Goal: Information Seeking & Learning: Compare options

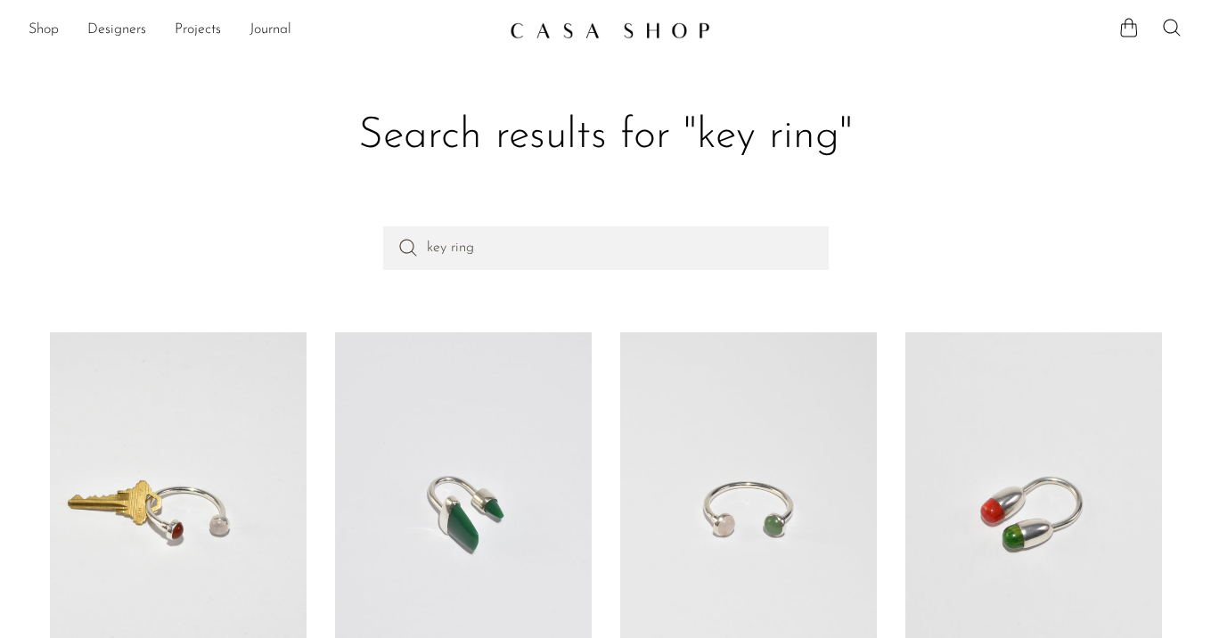
scroll to position [447, 0]
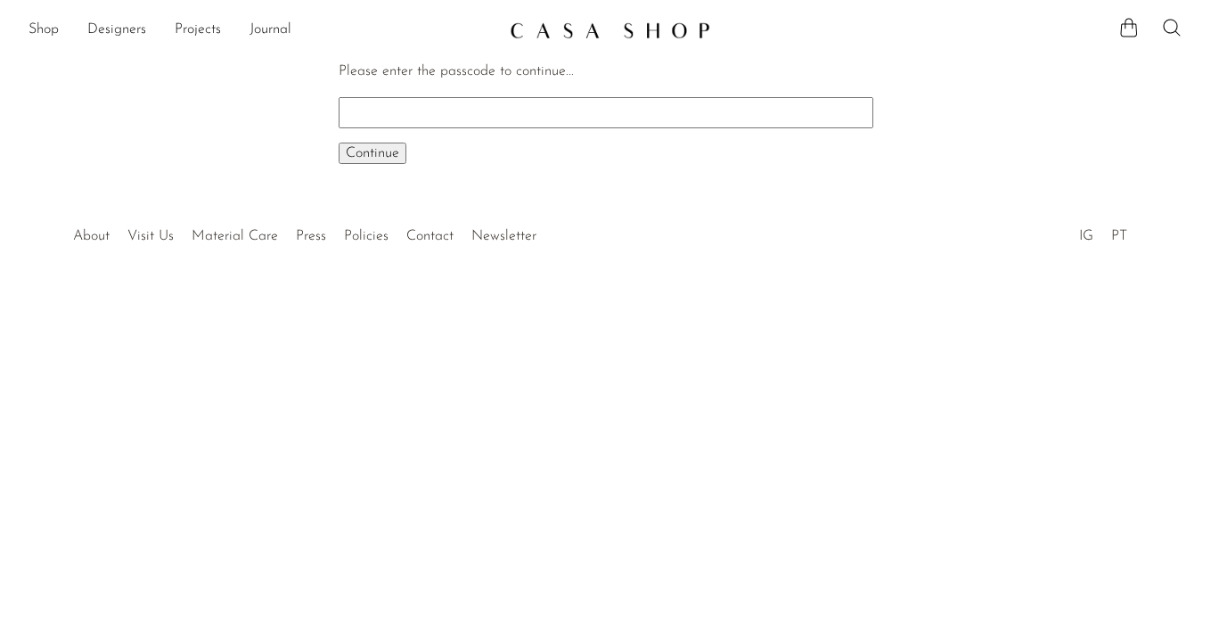
click at [515, 104] on input "Please enter the passcode to continue..." at bounding box center [606, 112] width 535 height 30
type input "INHOUSE"
click at [339, 143] on button "Continue One moment..." at bounding box center [373, 153] width 68 height 21
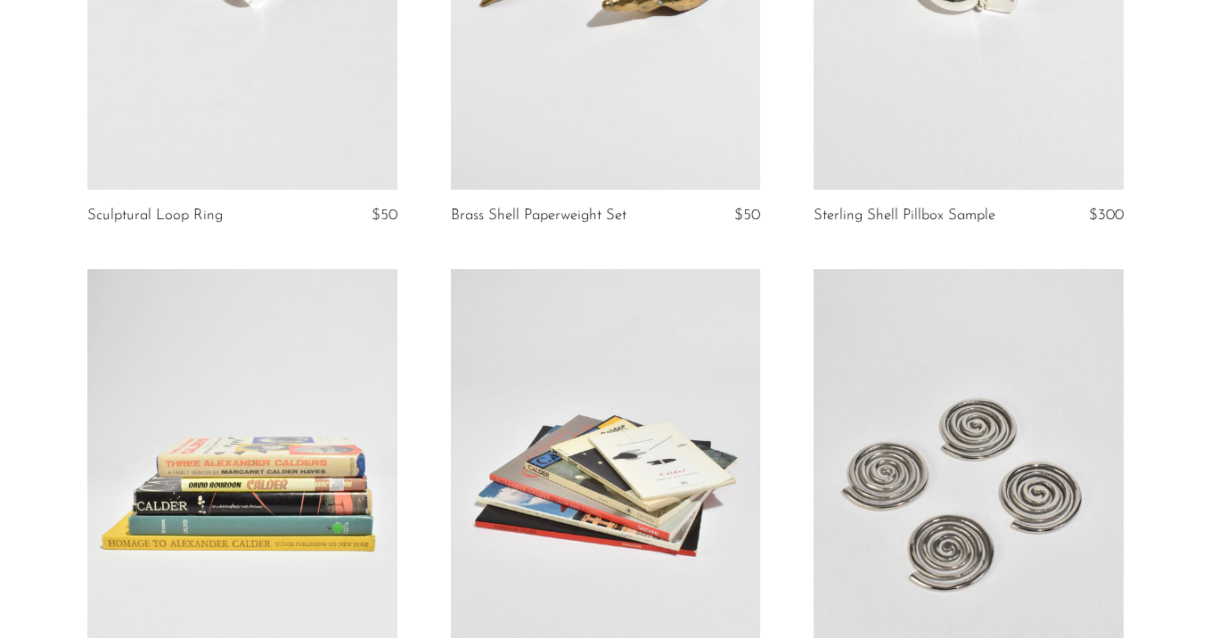
scroll to position [3874, 0]
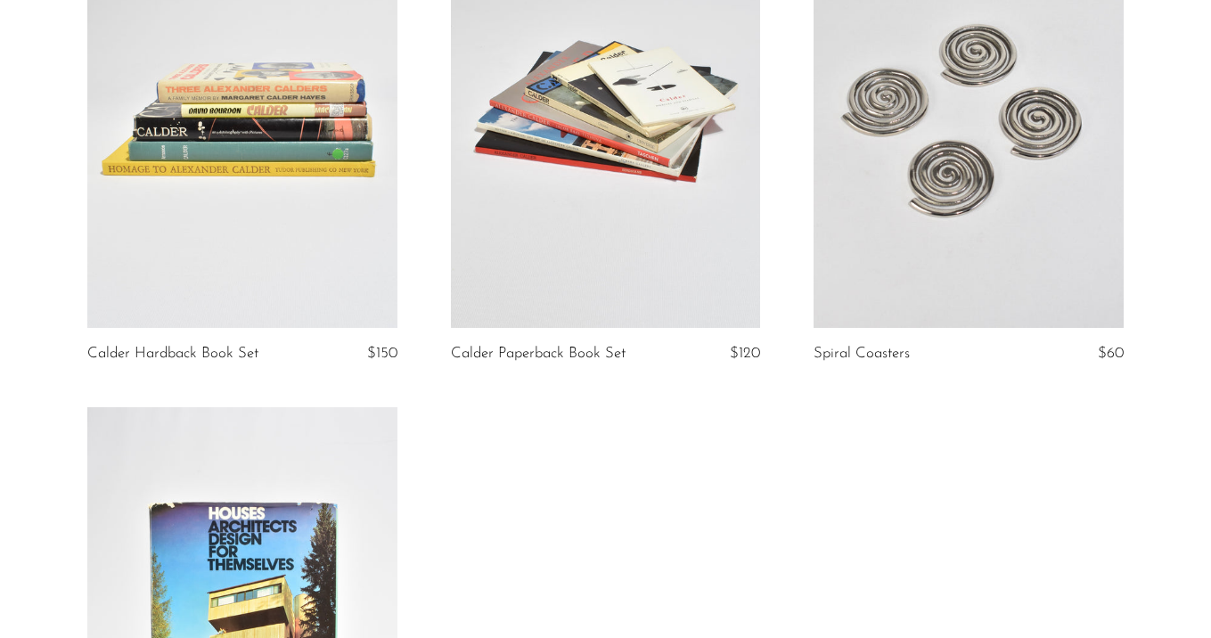
click at [992, 212] on link at bounding box center [969, 112] width 310 height 434
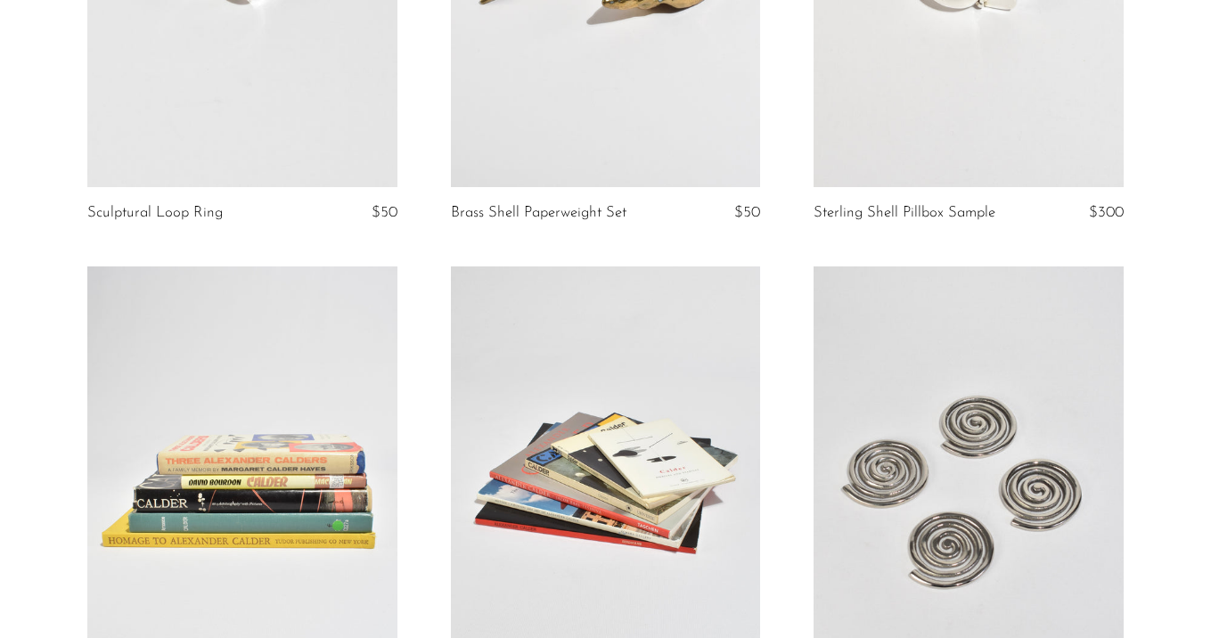
scroll to position [3387, 0]
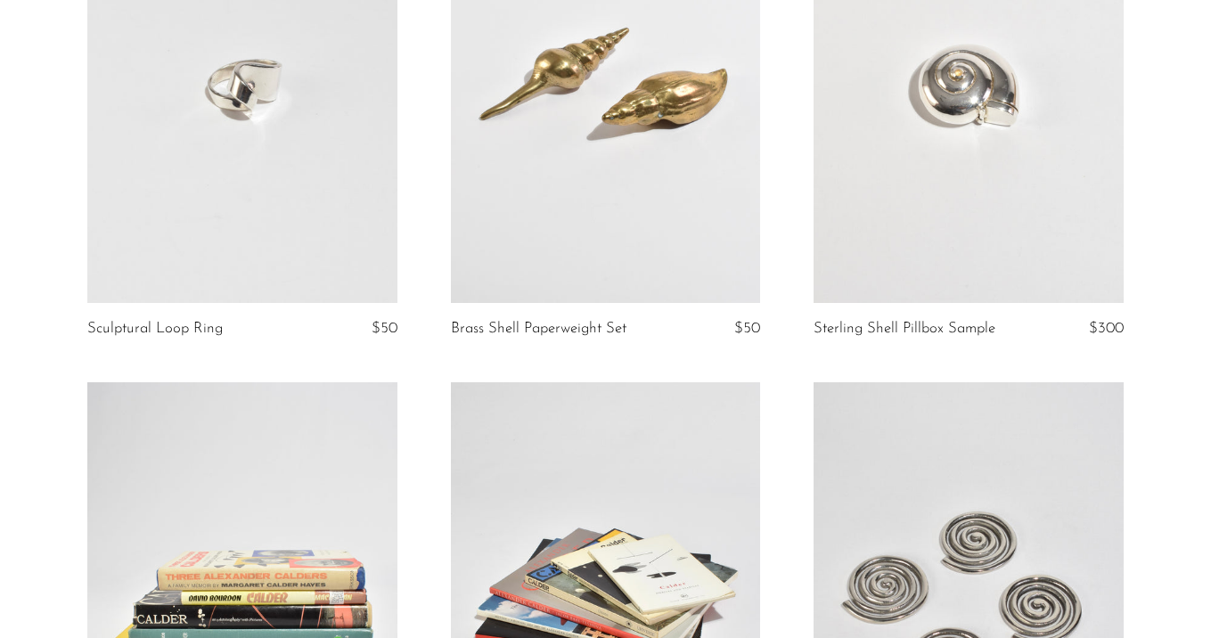
click at [670, 115] on link at bounding box center [606, 86] width 310 height 434
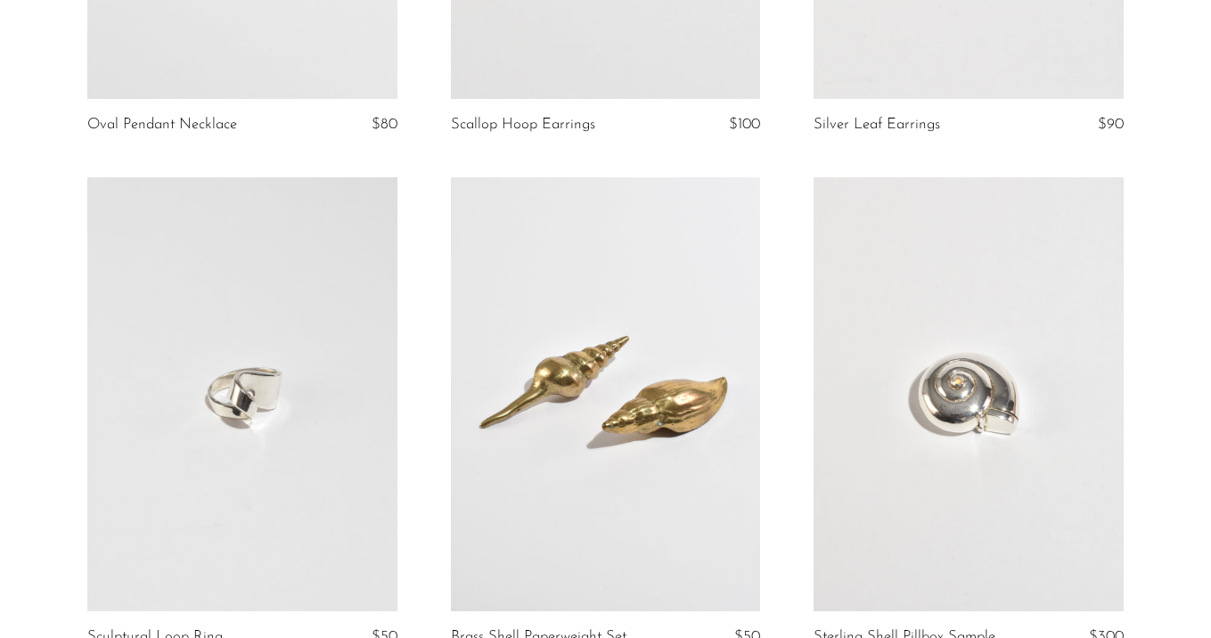
scroll to position [2807, 0]
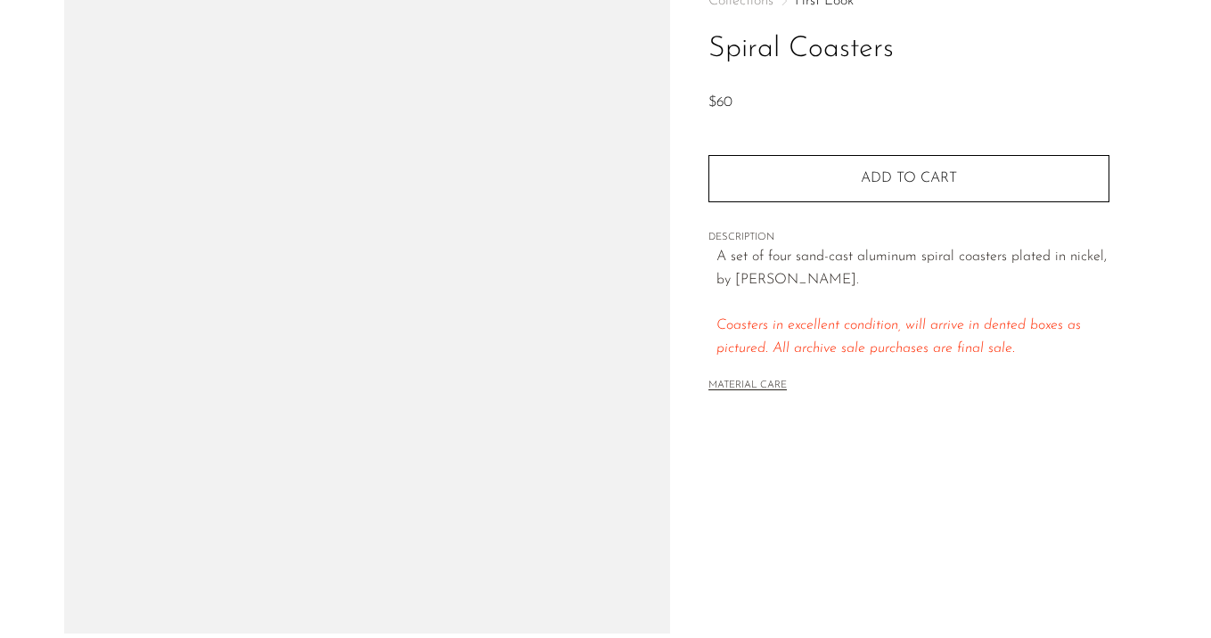
scroll to position [192, 0]
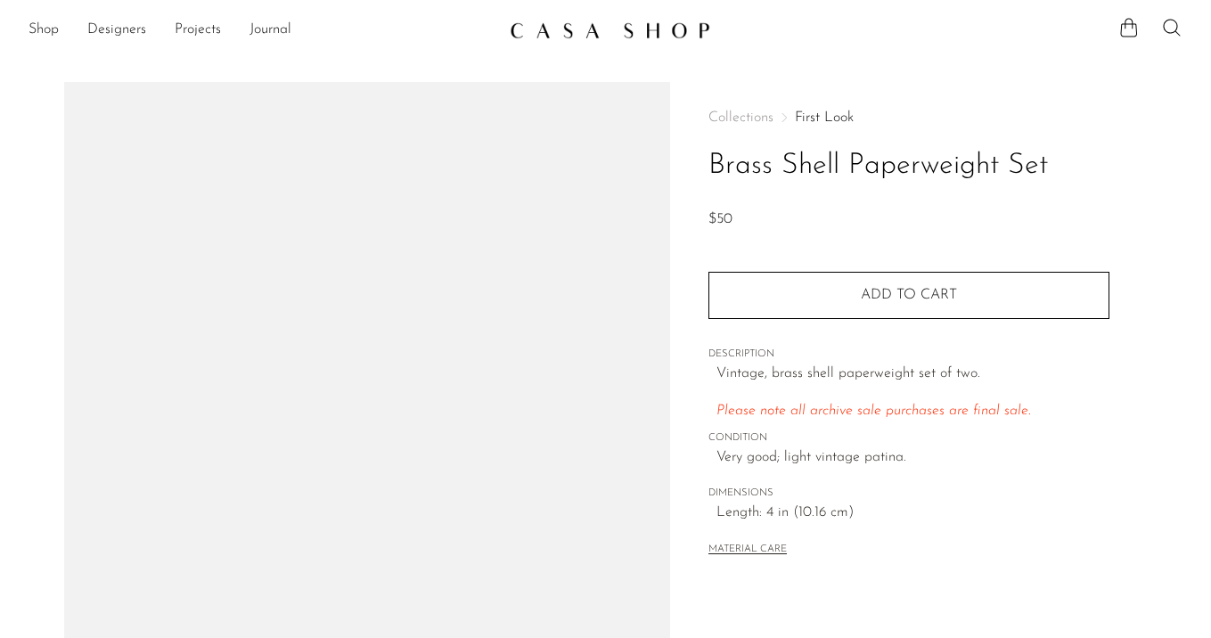
scroll to position [321, 0]
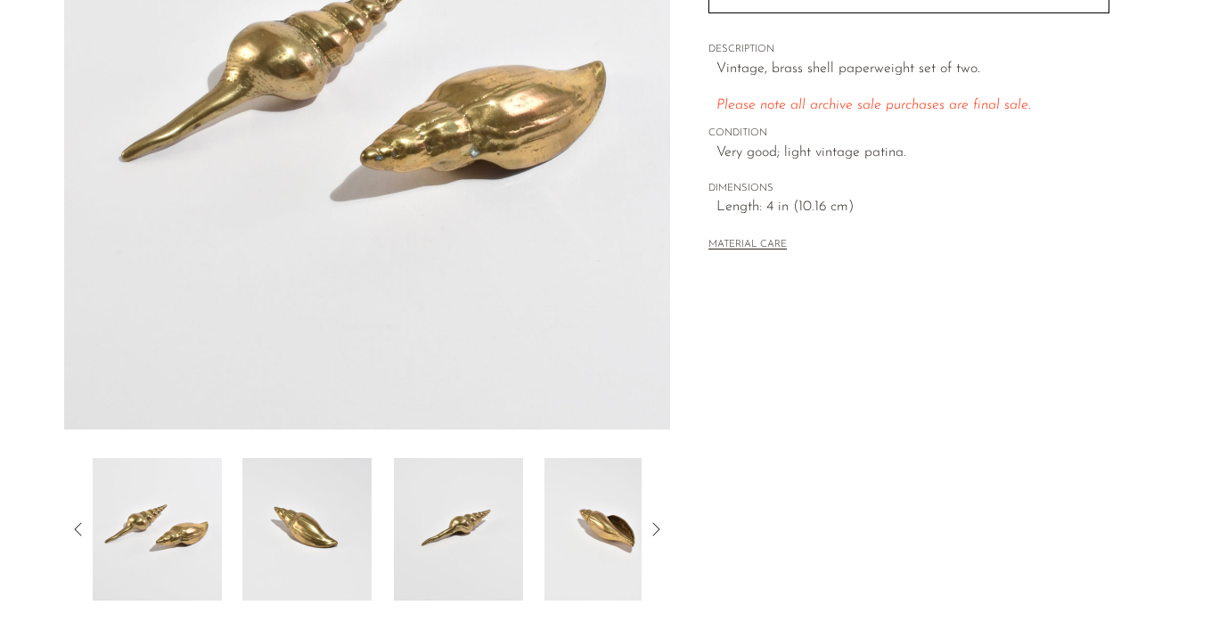
click at [334, 511] on img at bounding box center [306, 529] width 129 height 143
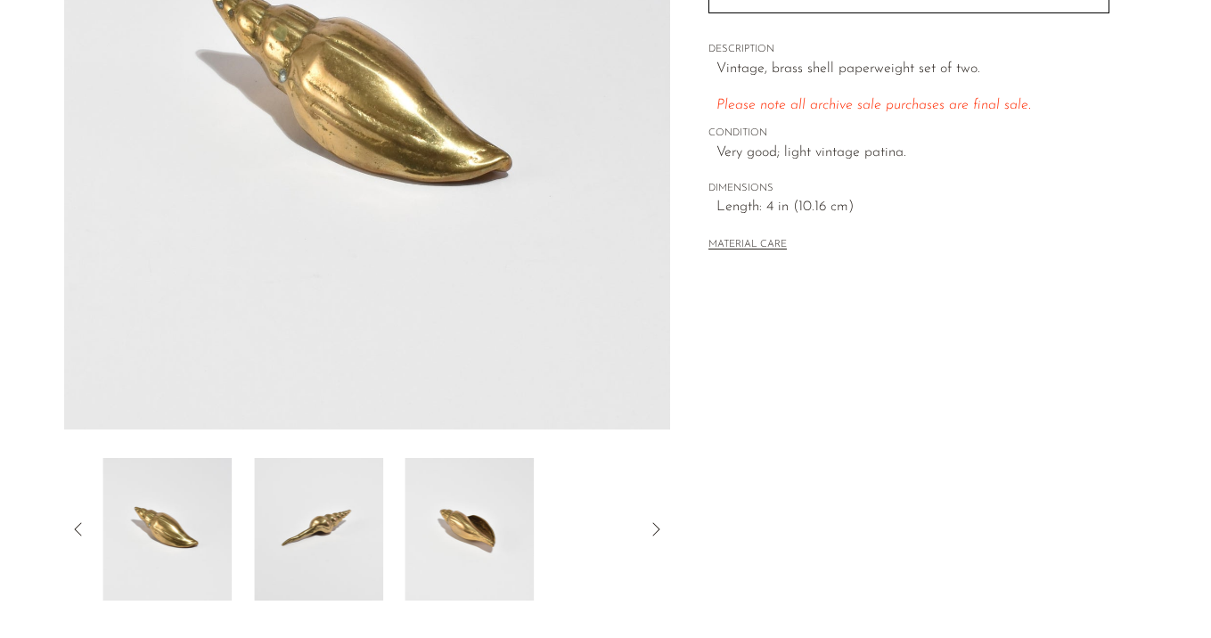
click at [348, 513] on img at bounding box center [318, 529] width 129 height 143
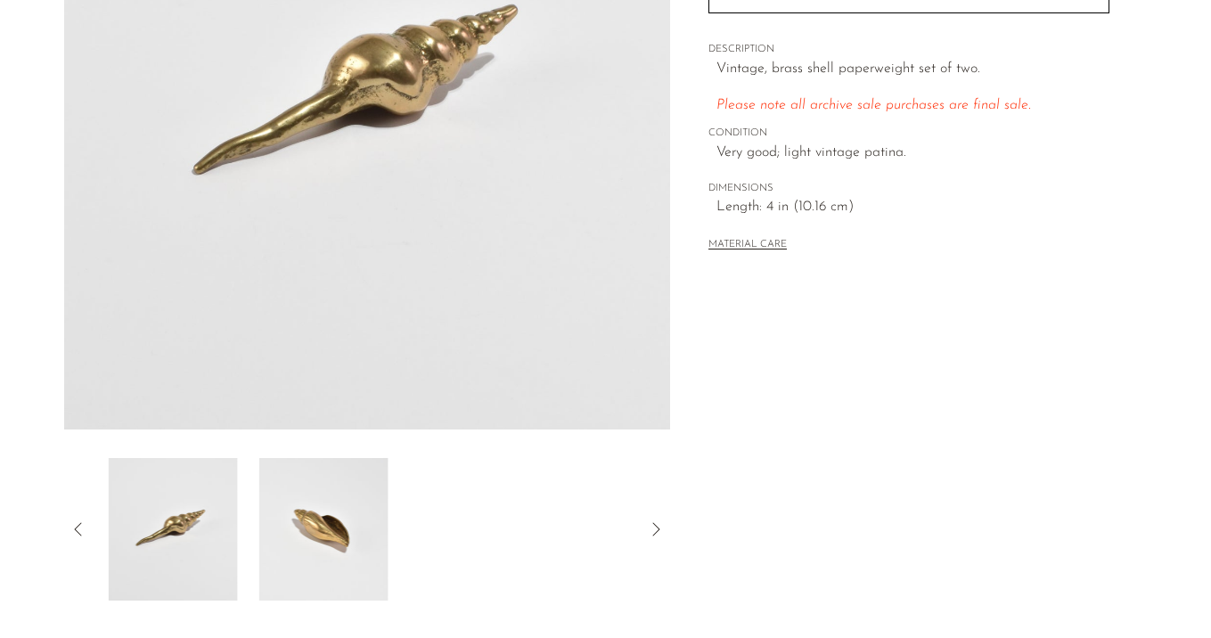
click at [348, 513] on img at bounding box center [322, 529] width 129 height 143
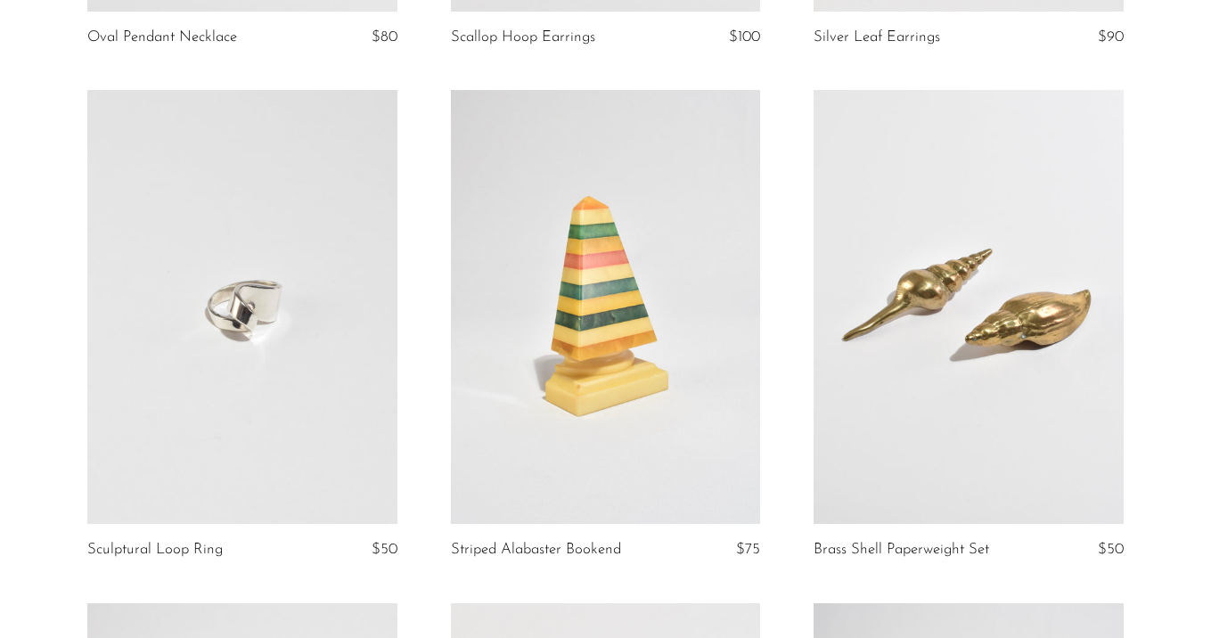
scroll to position [3354, 0]
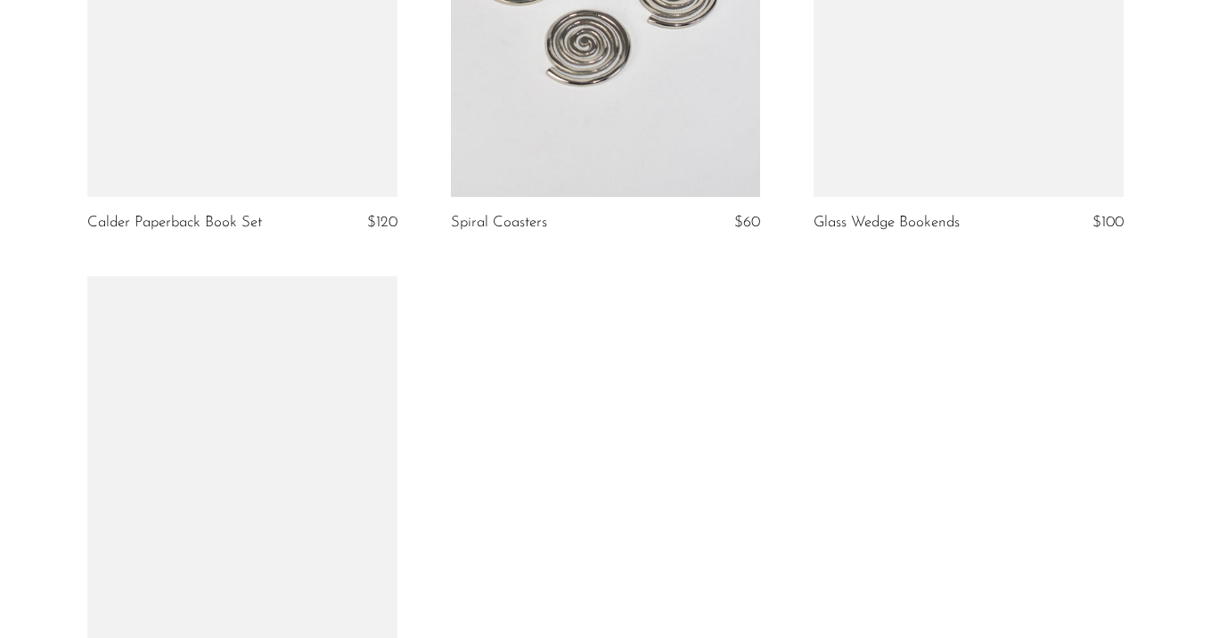
scroll to position [4609, 0]
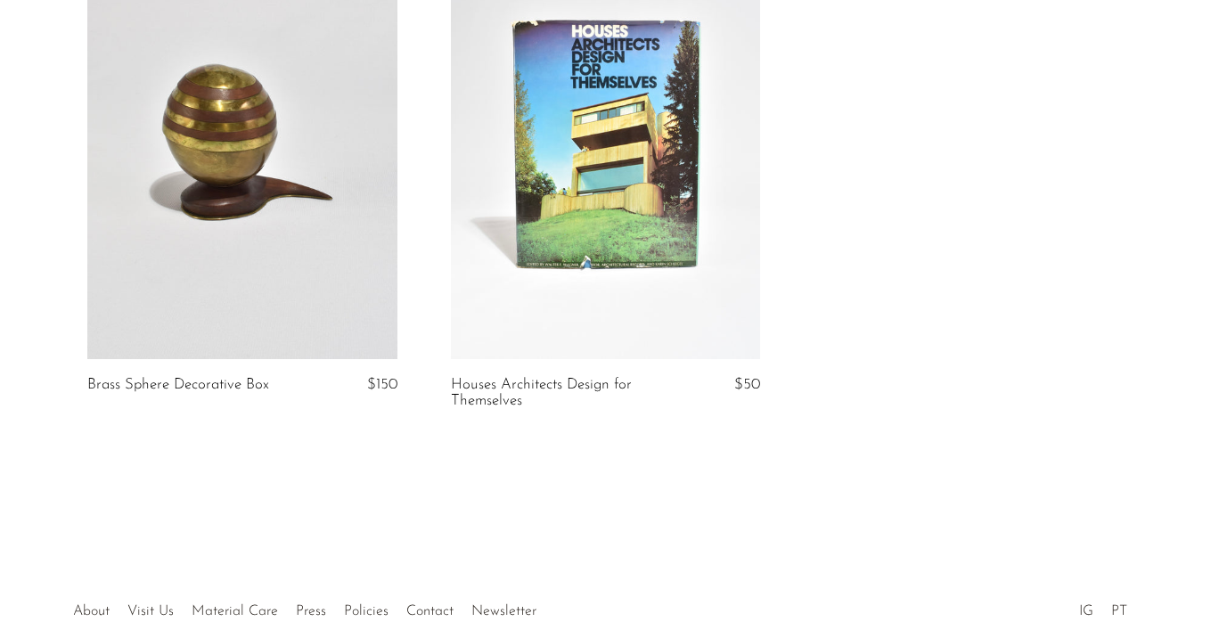
scroll to position [4831, 0]
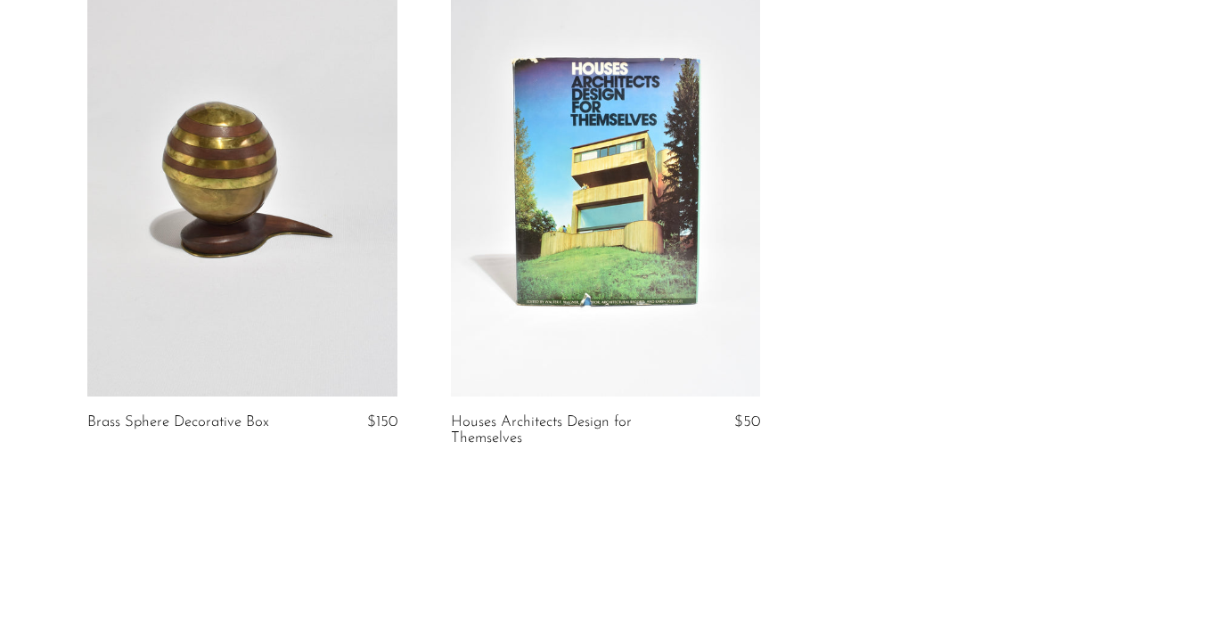
click at [273, 210] on link at bounding box center [242, 180] width 310 height 434
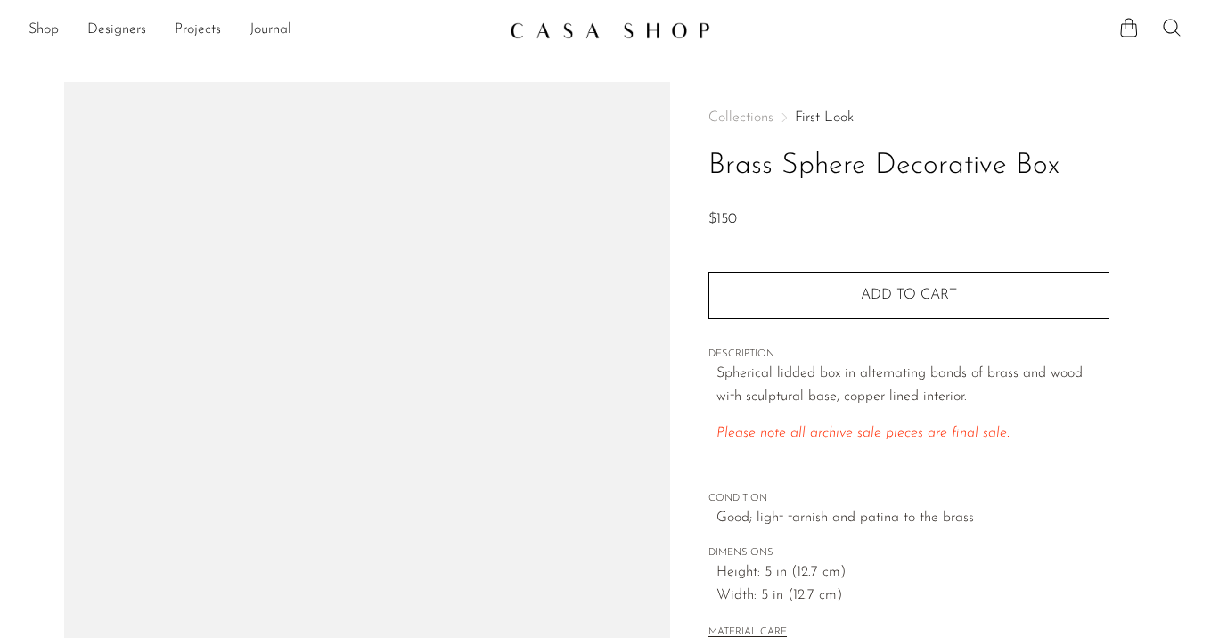
scroll to position [33, 0]
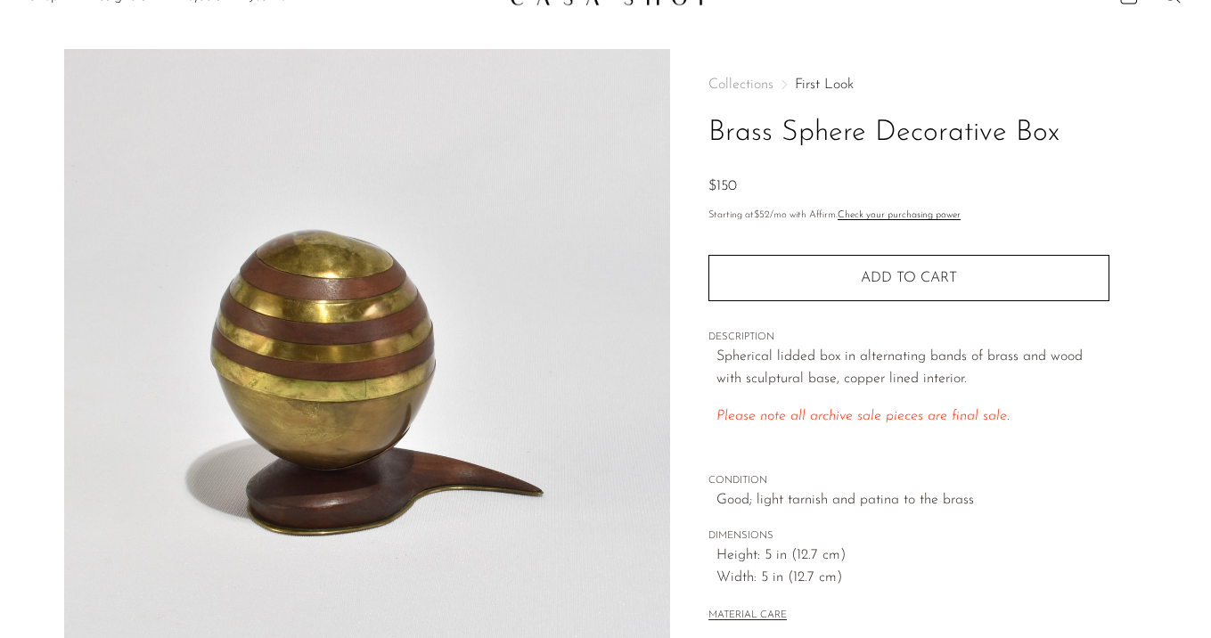
click at [810, 81] on link "First Look" at bounding box center [824, 85] width 59 height 14
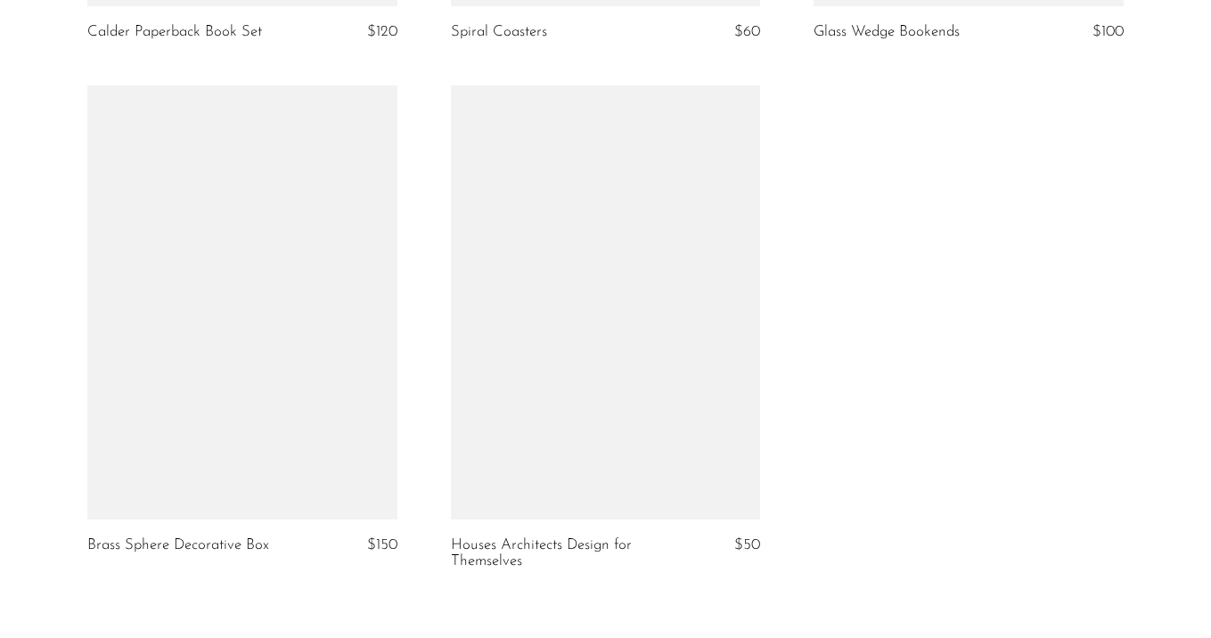
scroll to position [4711, 0]
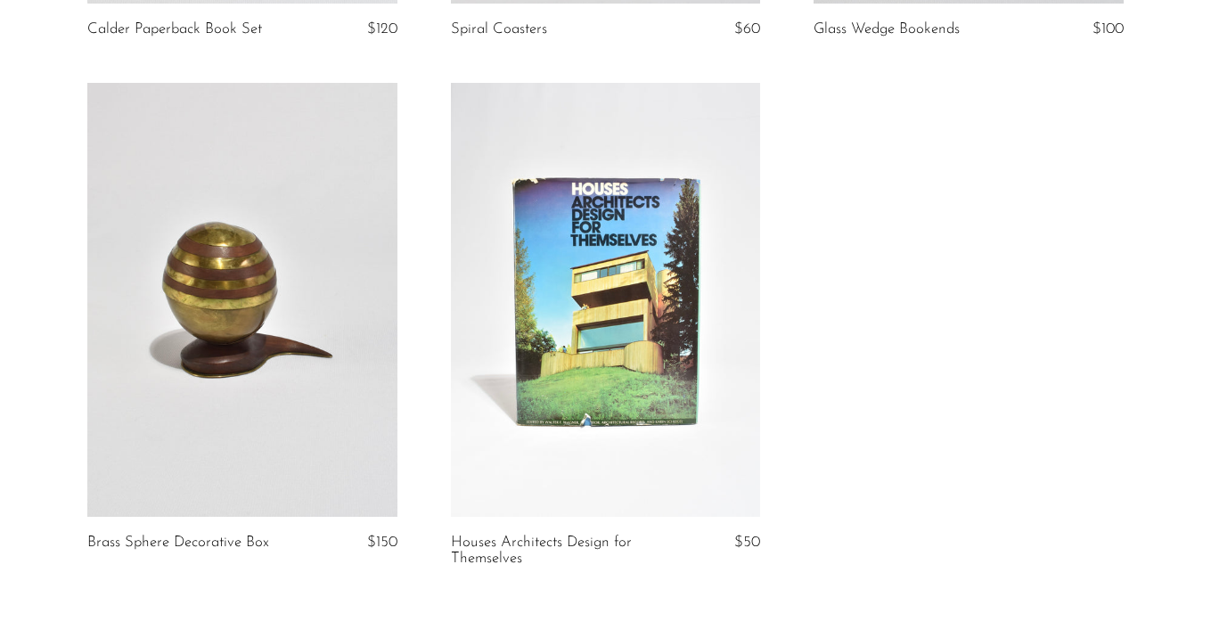
click at [264, 324] on link at bounding box center [242, 300] width 310 height 434
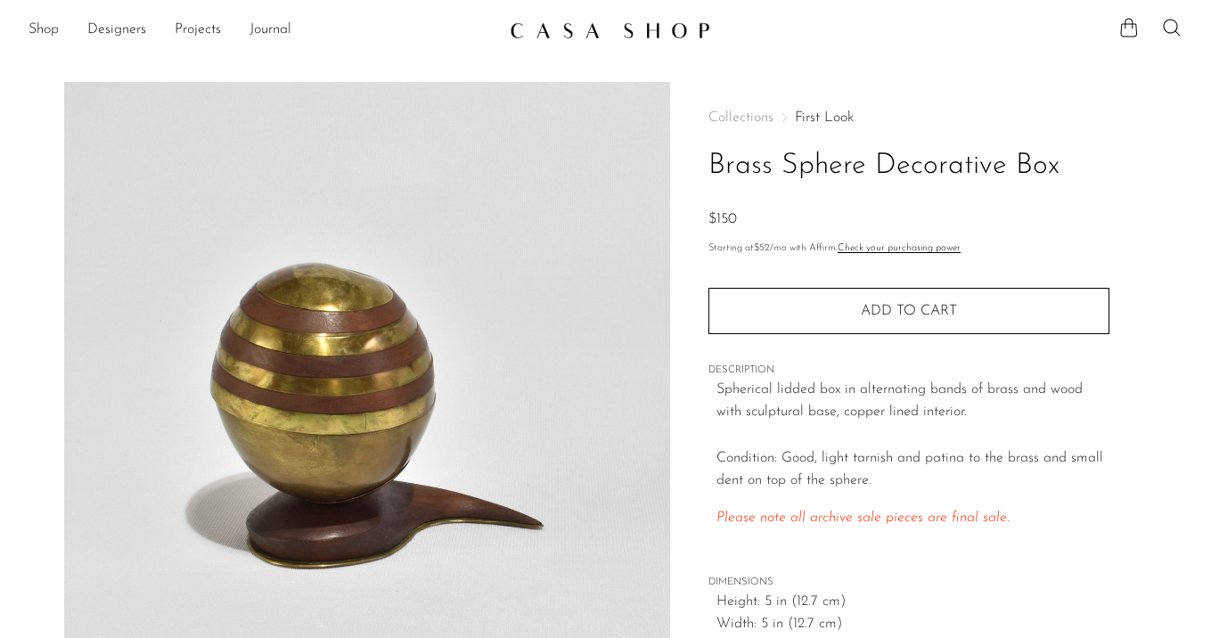
click at [814, 119] on link "First Look" at bounding box center [824, 118] width 59 height 14
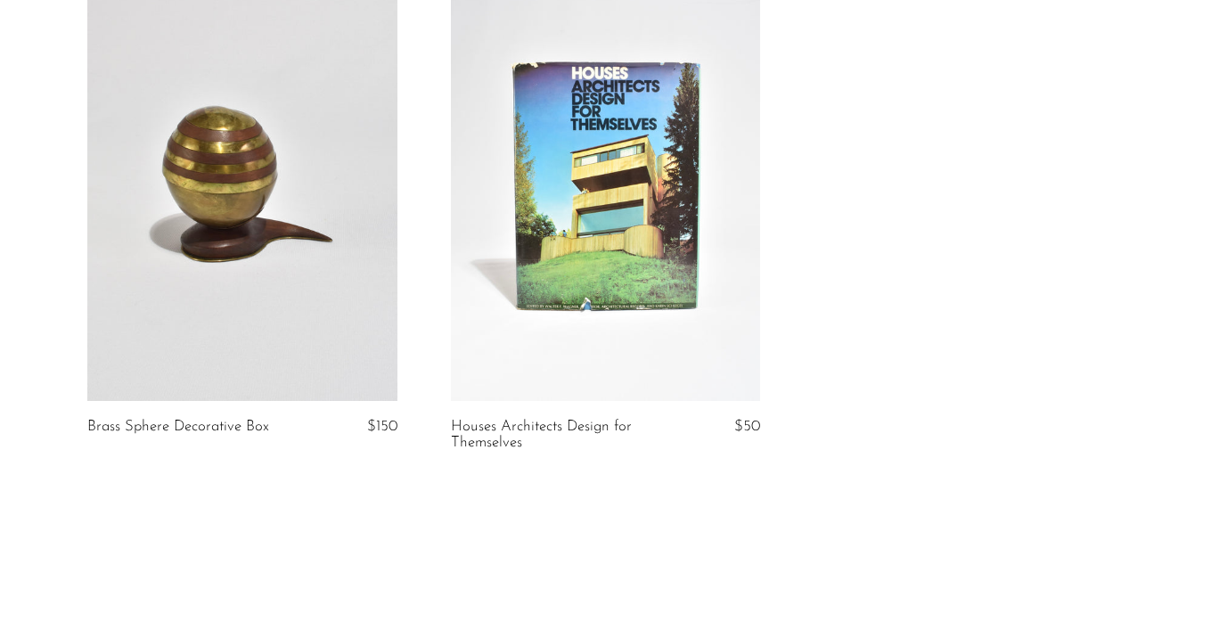
scroll to position [4933, 0]
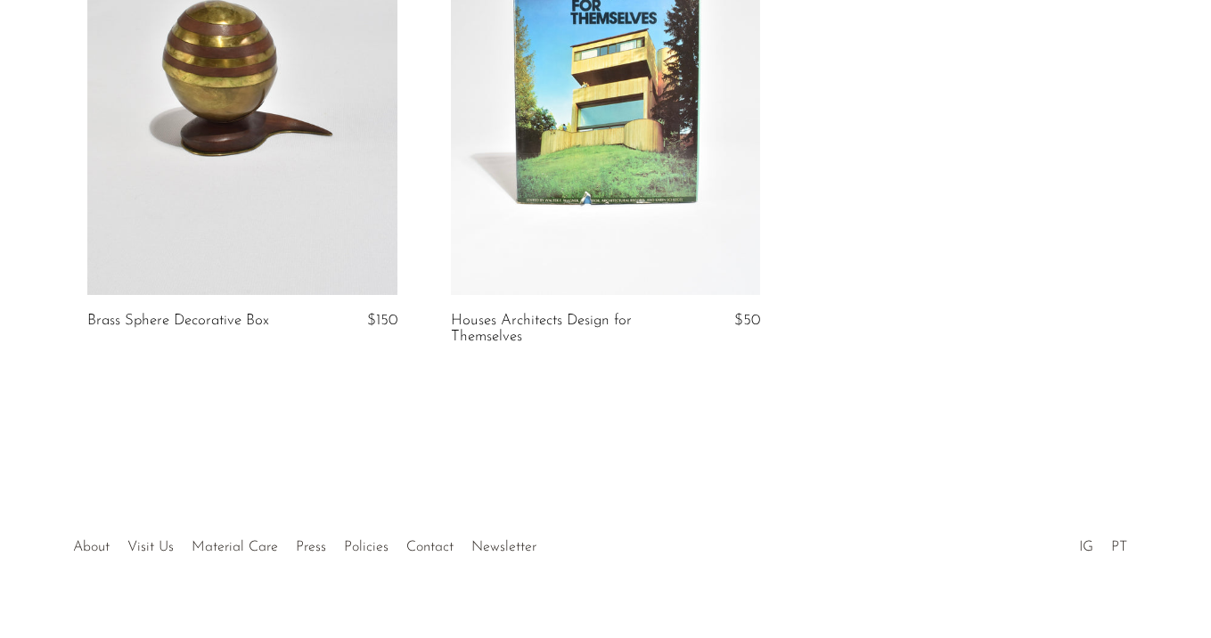
click at [301, 298] on article "Brass Sphere Decorative Box $150" at bounding box center [243, 125] width 364 height 529
click at [304, 238] on link at bounding box center [242, 78] width 310 height 434
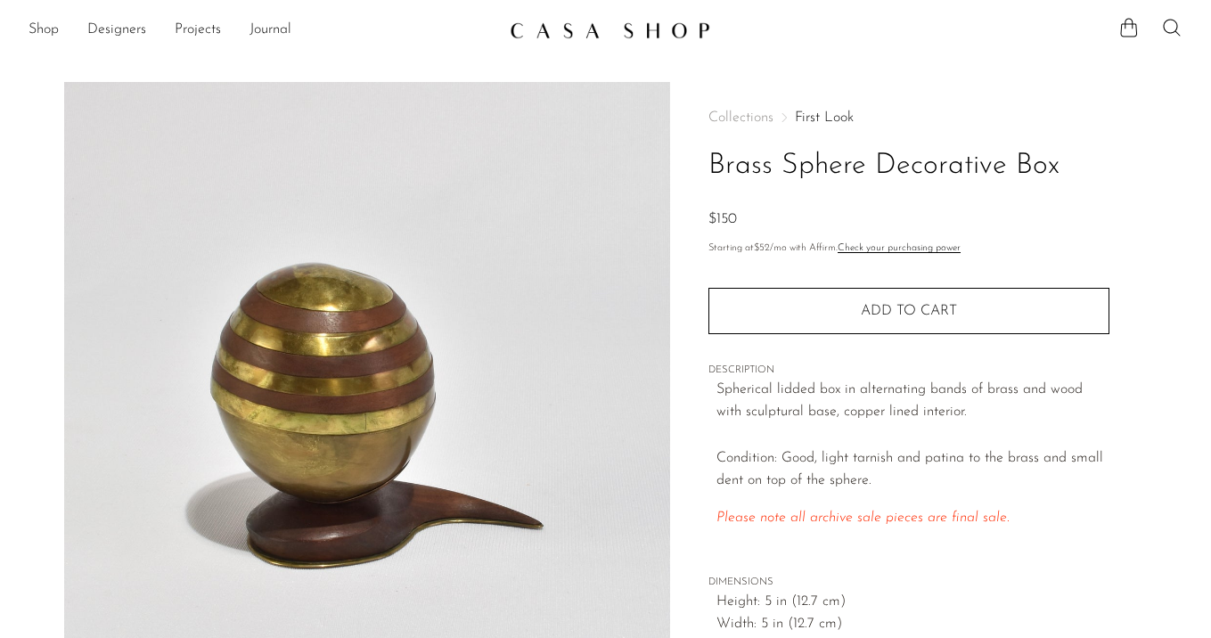
scroll to position [183, 0]
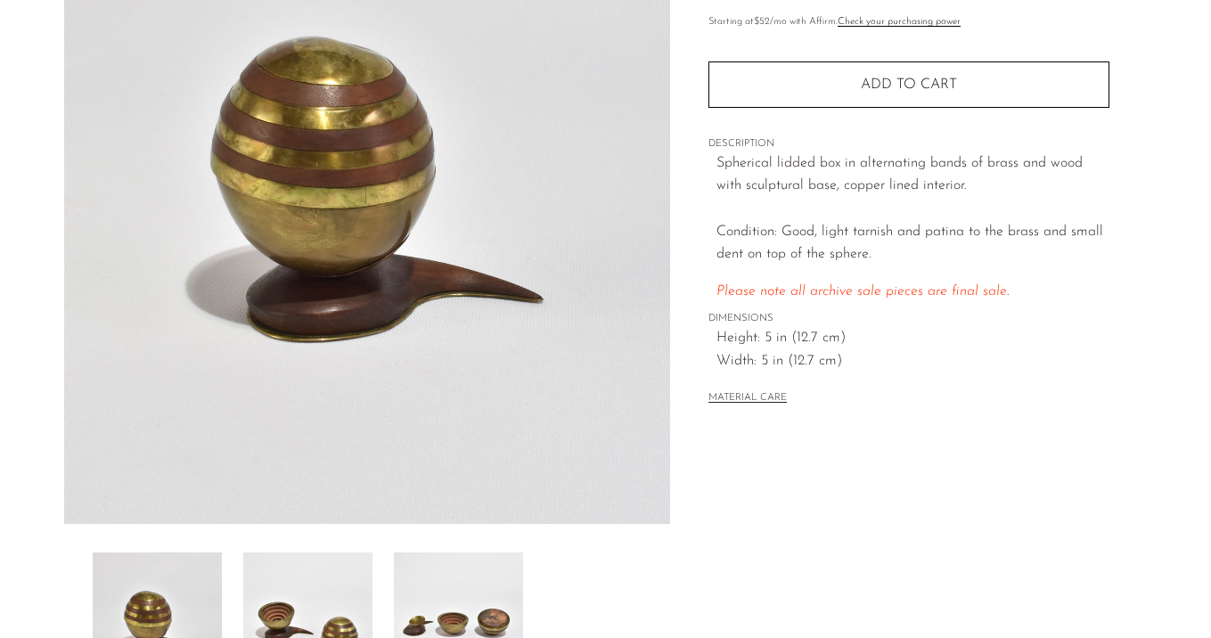
scroll to position [232, 0]
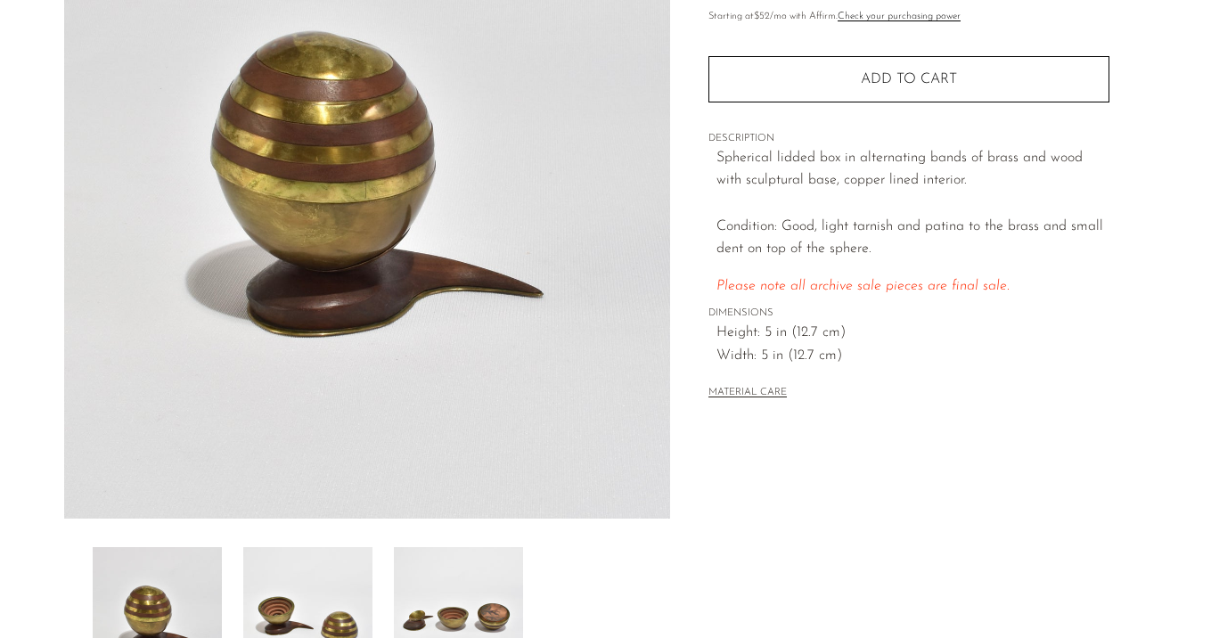
click at [292, 588] on img at bounding box center [307, 618] width 129 height 143
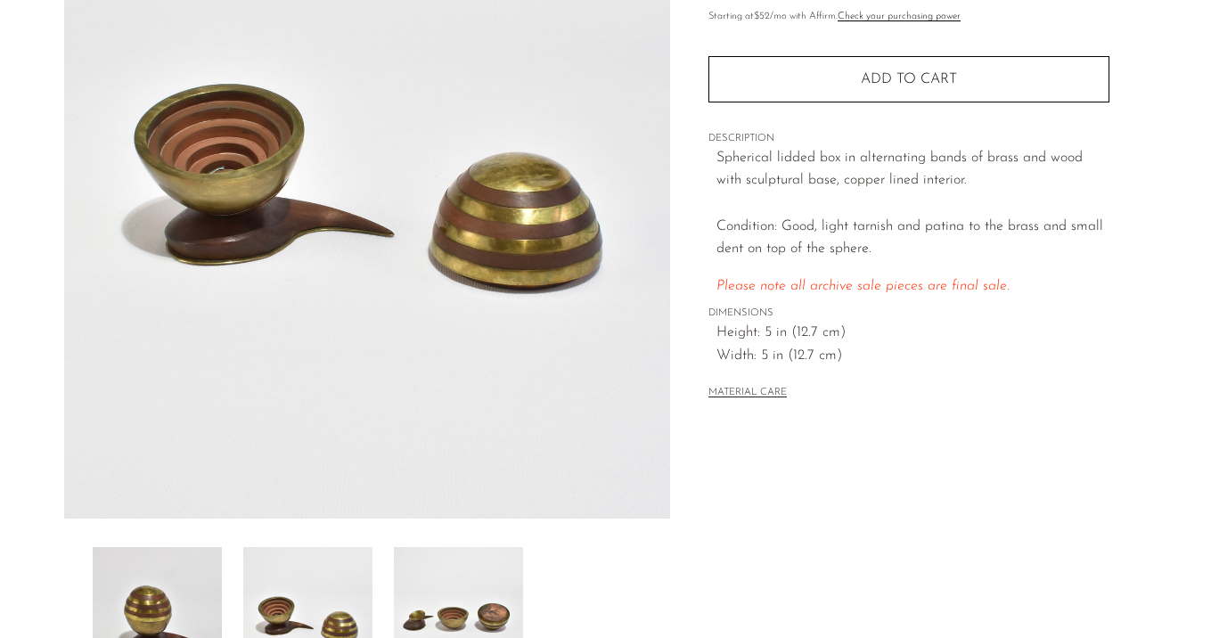
click at [459, 589] on img at bounding box center [458, 618] width 129 height 143
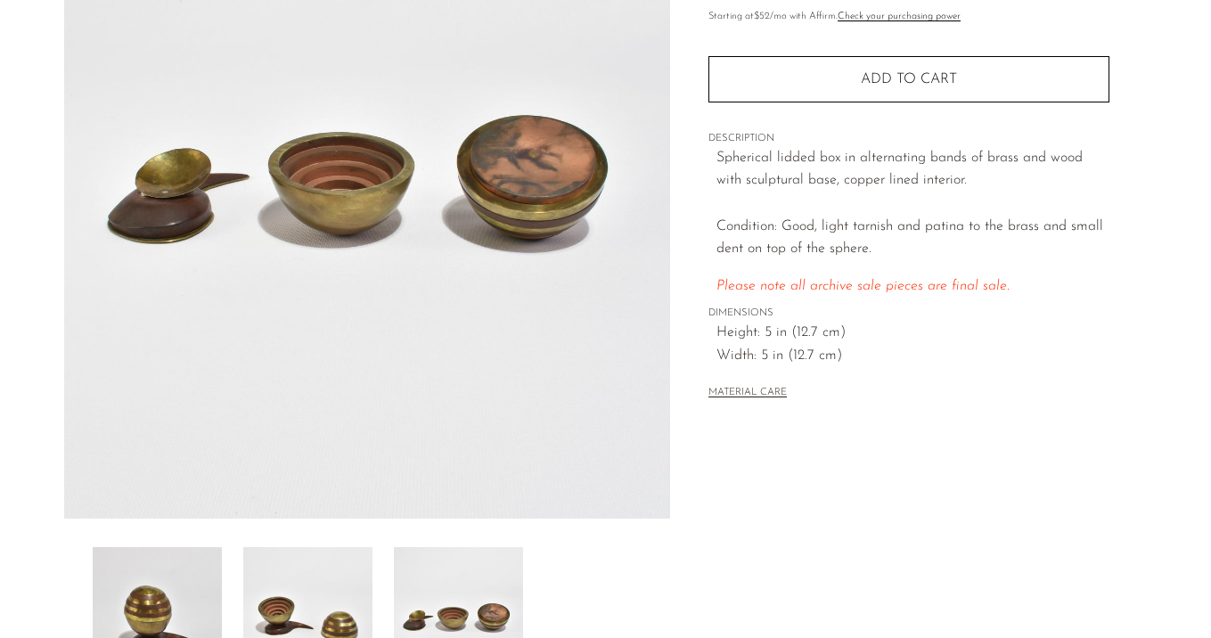
click at [325, 595] on img at bounding box center [307, 618] width 129 height 143
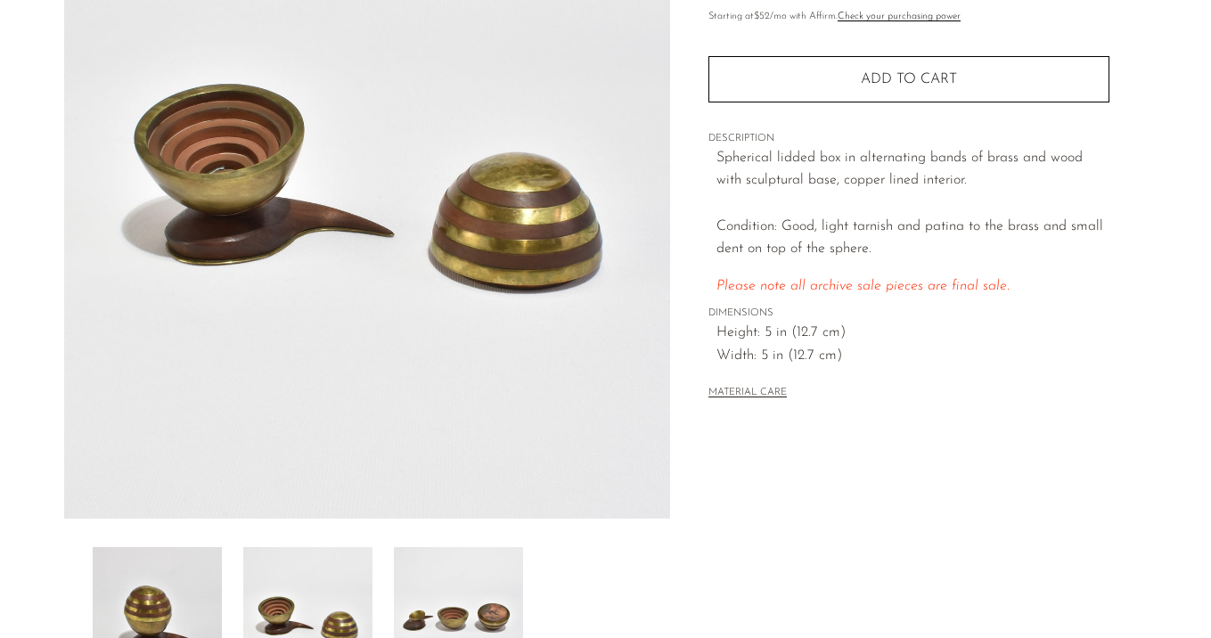
click at [212, 594] on img at bounding box center [157, 618] width 129 height 143
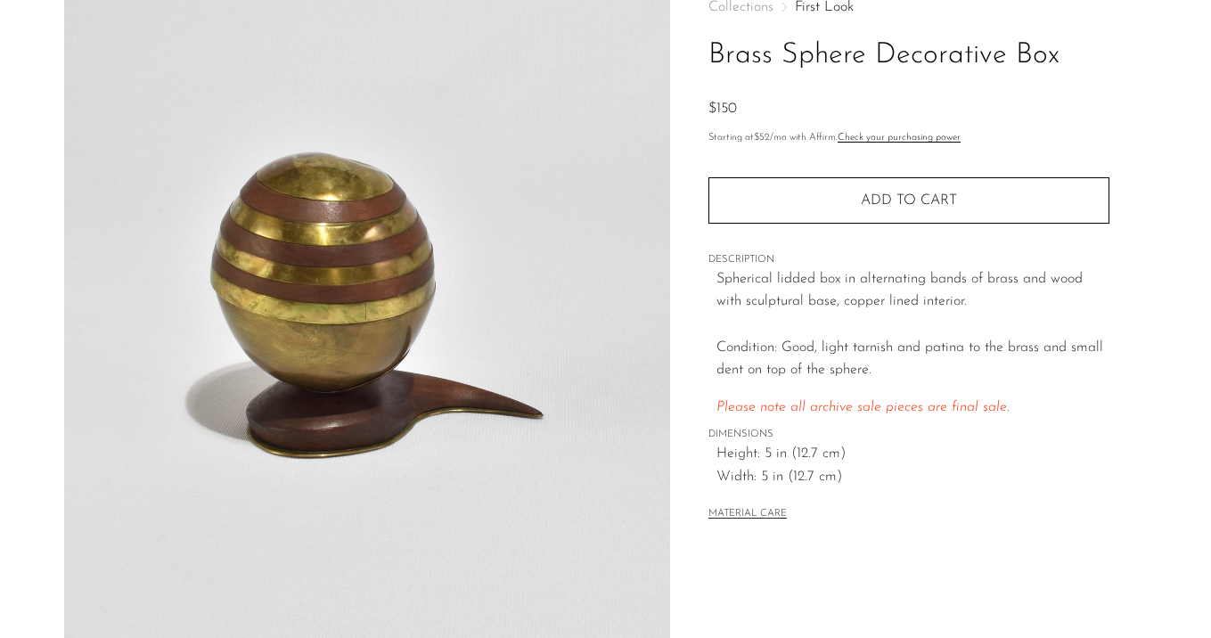
scroll to position [47, 0]
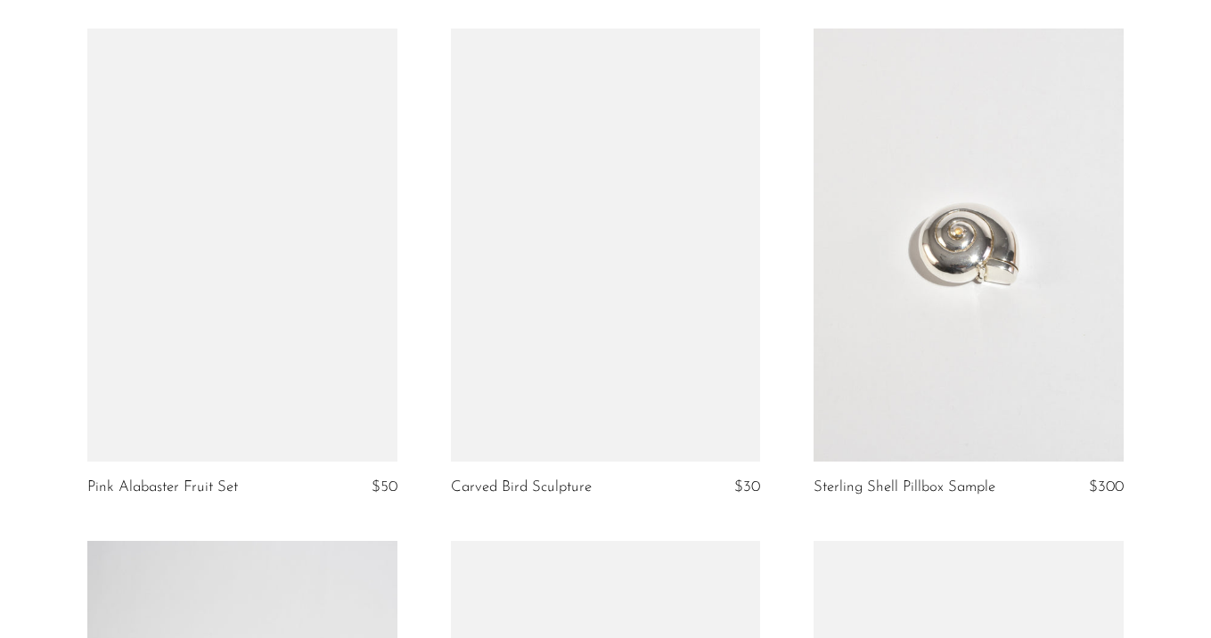
scroll to position [3743, 0]
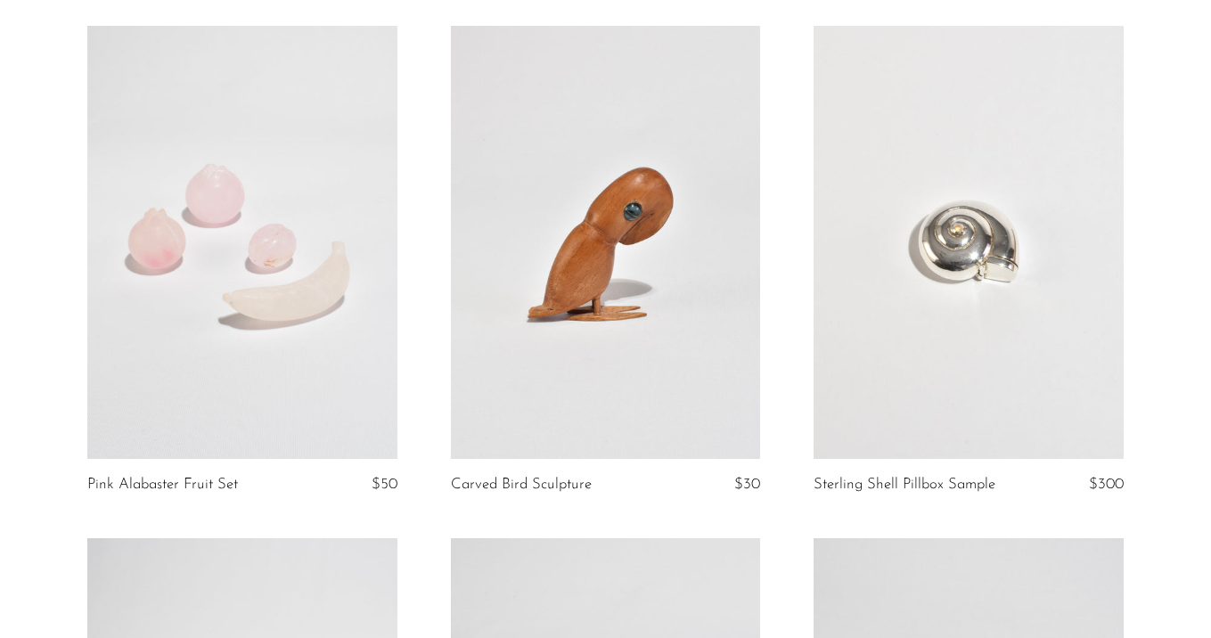
click at [674, 348] on link at bounding box center [606, 243] width 310 height 434
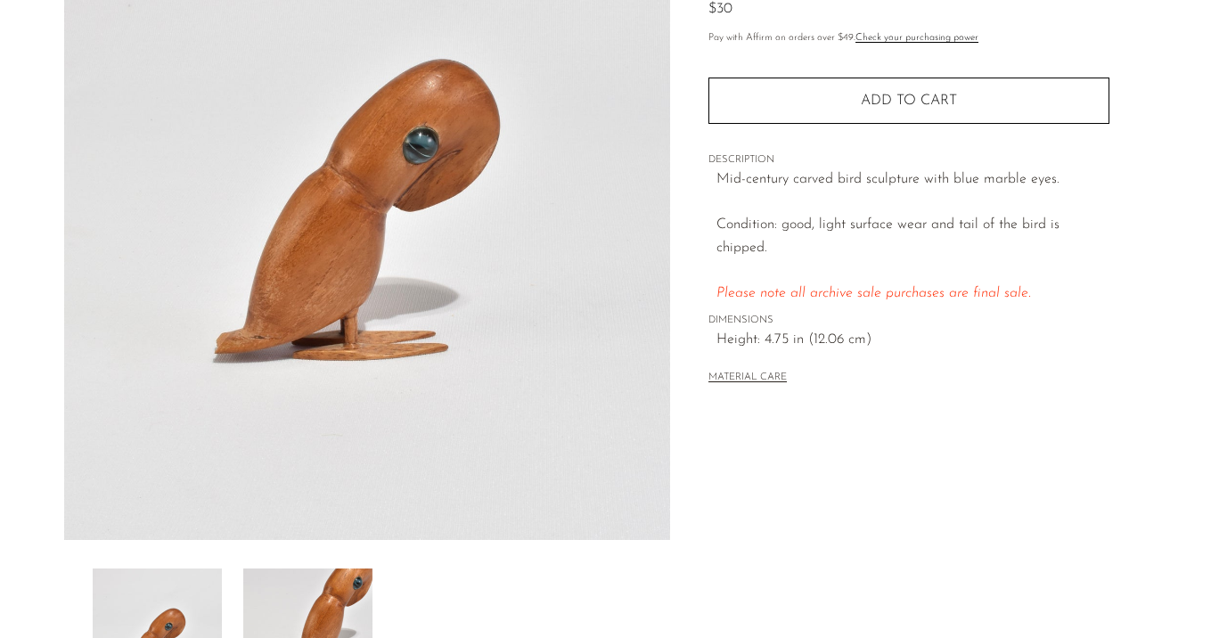
scroll to position [211, 0]
click at [305, 603] on img at bounding box center [307, 639] width 129 height 143
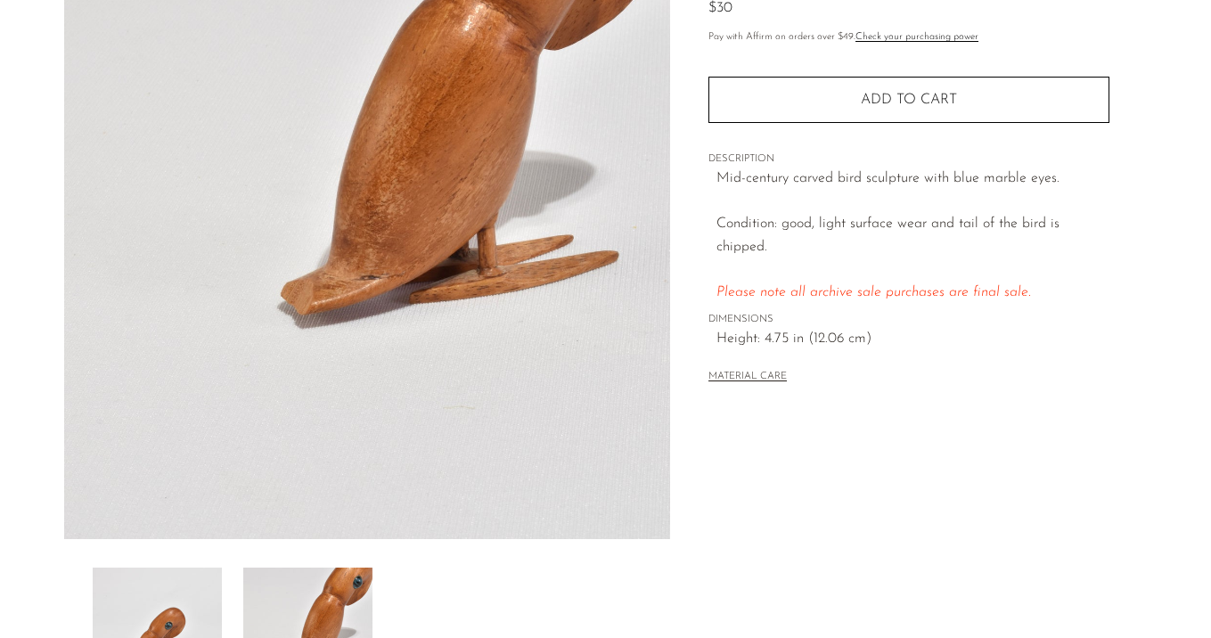
click at [164, 575] on img at bounding box center [157, 639] width 129 height 143
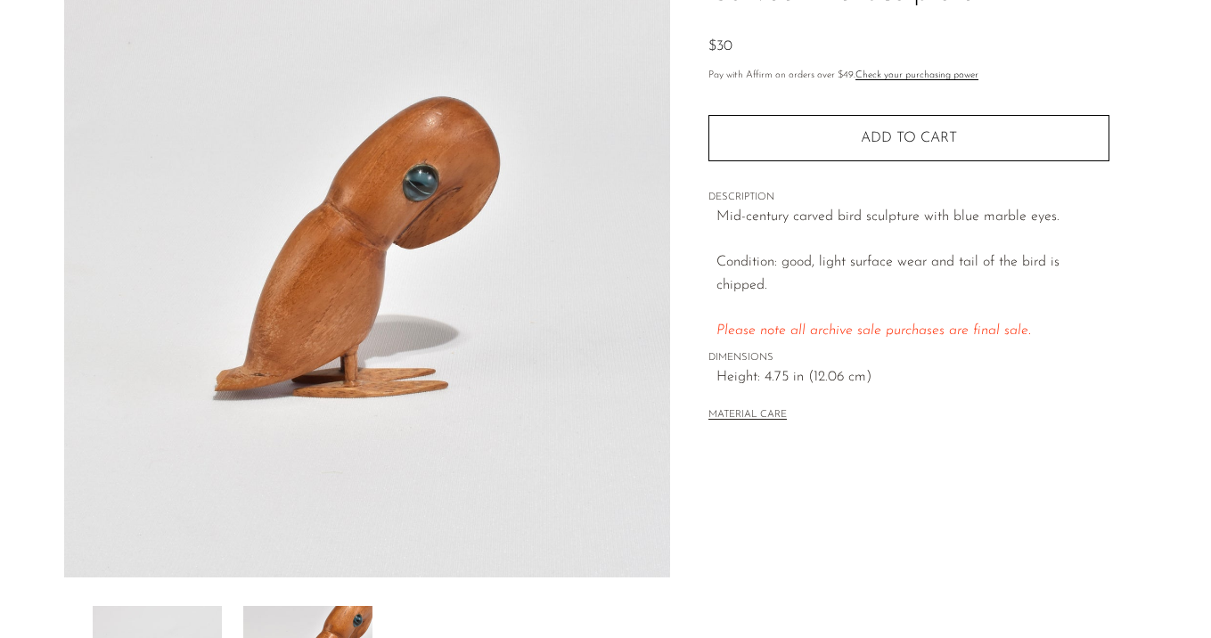
scroll to position [142, 0]
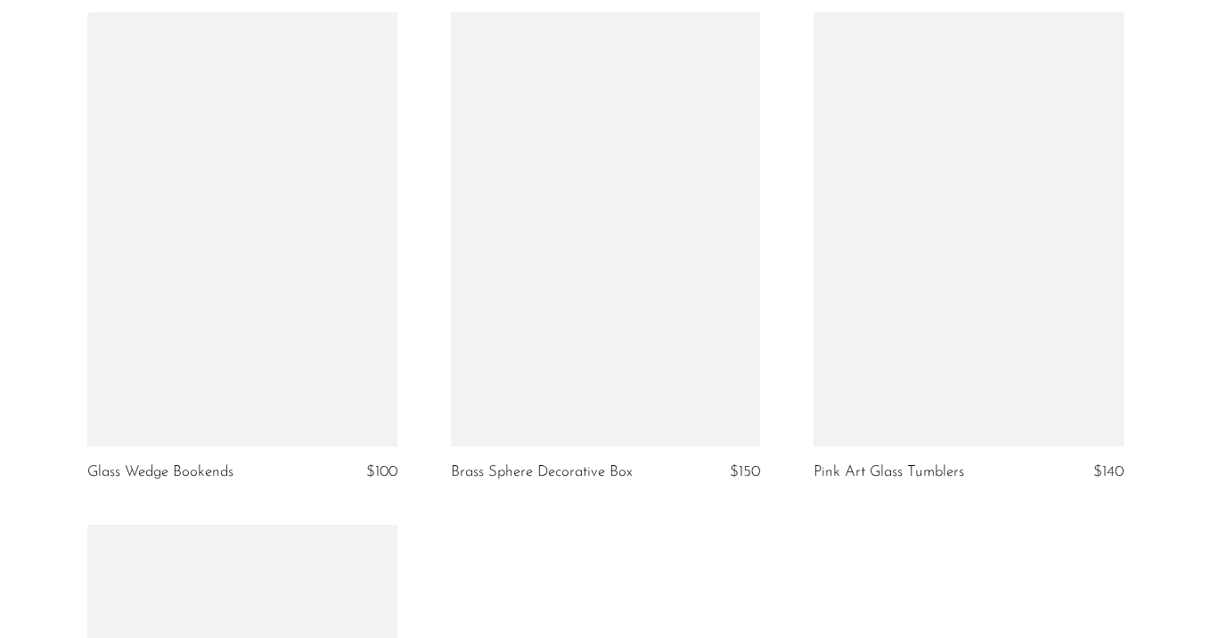
scroll to position [4785, 0]
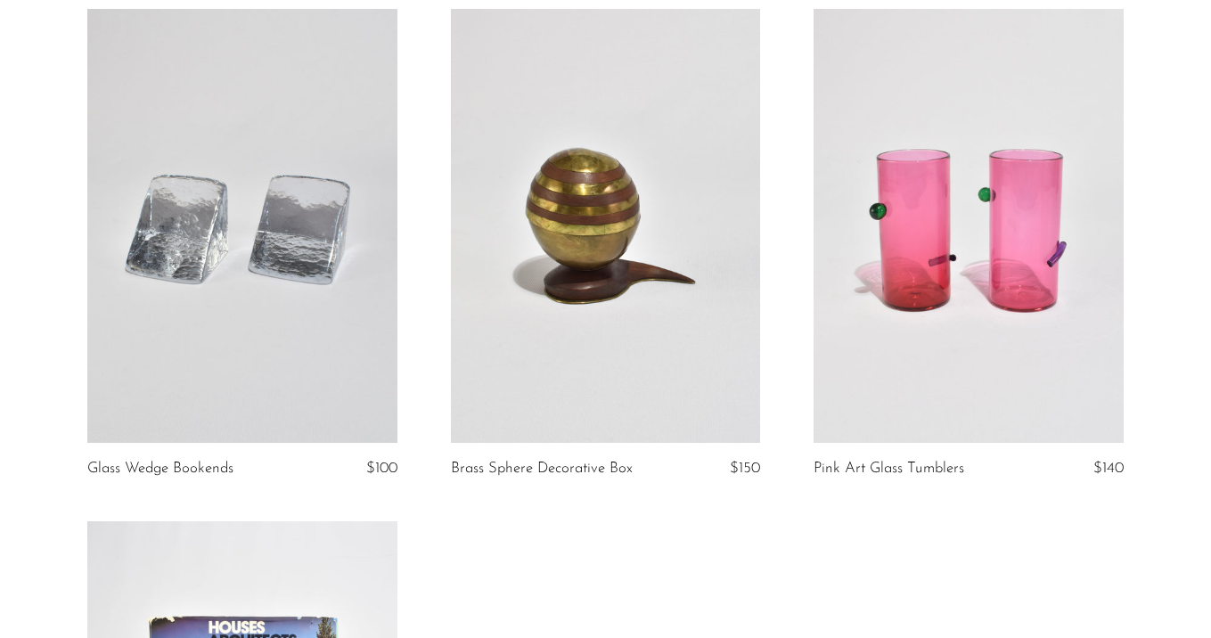
click at [981, 307] on link at bounding box center [969, 226] width 310 height 434
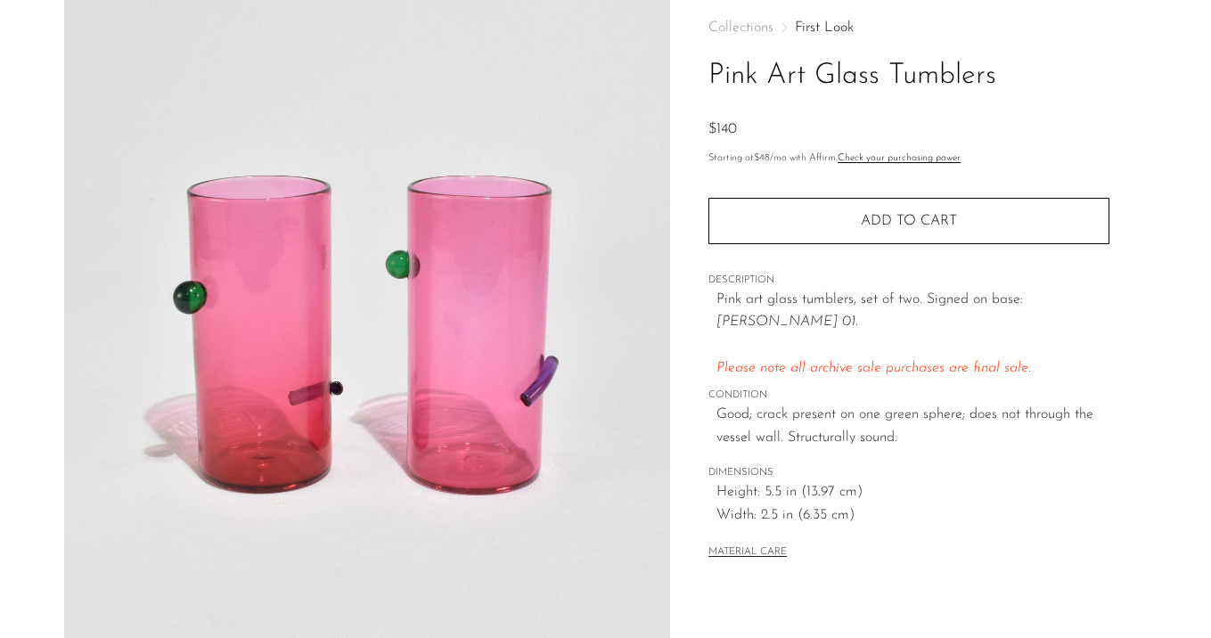
scroll to position [231, 0]
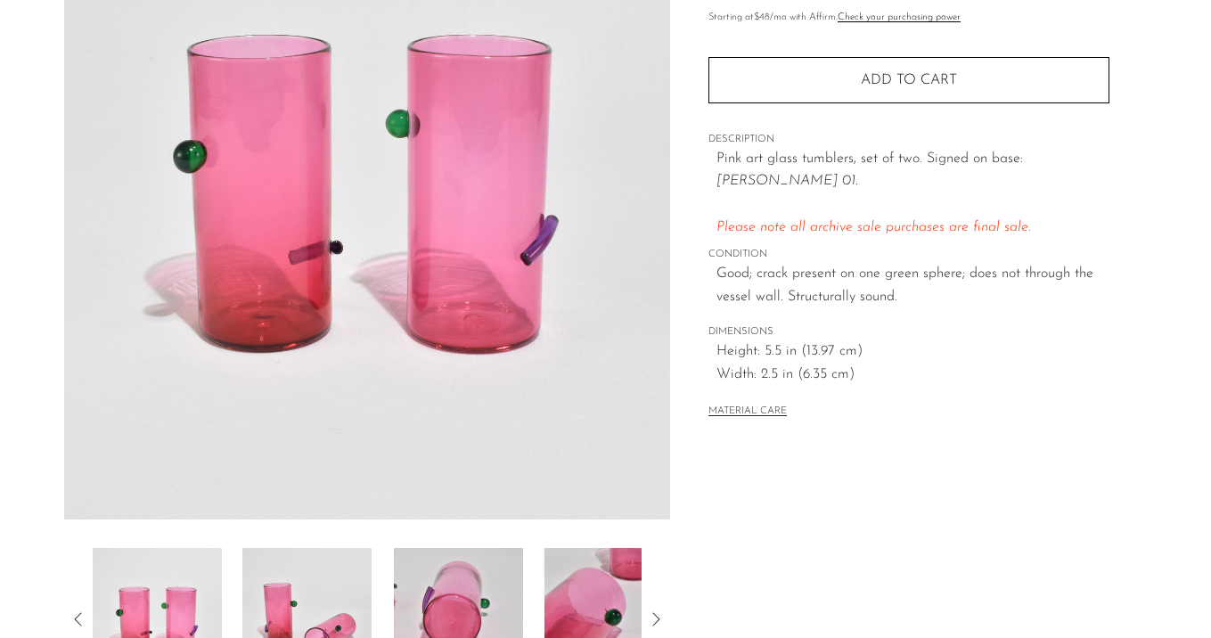
click at [295, 600] on img at bounding box center [306, 619] width 129 height 143
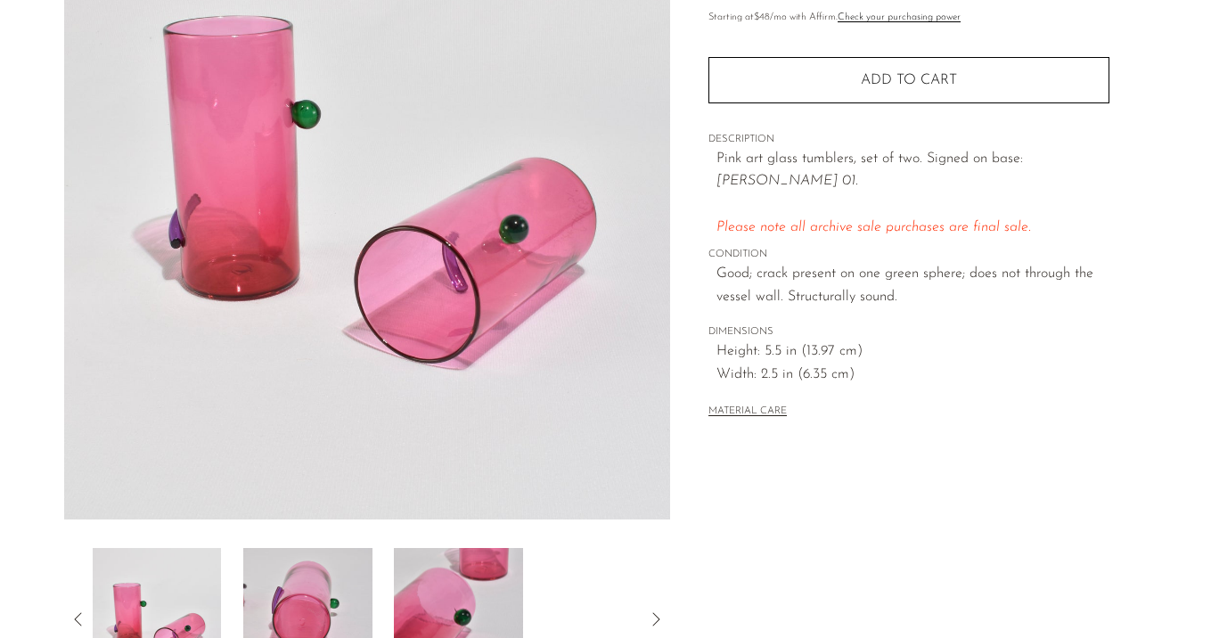
click at [295, 600] on img at bounding box center [307, 619] width 129 height 143
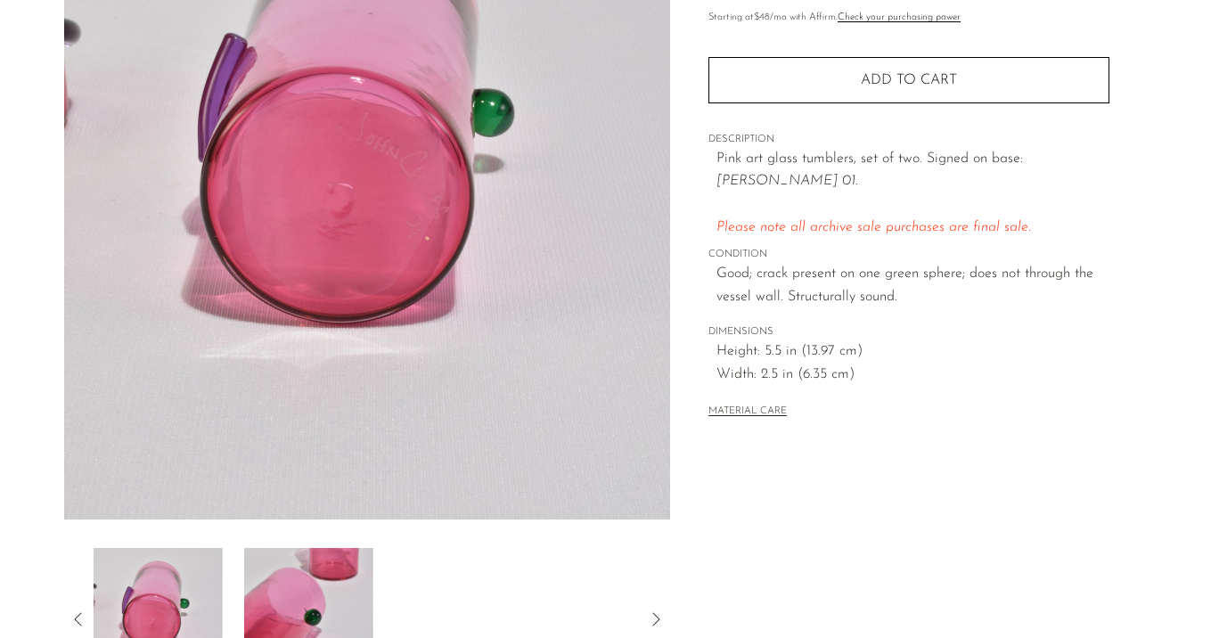
click at [295, 600] on img at bounding box center [307, 619] width 129 height 143
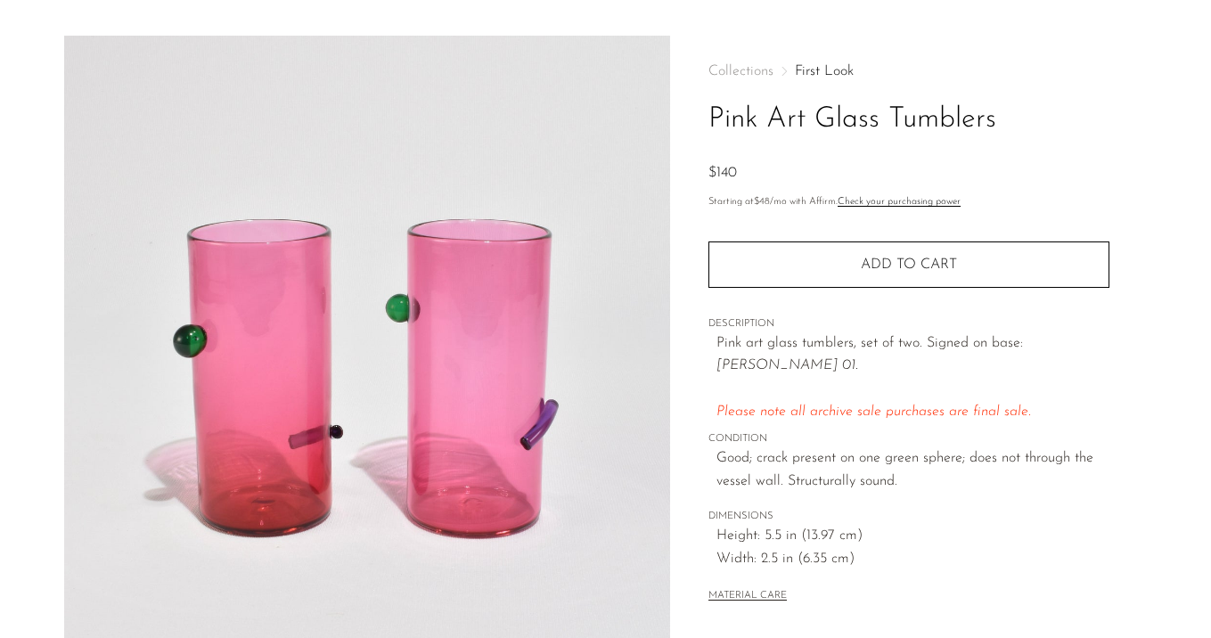
scroll to position [0, 0]
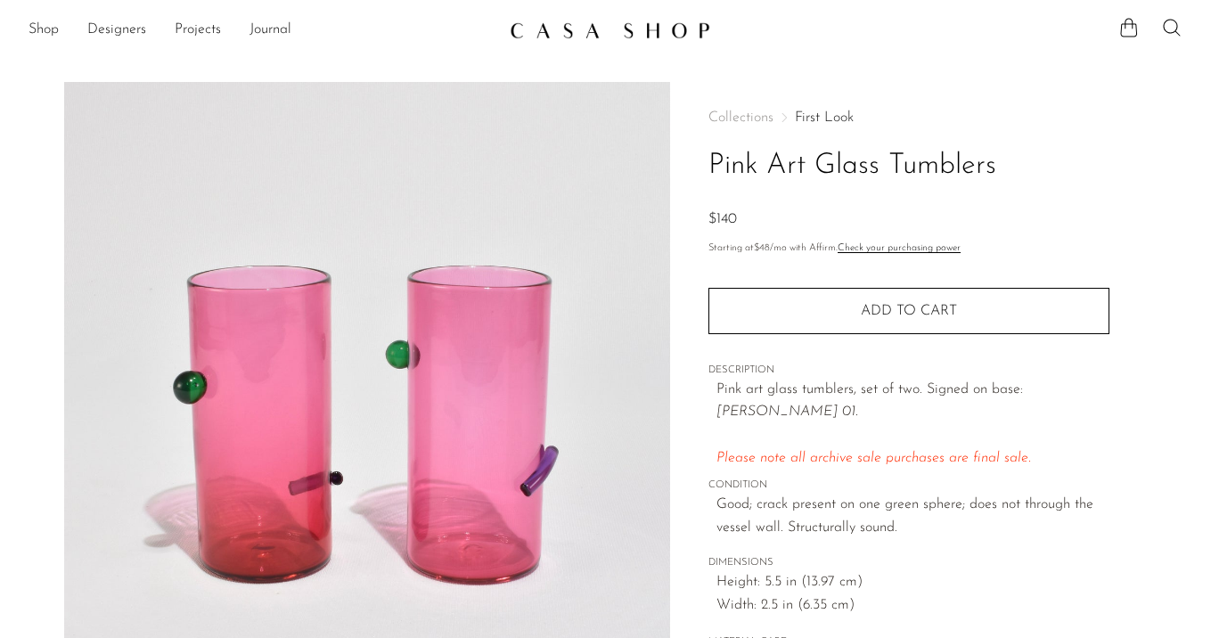
click at [829, 114] on link "First Look" at bounding box center [824, 118] width 59 height 14
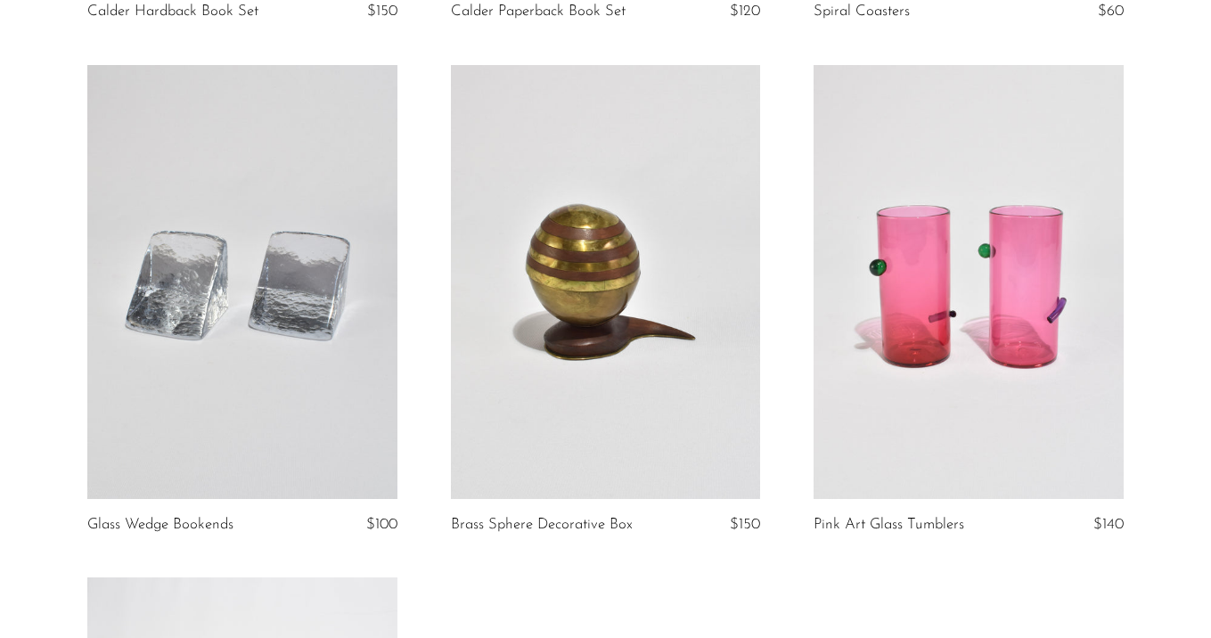
scroll to position [4882, 0]
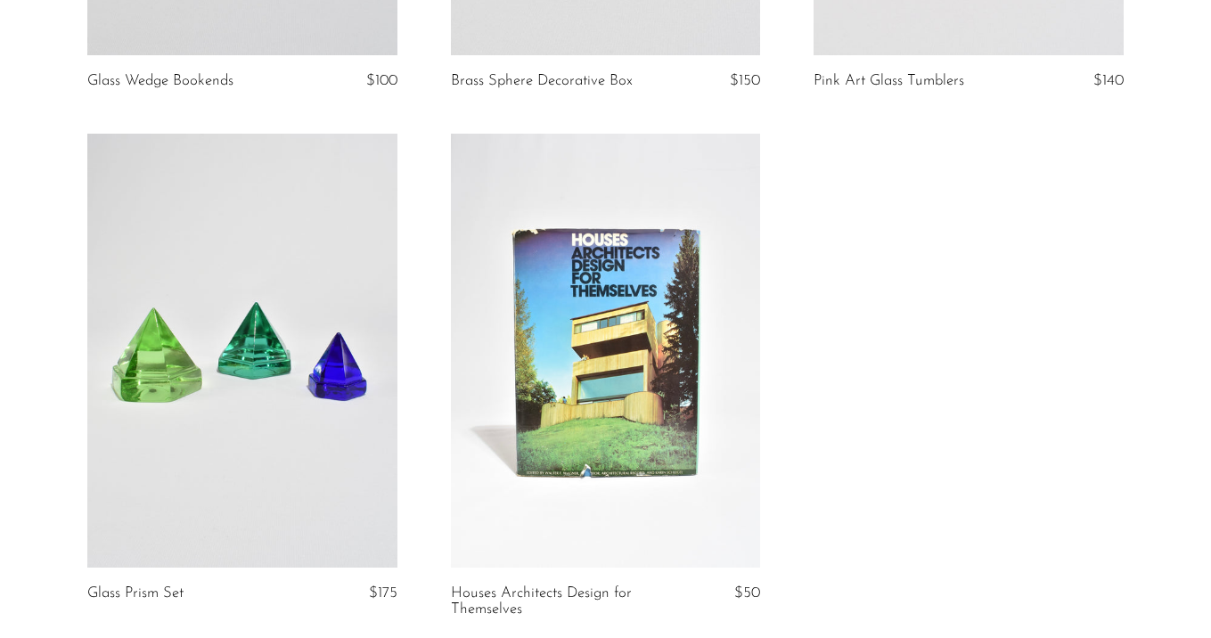
scroll to position [5279, 0]
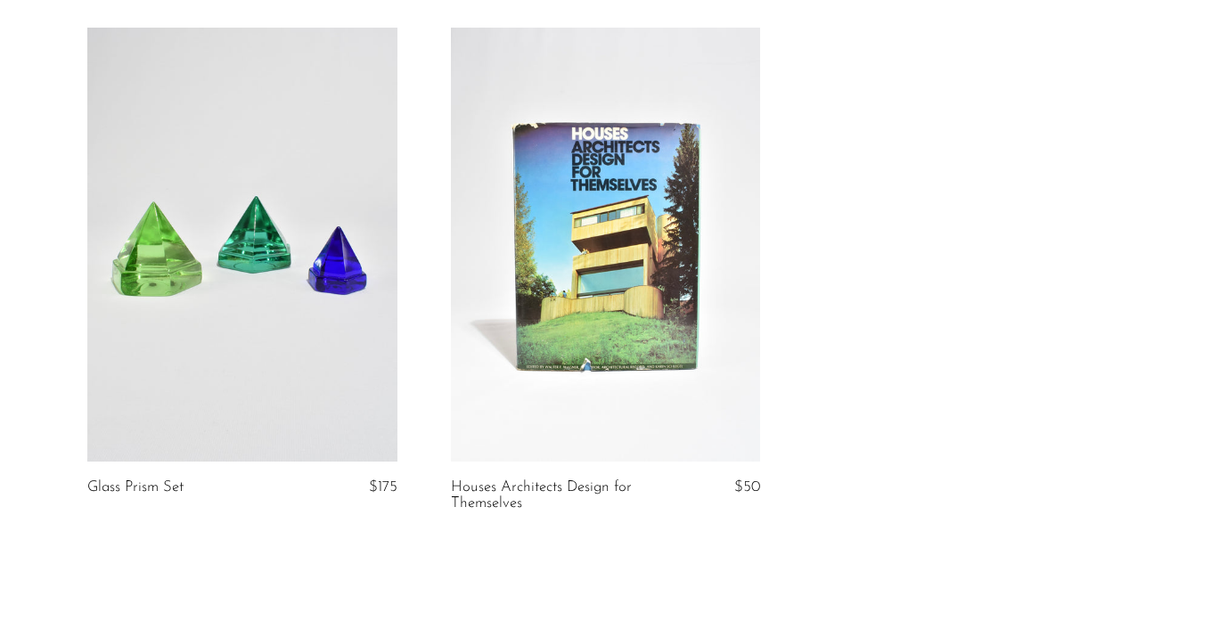
click at [289, 317] on link at bounding box center [242, 245] width 310 height 434
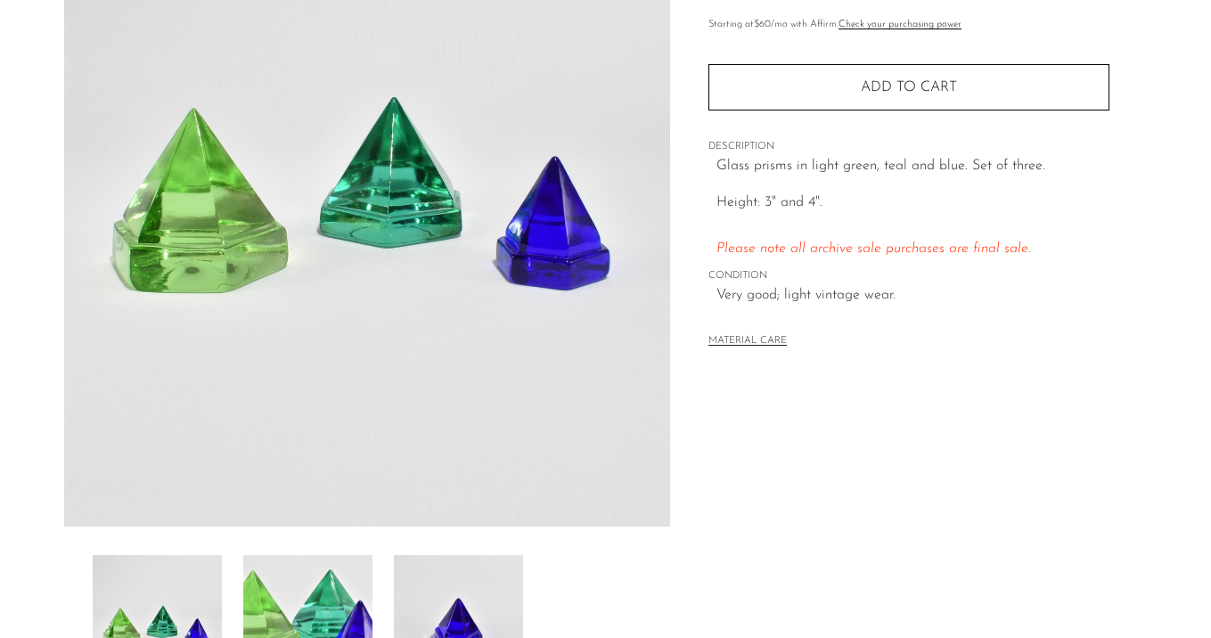
scroll to position [234, 0]
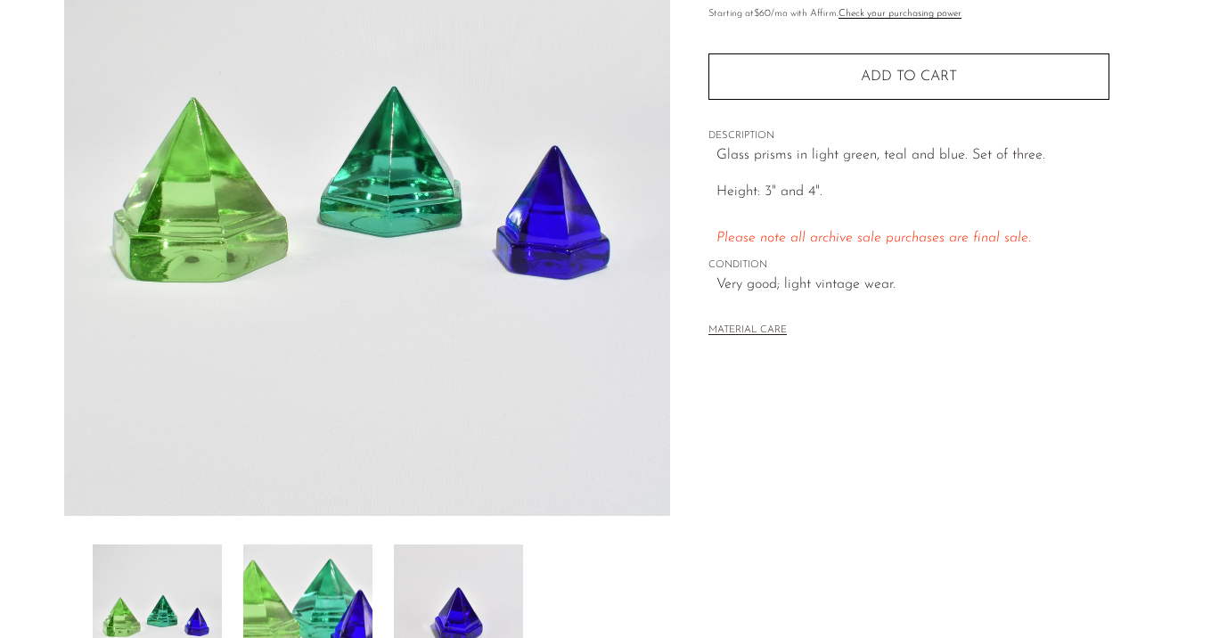
click at [304, 571] on img at bounding box center [307, 616] width 129 height 143
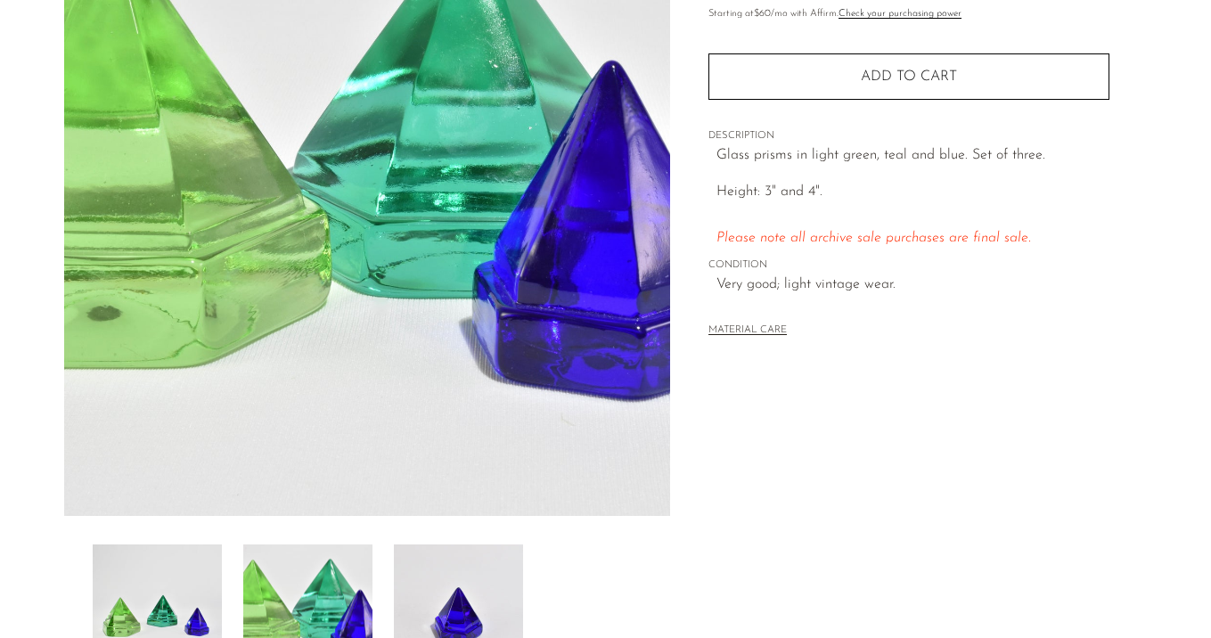
click at [478, 586] on img at bounding box center [458, 616] width 129 height 143
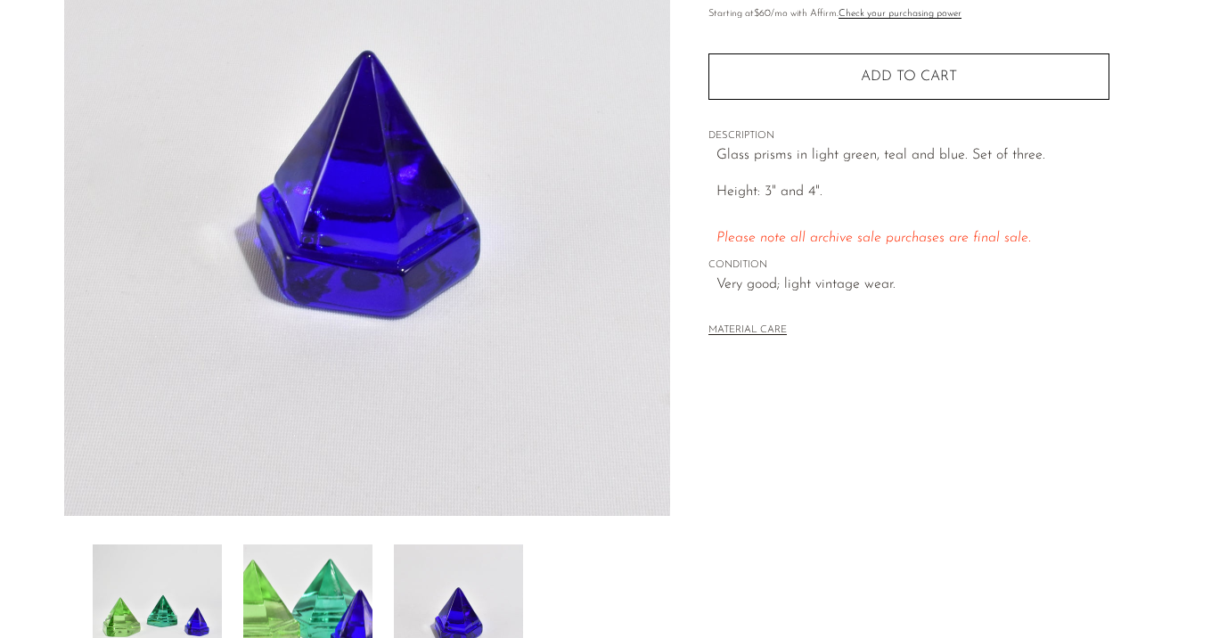
click at [331, 579] on img at bounding box center [307, 616] width 129 height 143
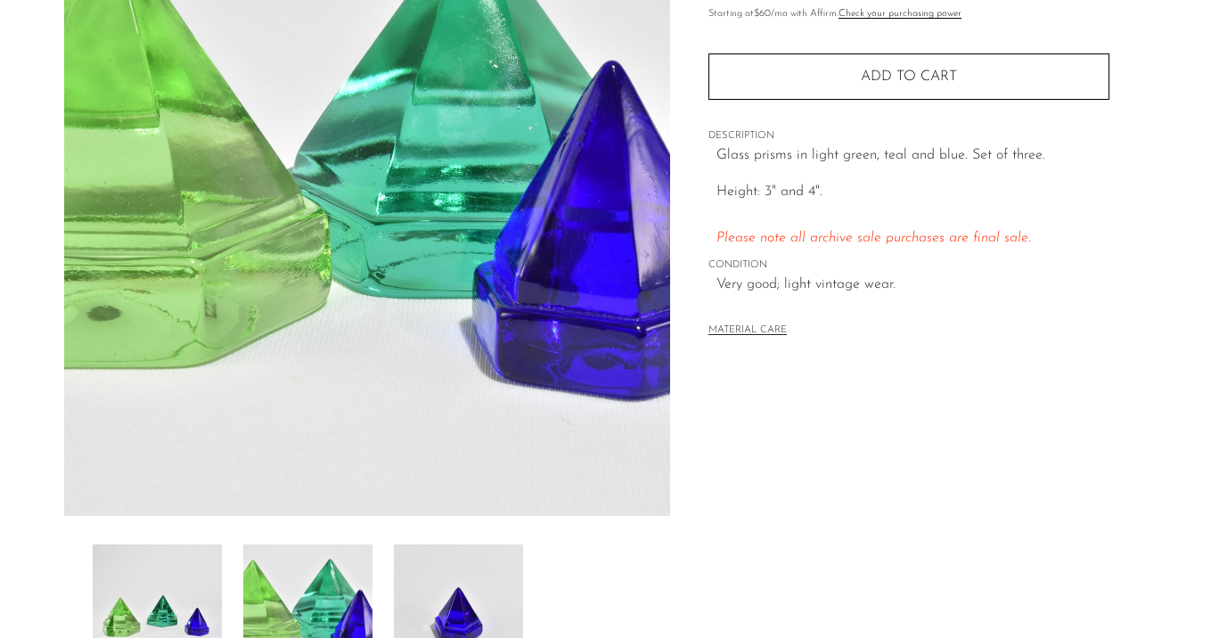
click at [184, 586] on img at bounding box center [157, 616] width 129 height 143
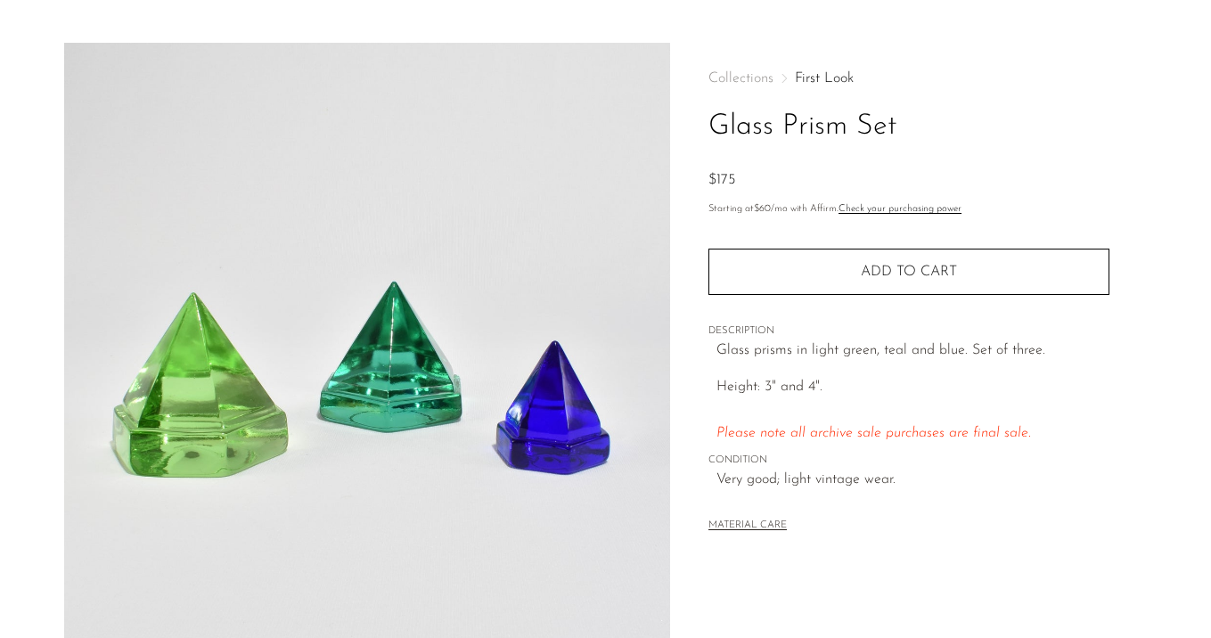
scroll to position [37, 0]
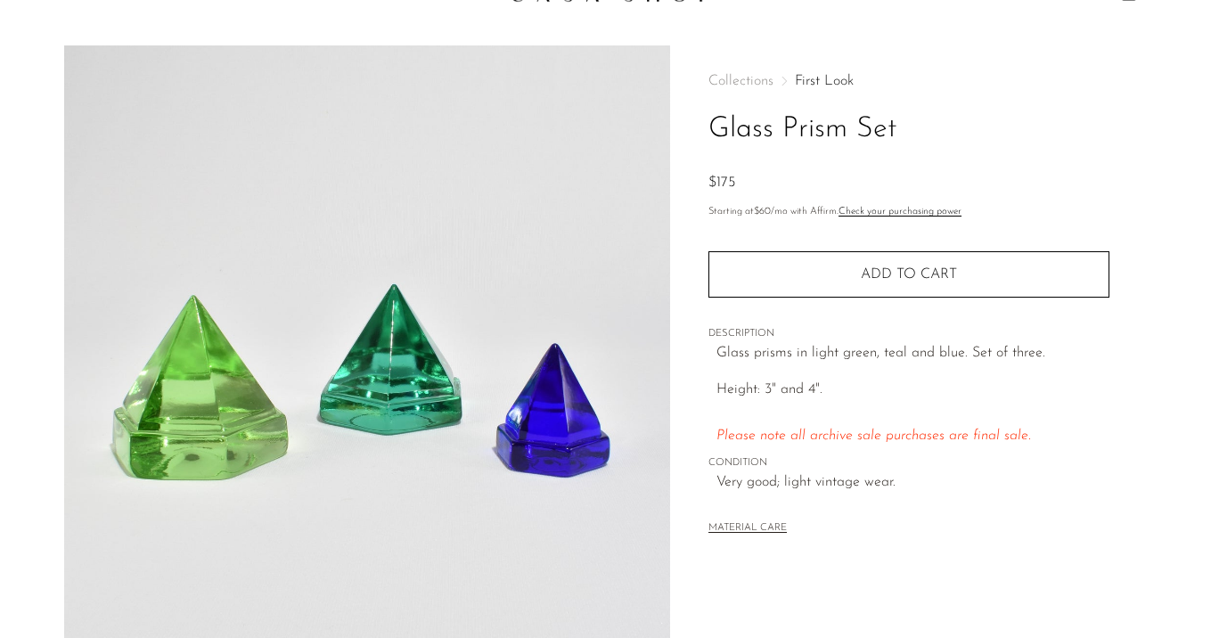
click at [832, 78] on link "First Look" at bounding box center [824, 81] width 59 height 14
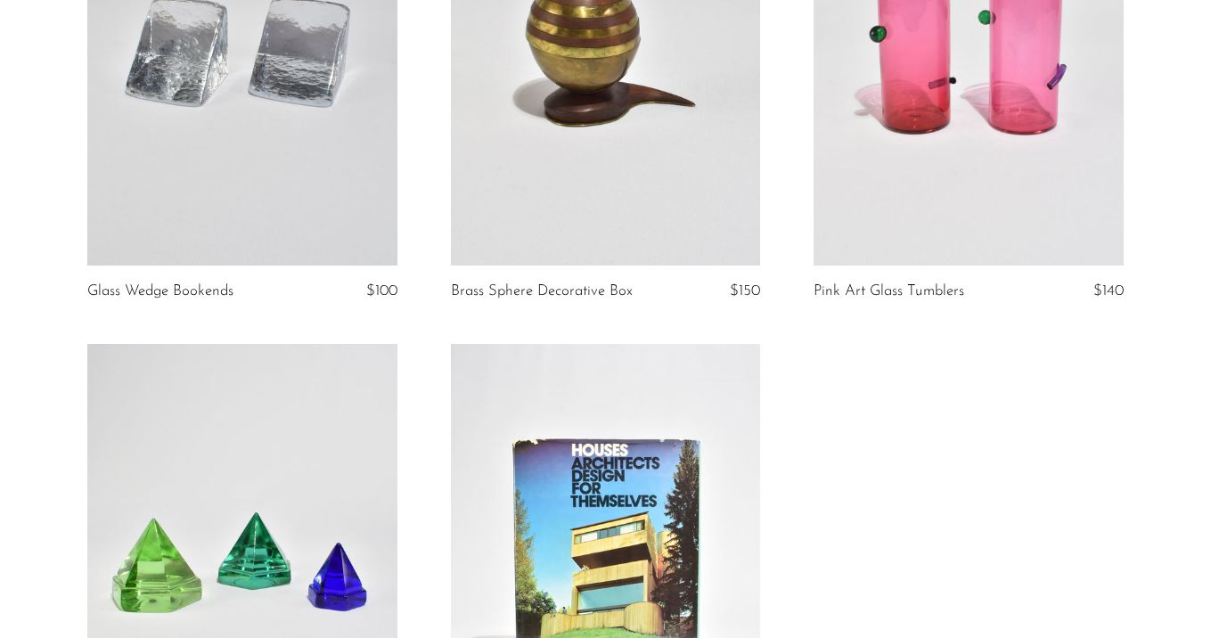
scroll to position [5473, 0]
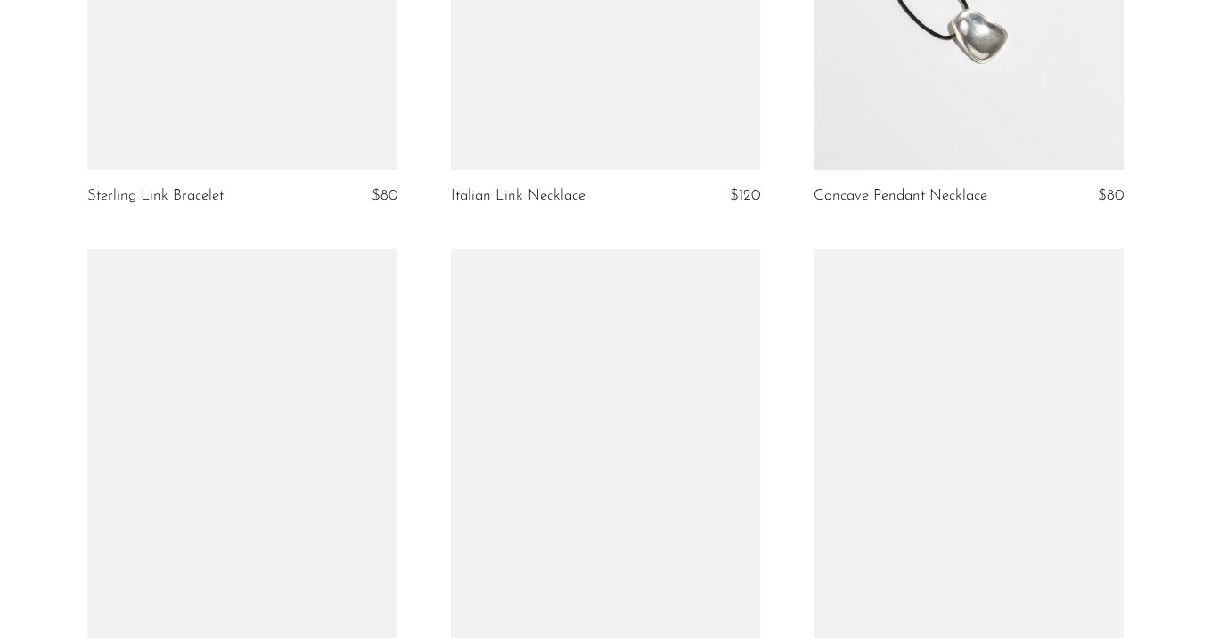
scroll to position [2402, 0]
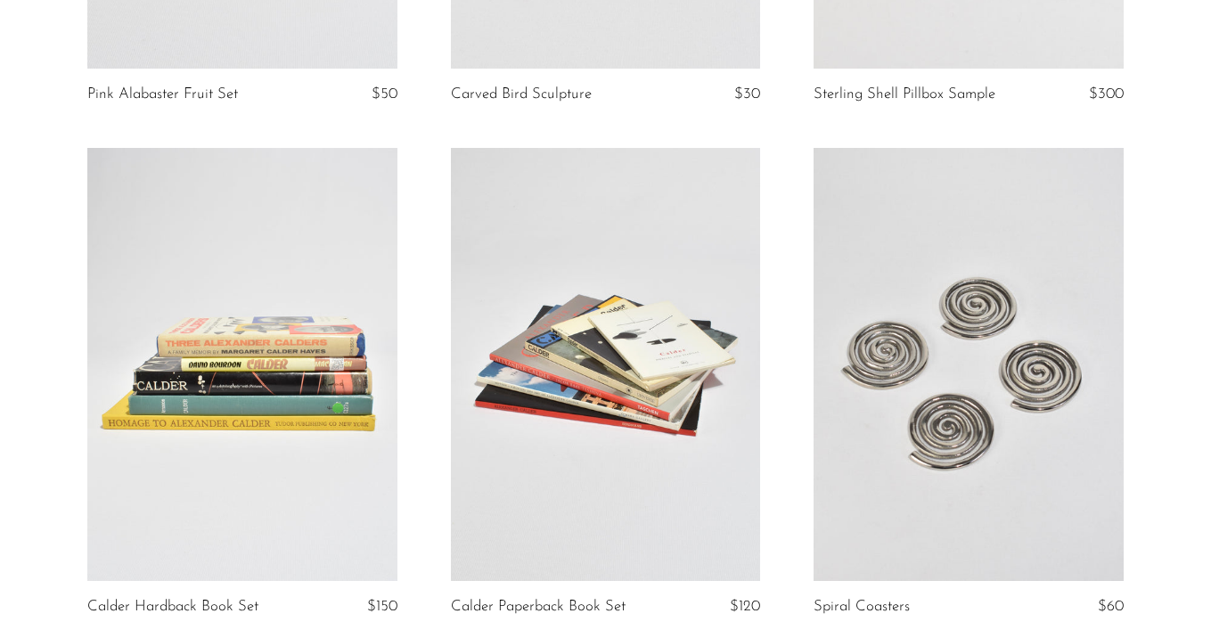
scroll to position [4031, 0]
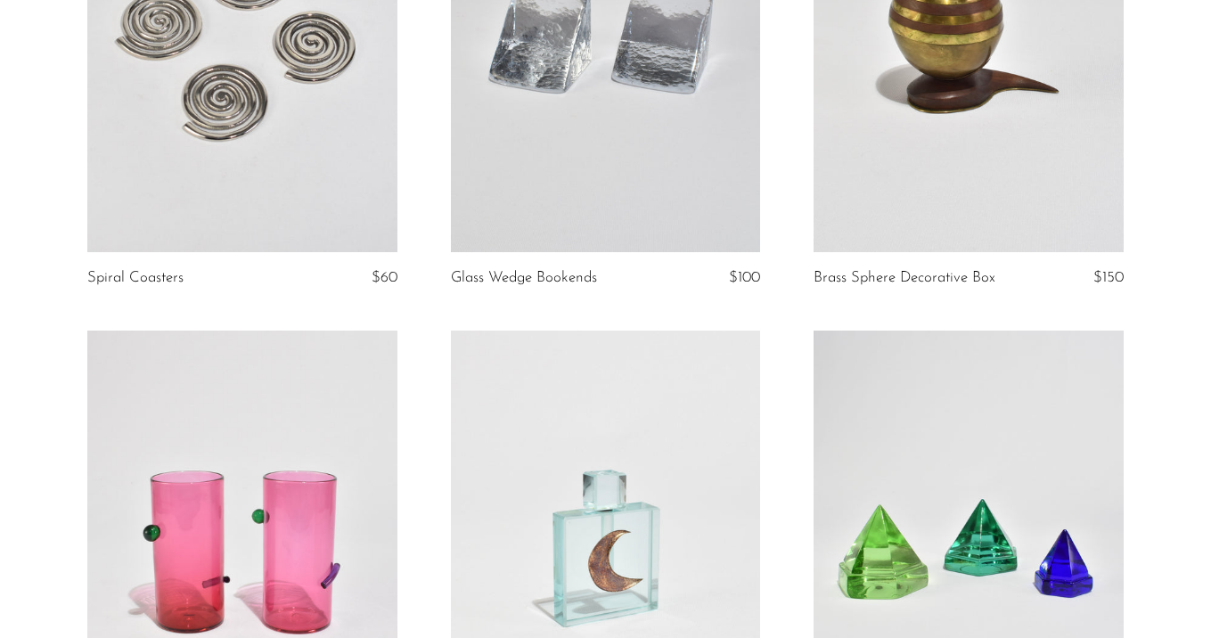
scroll to position [5138, 0]
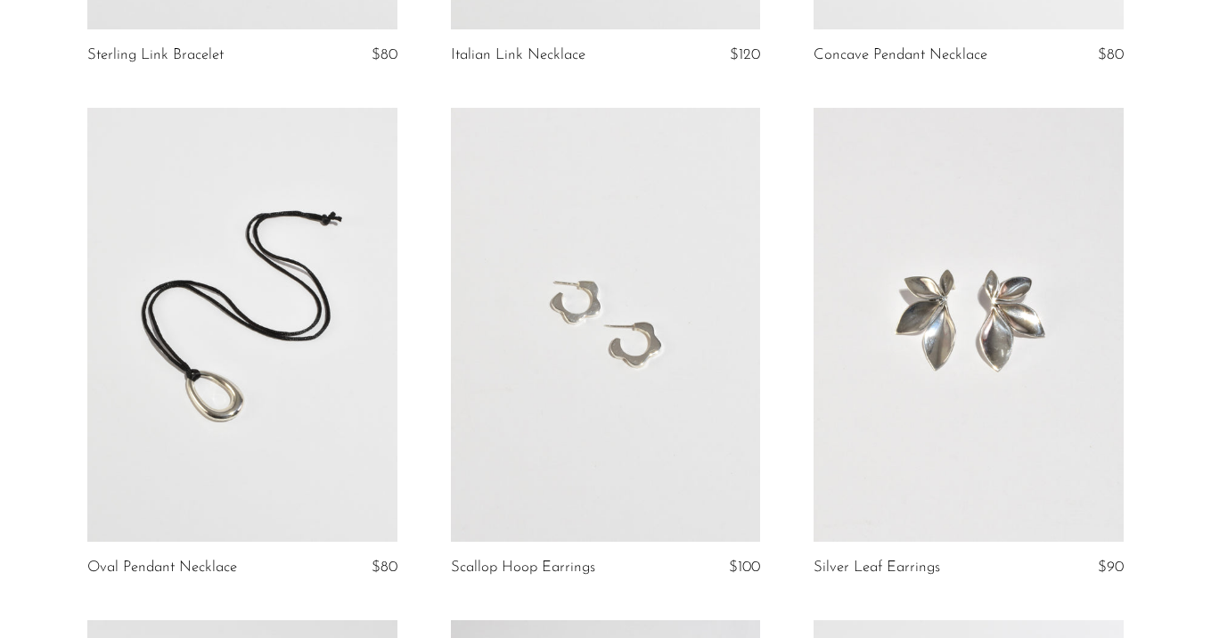
scroll to position [2109, 0]
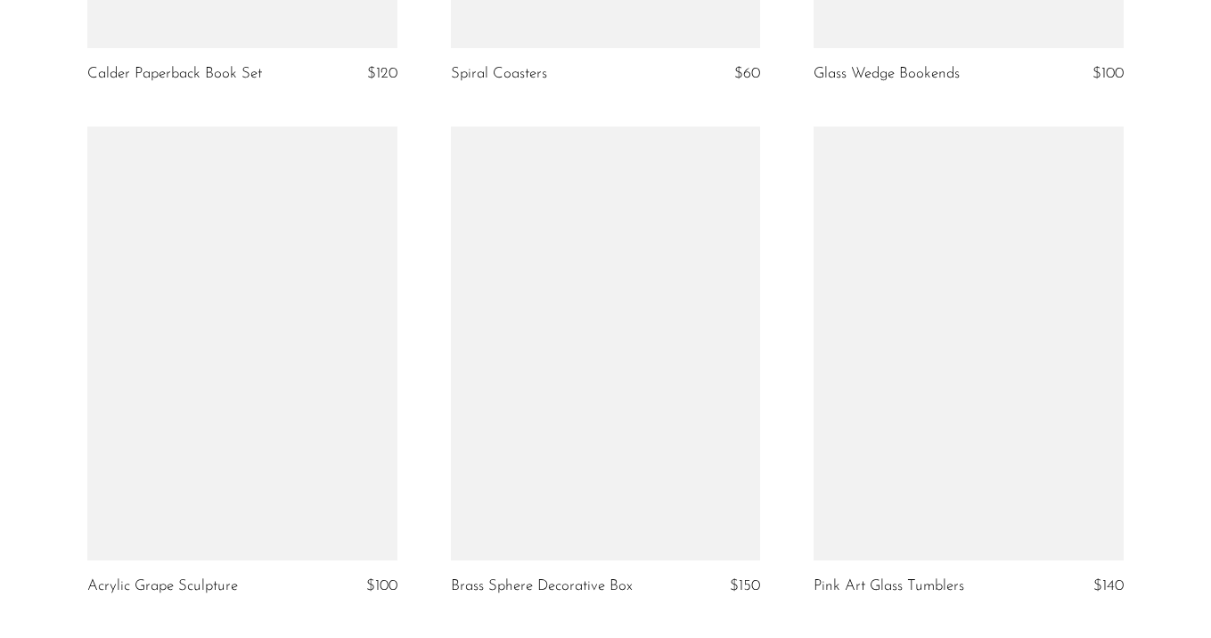
scroll to position [5217, 0]
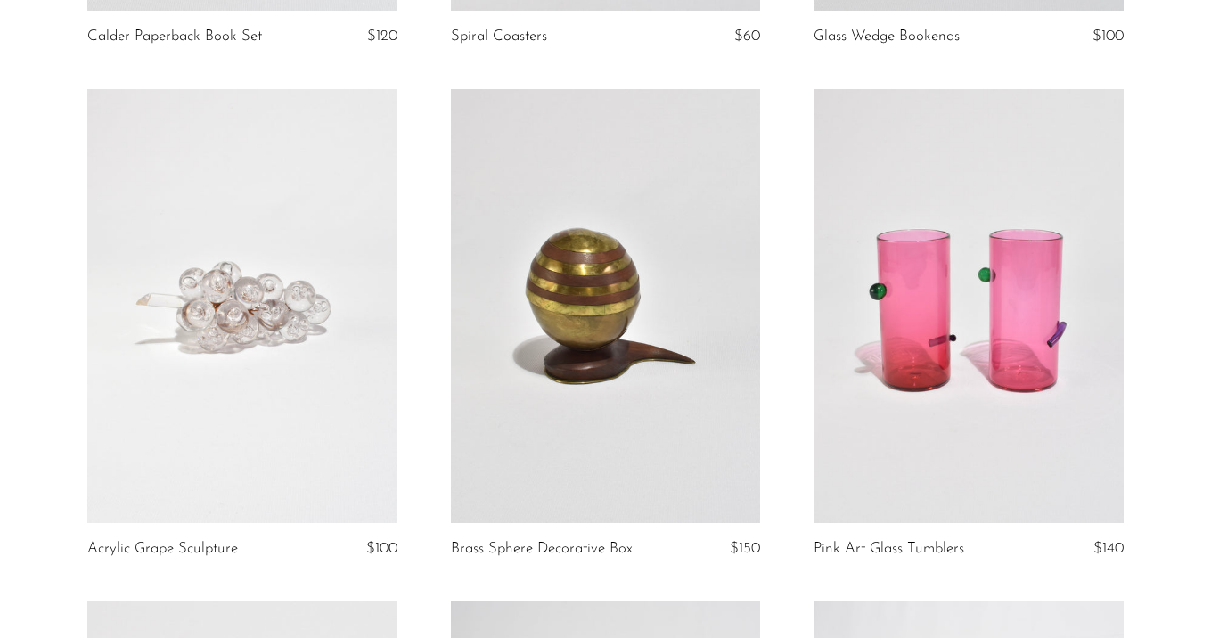
click at [262, 300] on link at bounding box center [242, 306] width 310 height 434
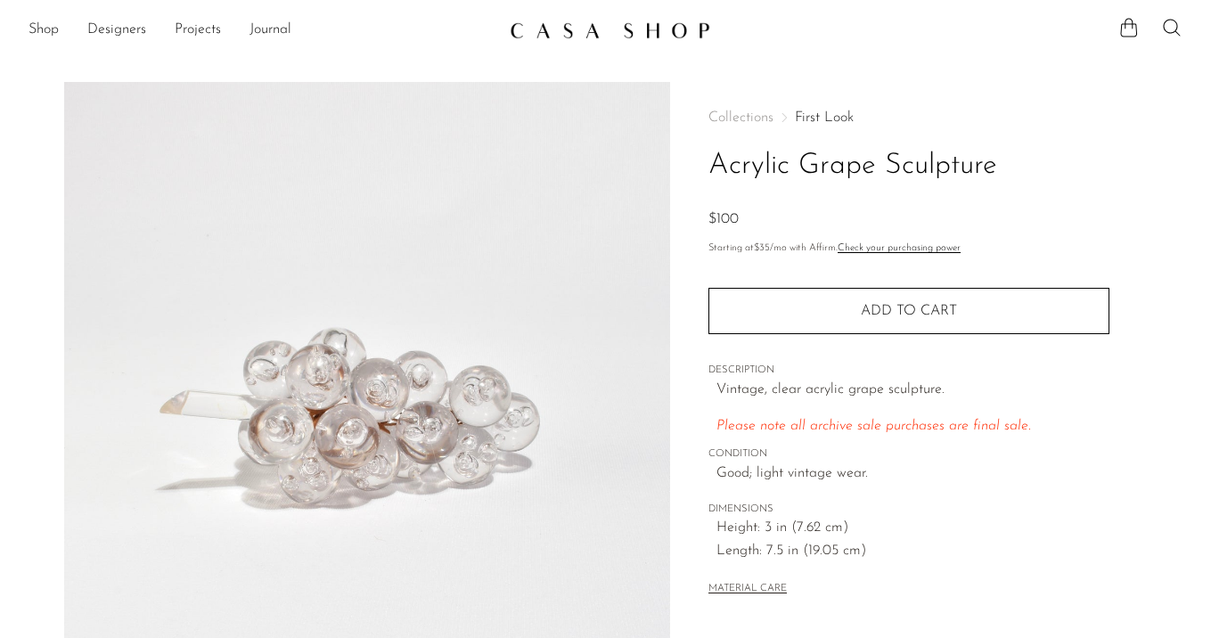
click at [829, 113] on link "First Look" at bounding box center [824, 118] width 59 height 14
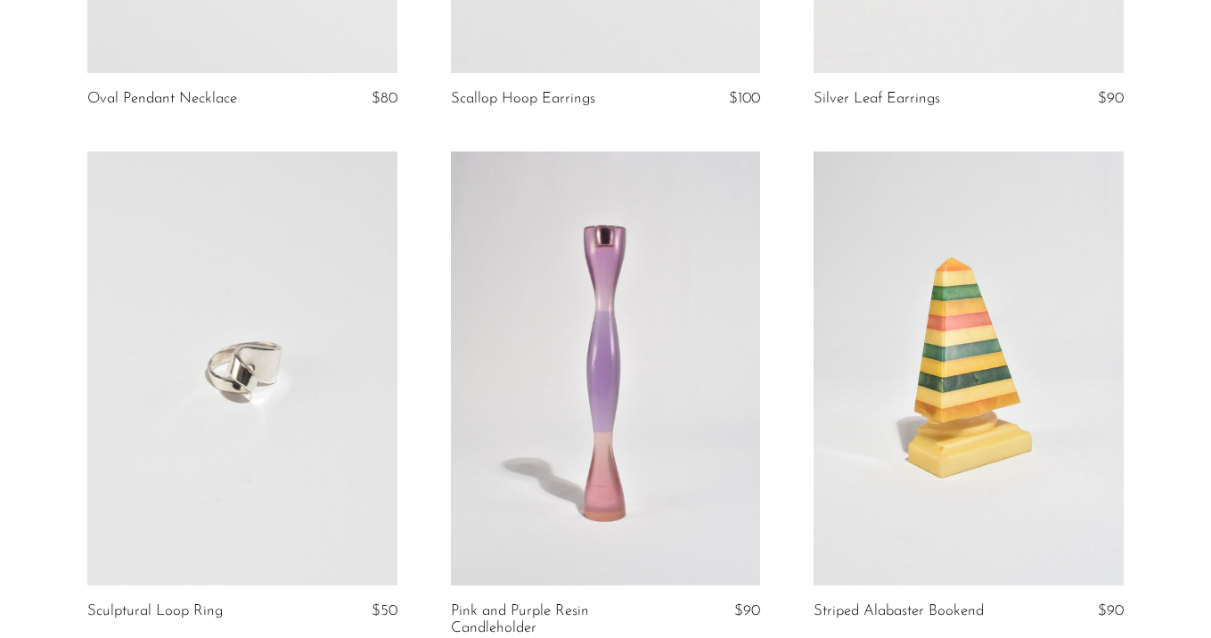
scroll to position [3221, 0]
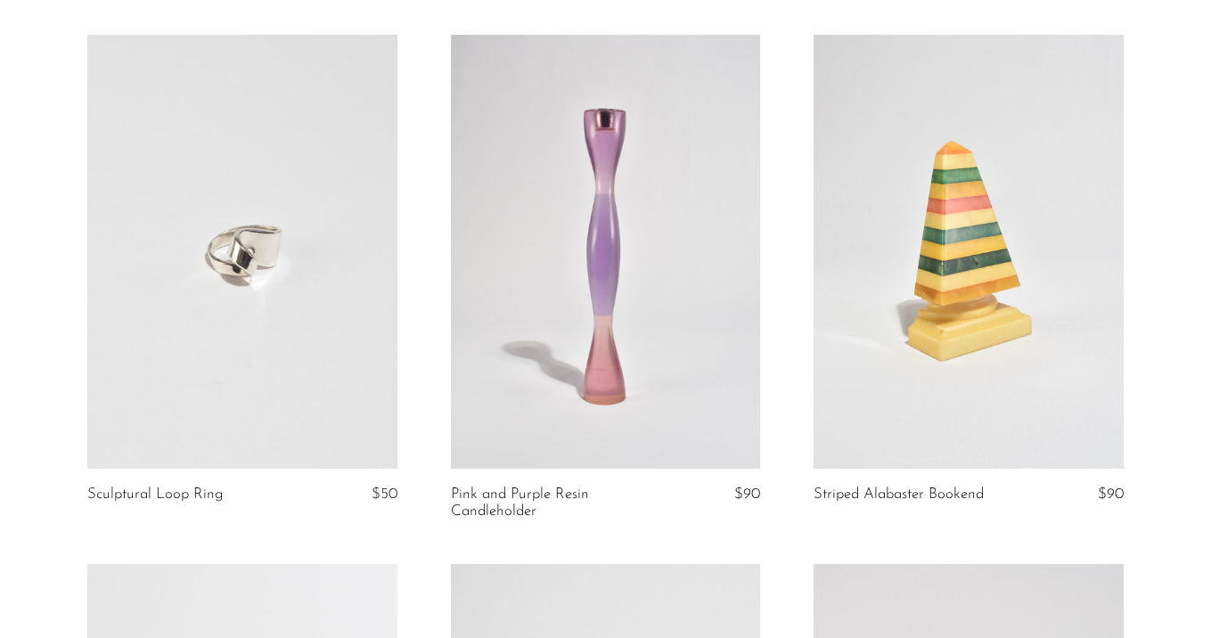
click at [618, 297] on link at bounding box center [606, 252] width 310 height 434
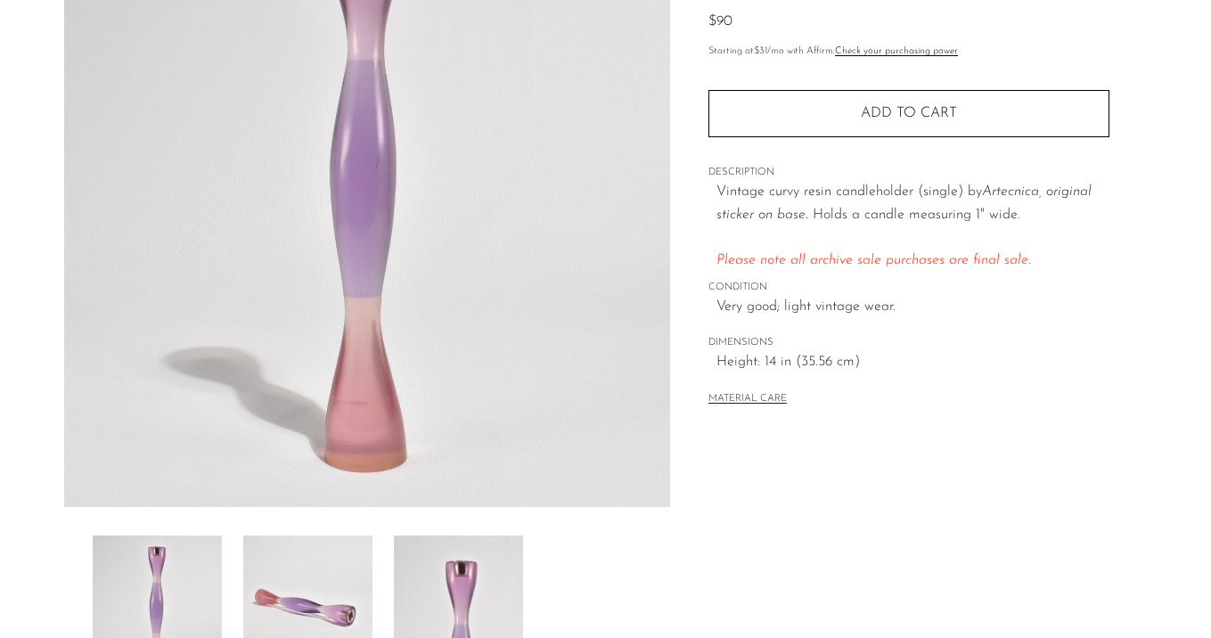
click at [327, 552] on img at bounding box center [307, 607] width 129 height 143
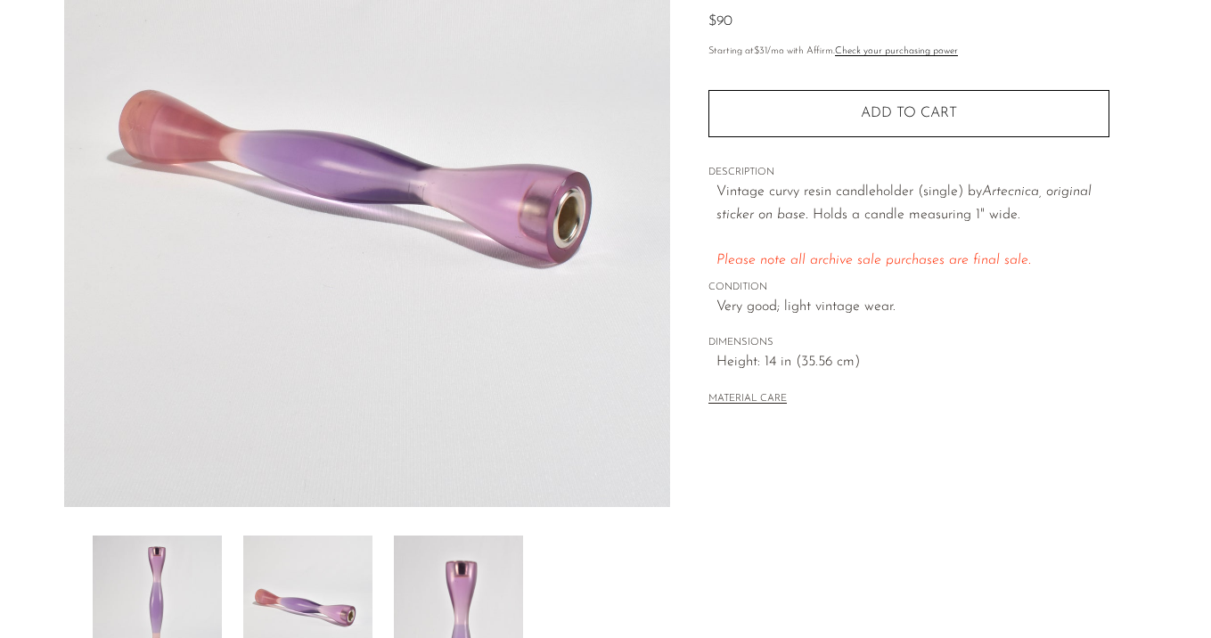
scroll to position [245, 0]
click at [469, 561] on img at bounding box center [458, 605] width 129 height 143
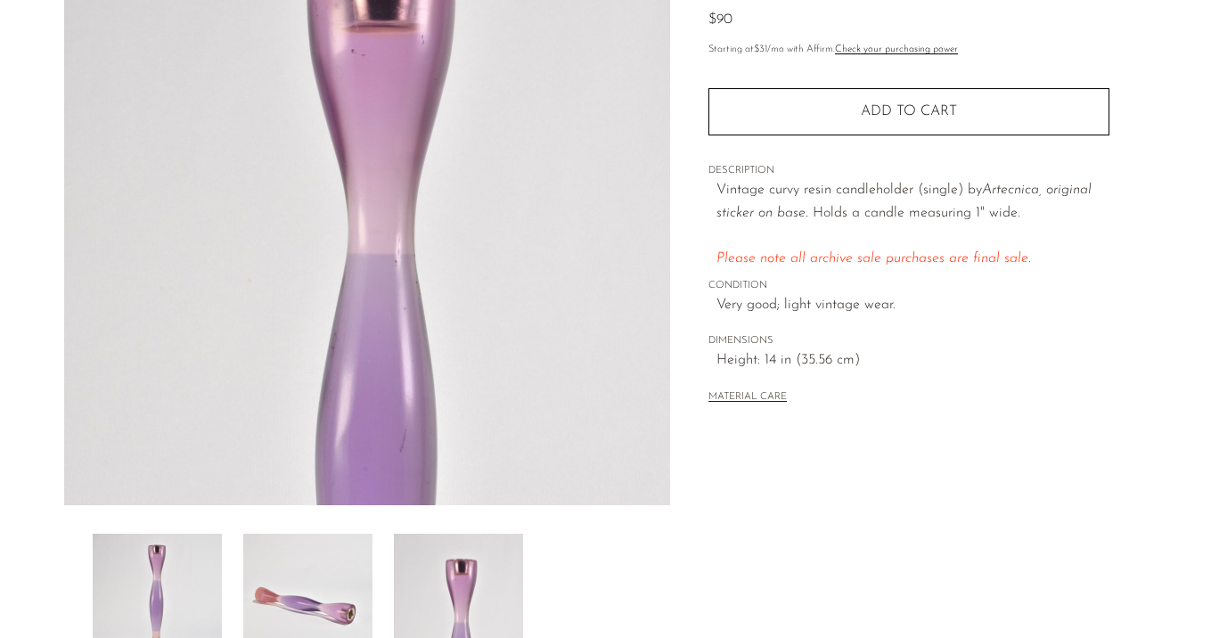
click at [321, 570] on img at bounding box center [307, 605] width 129 height 143
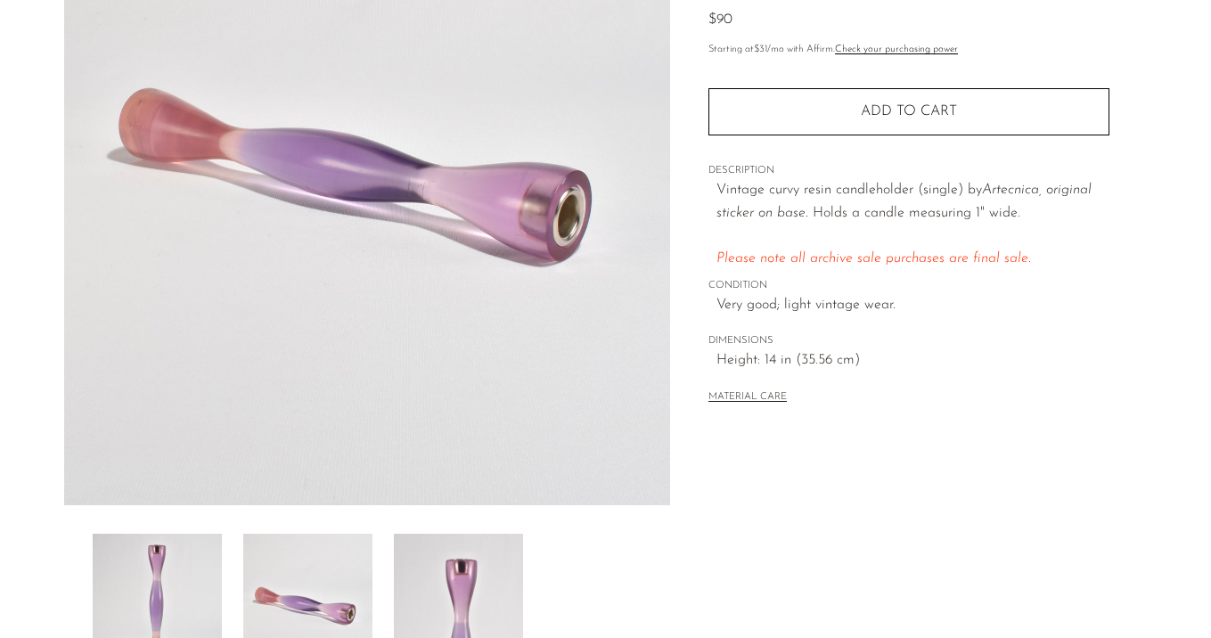
click at [186, 572] on img at bounding box center [157, 605] width 129 height 143
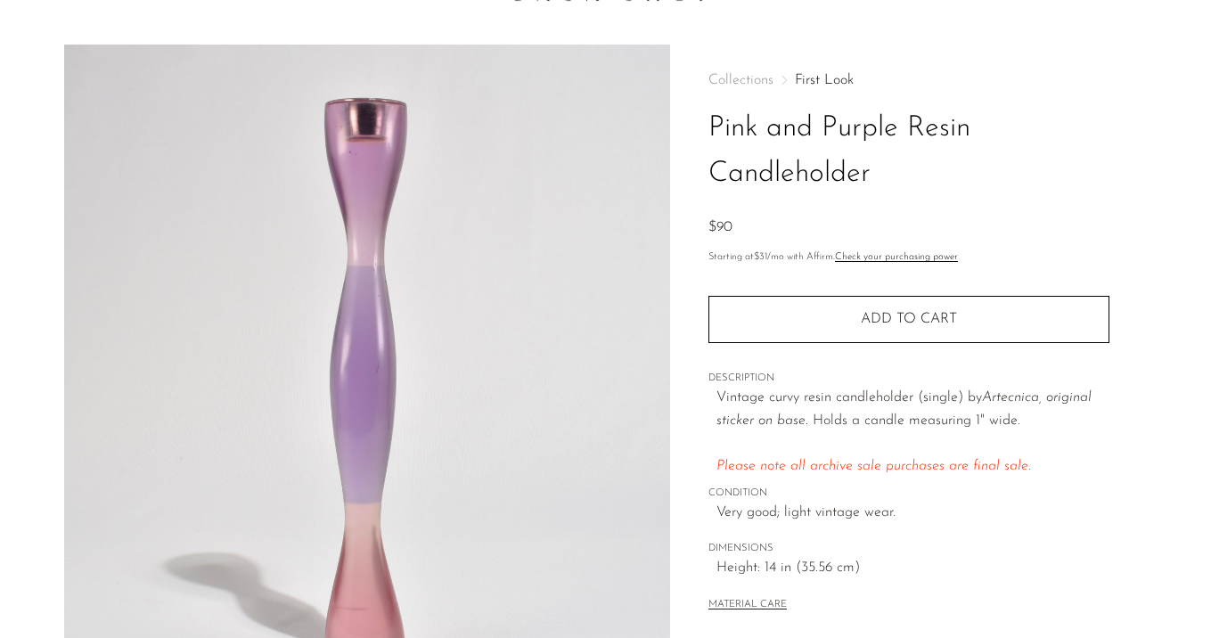
scroll to position [0, 0]
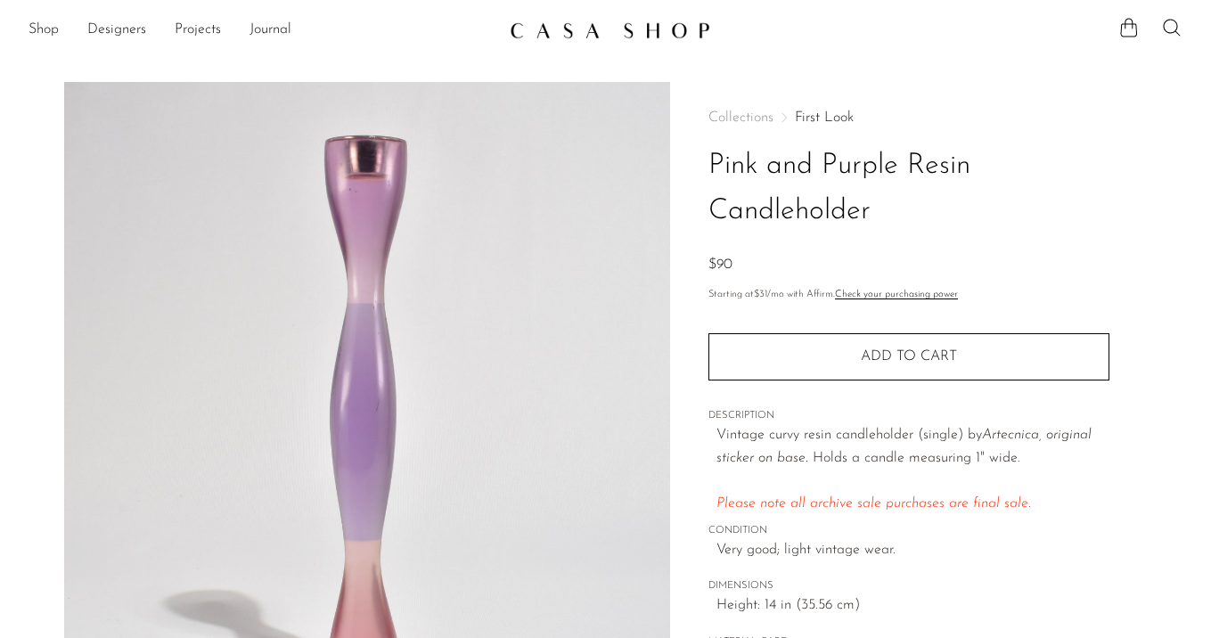
click at [844, 114] on link "First Look" at bounding box center [824, 118] width 59 height 14
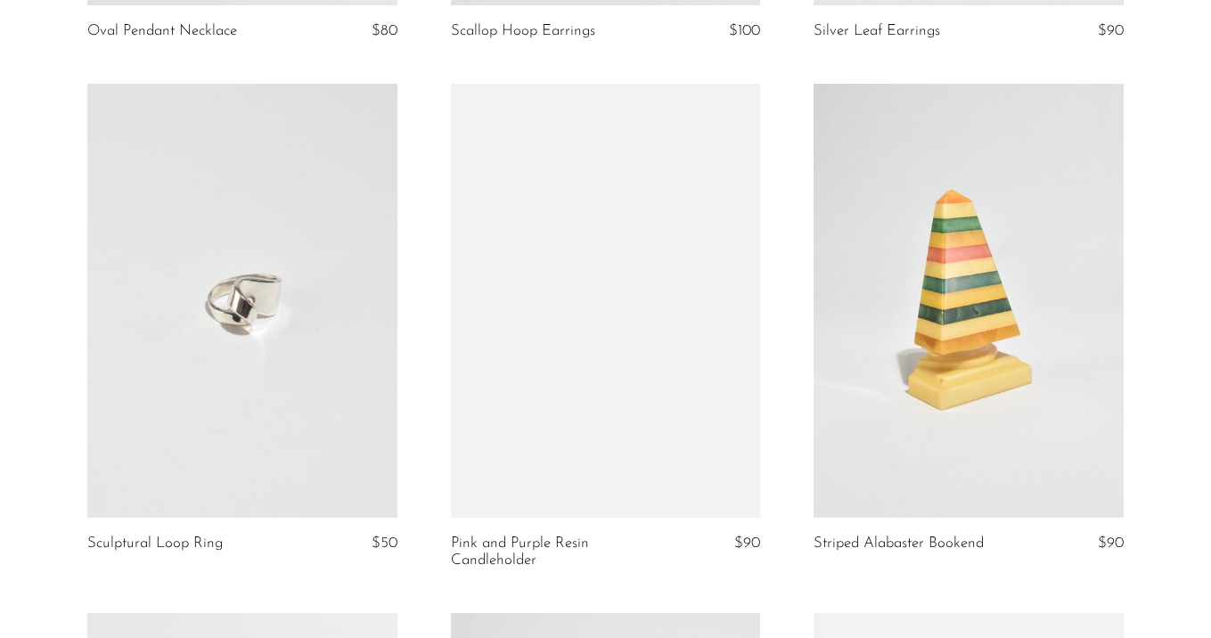
scroll to position [3174, 0]
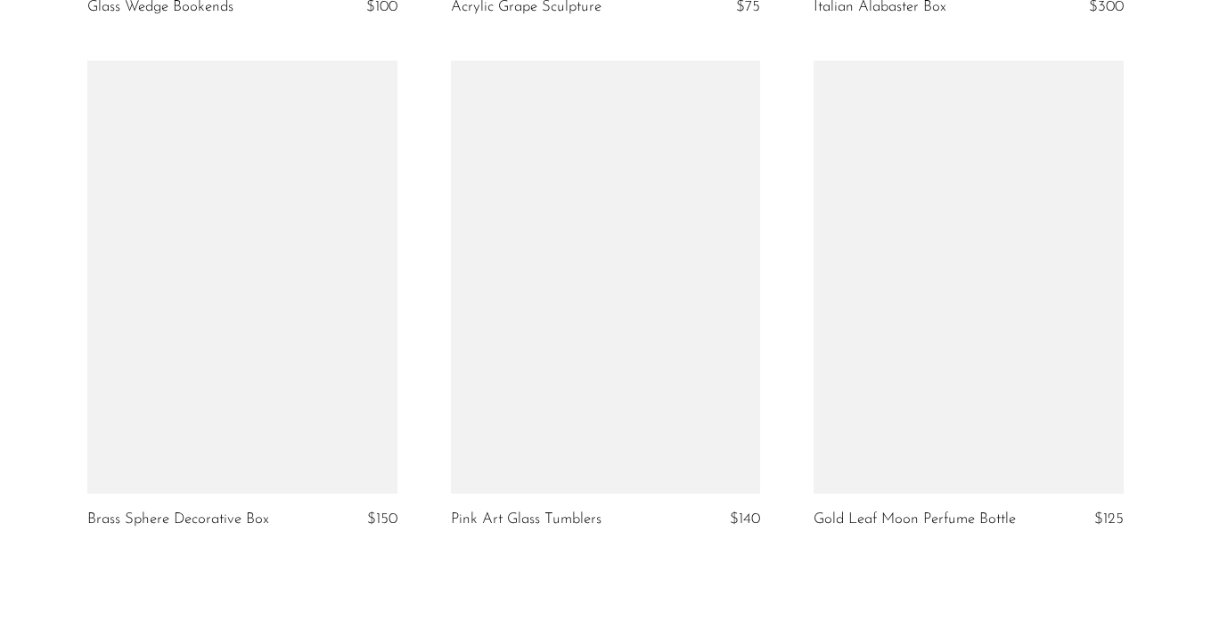
scroll to position [5238, 0]
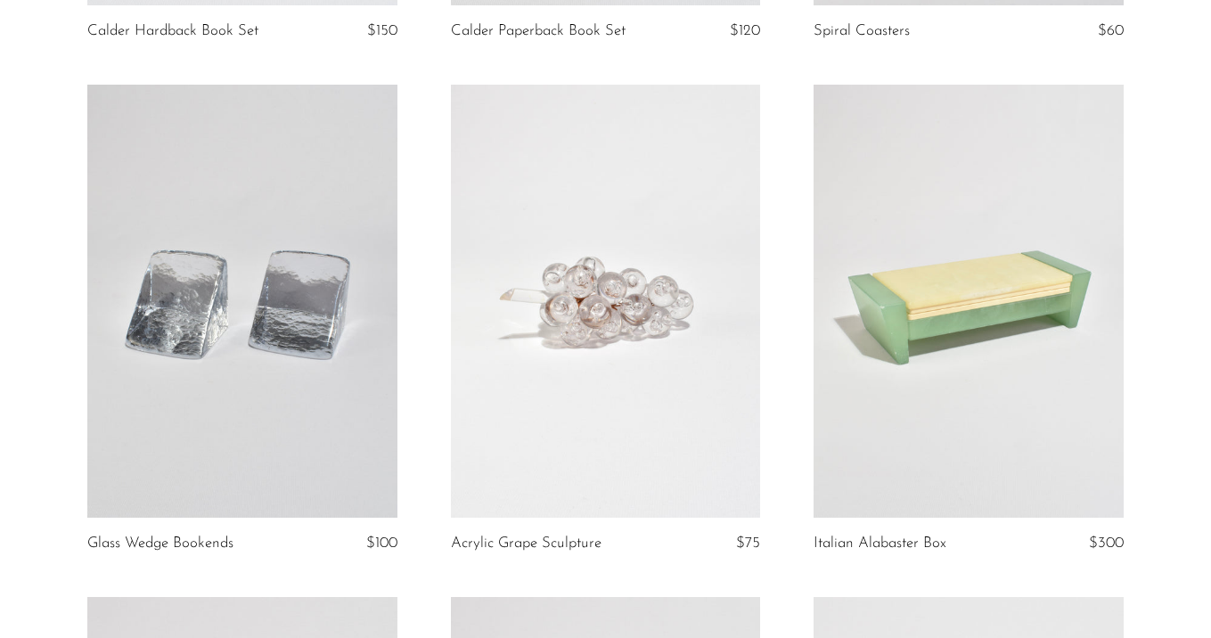
click at [1022, 328] on link at bounding box center [969, 302] width 310 height 434
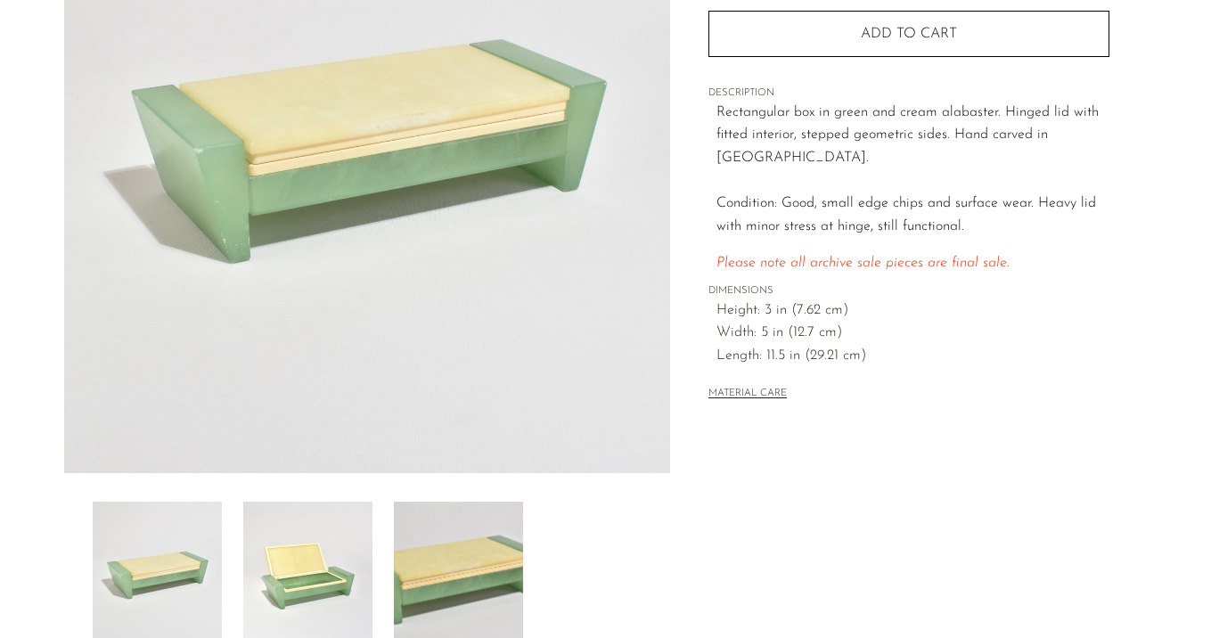
scroll to position [283, 0]
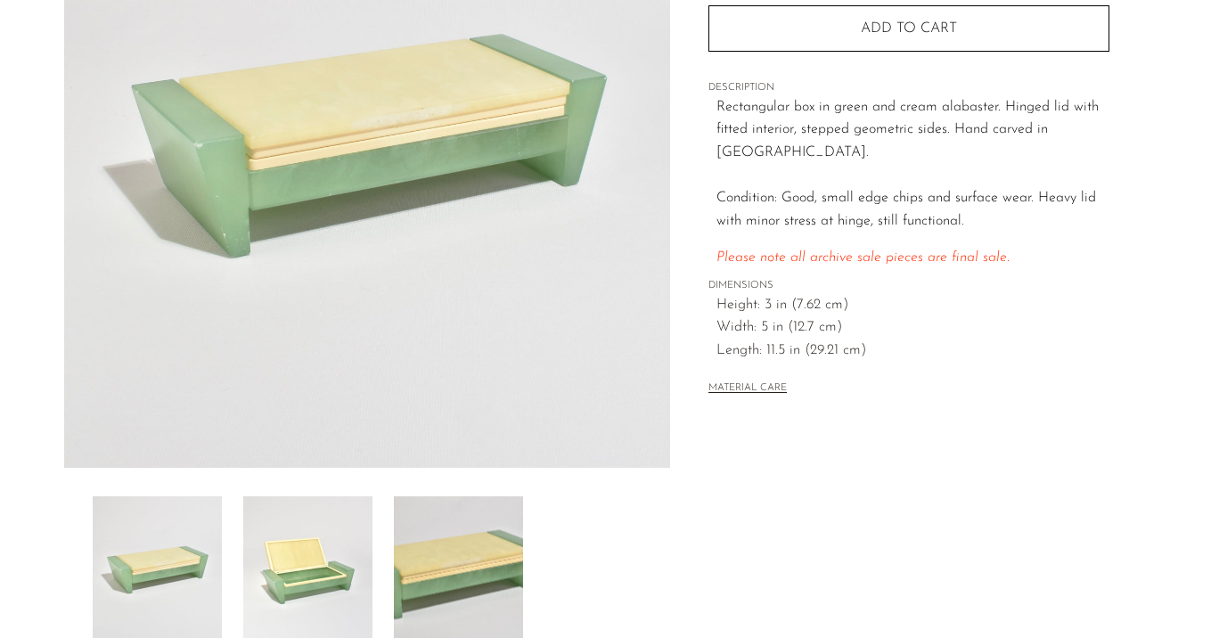
click at [343, 506] on img at bounding box center [307, 567] width 129 height 143
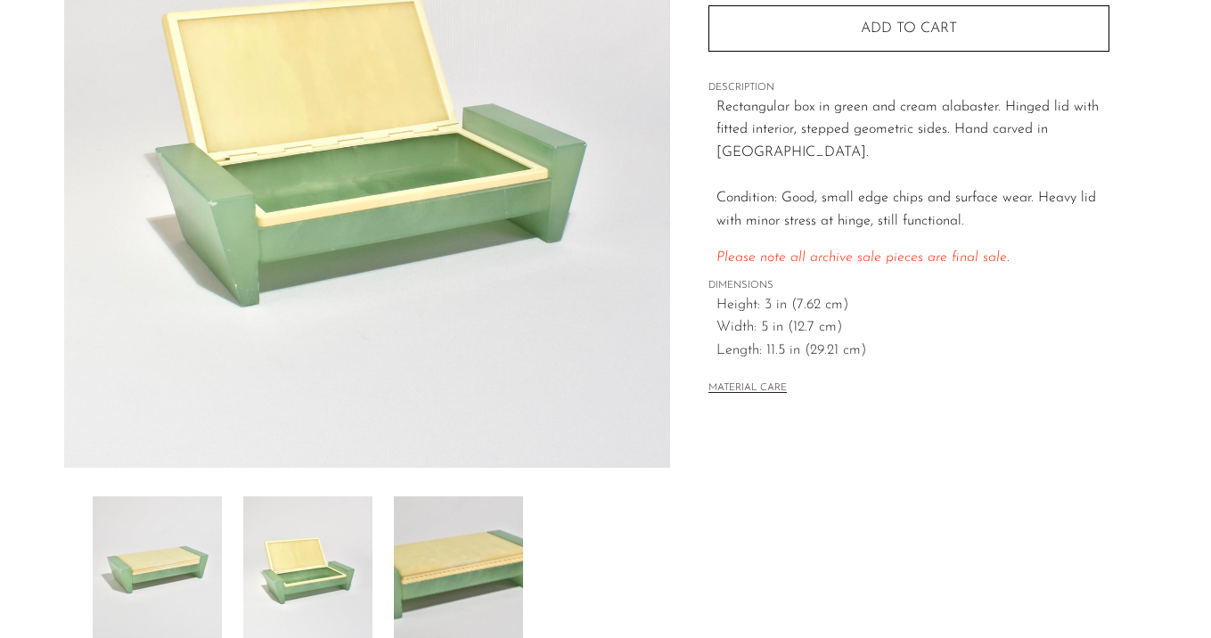
click at [457, 517] on img at bounding box center [458, 567] width 129 height 143
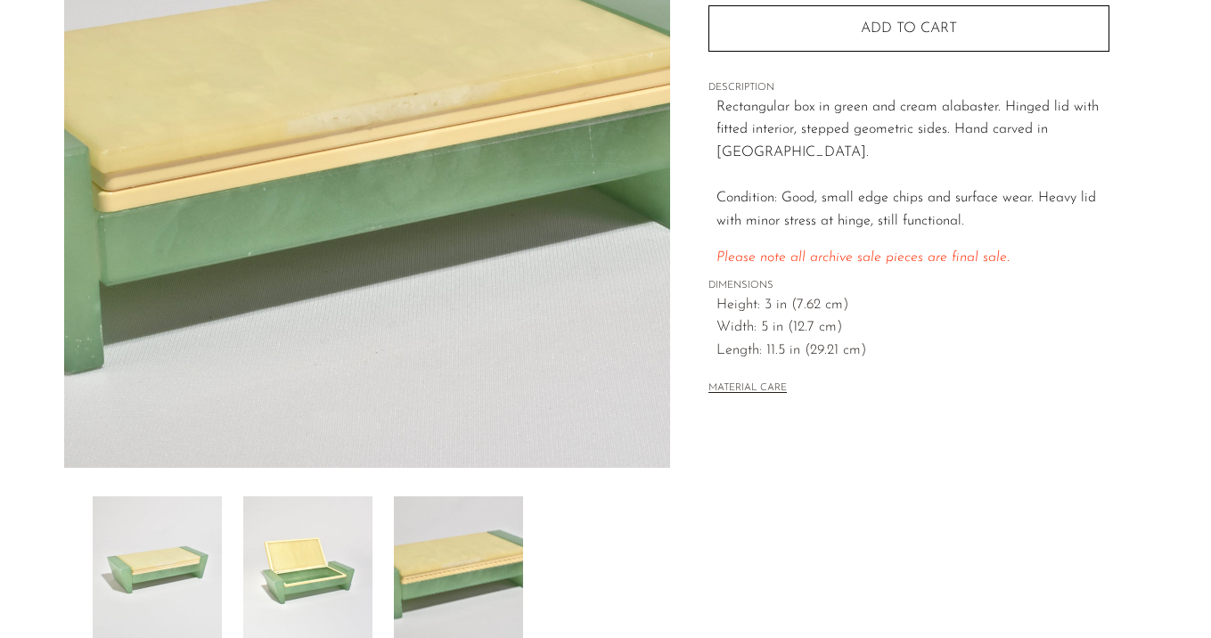
click at [325, 524] on img at bounding box center [307, 567] width 129 height 143
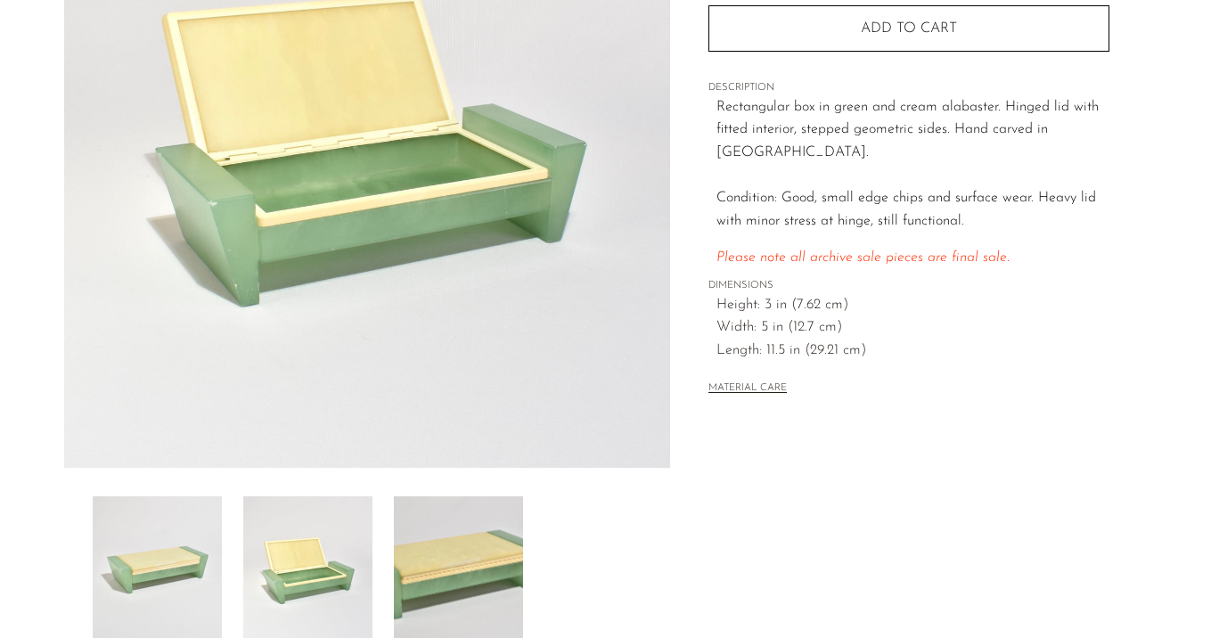
click at [199, 537] on img at bounding box center [157, 567] width 129 height 143
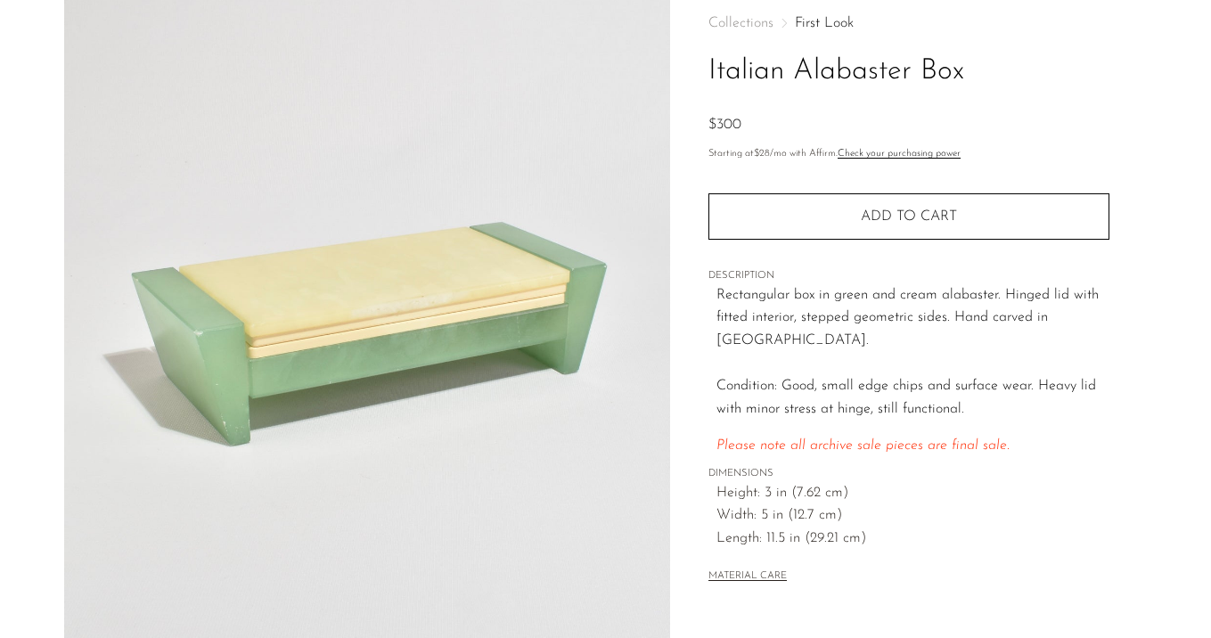
scroll to position [0, 0]
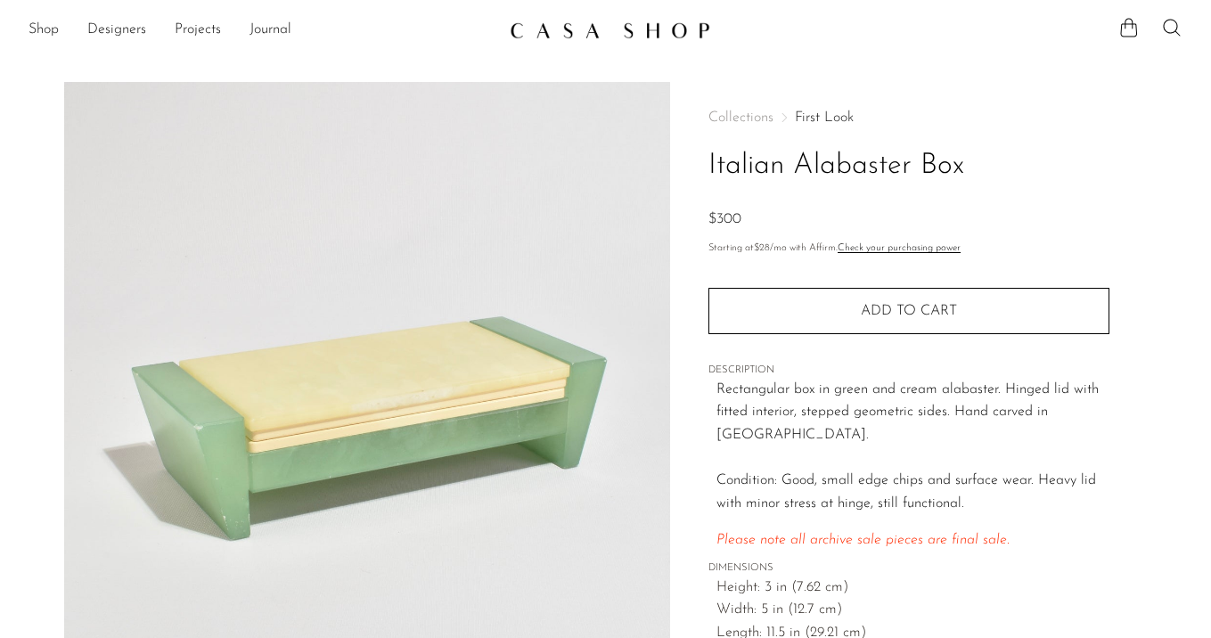
click at [811, 112] on link "First Look" at bounding box center [824, 118] width 59 height 14
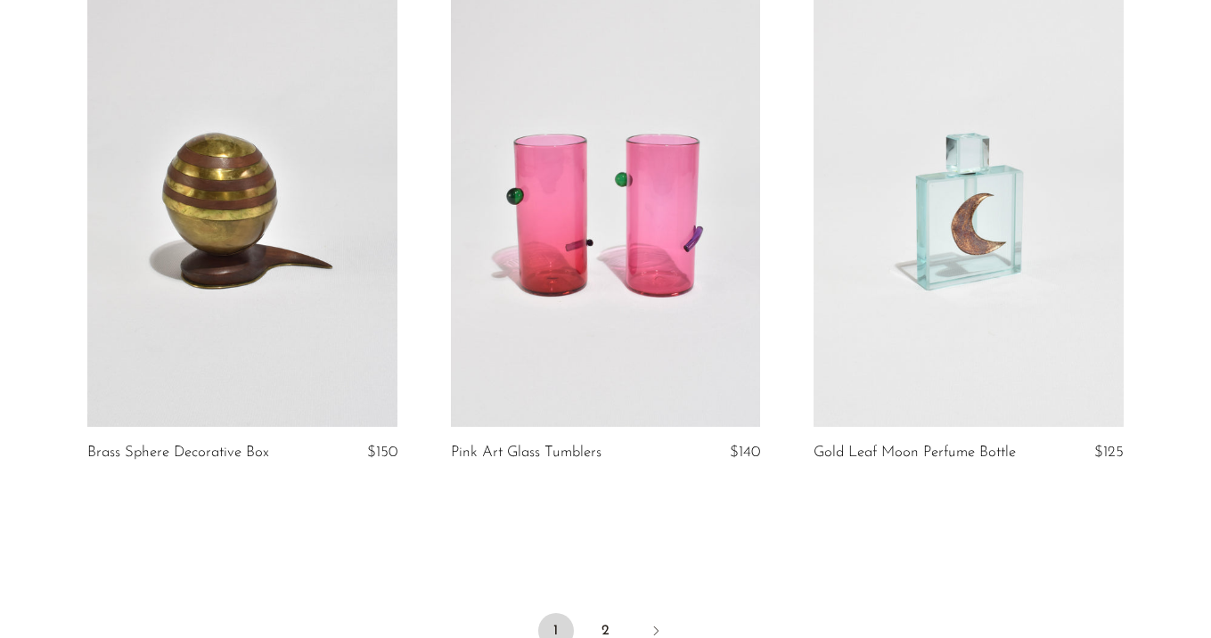
scroll to position [5980, 0]
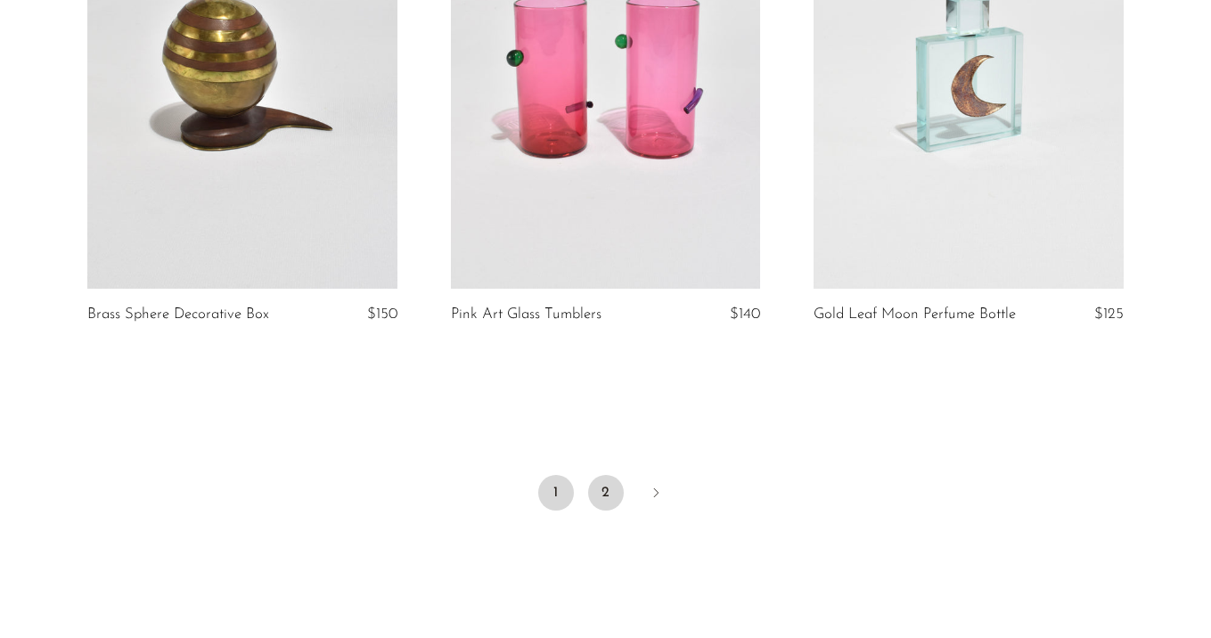
click at [598, 489] on link "2" at bounding box center [606, 493] width 36 height 36
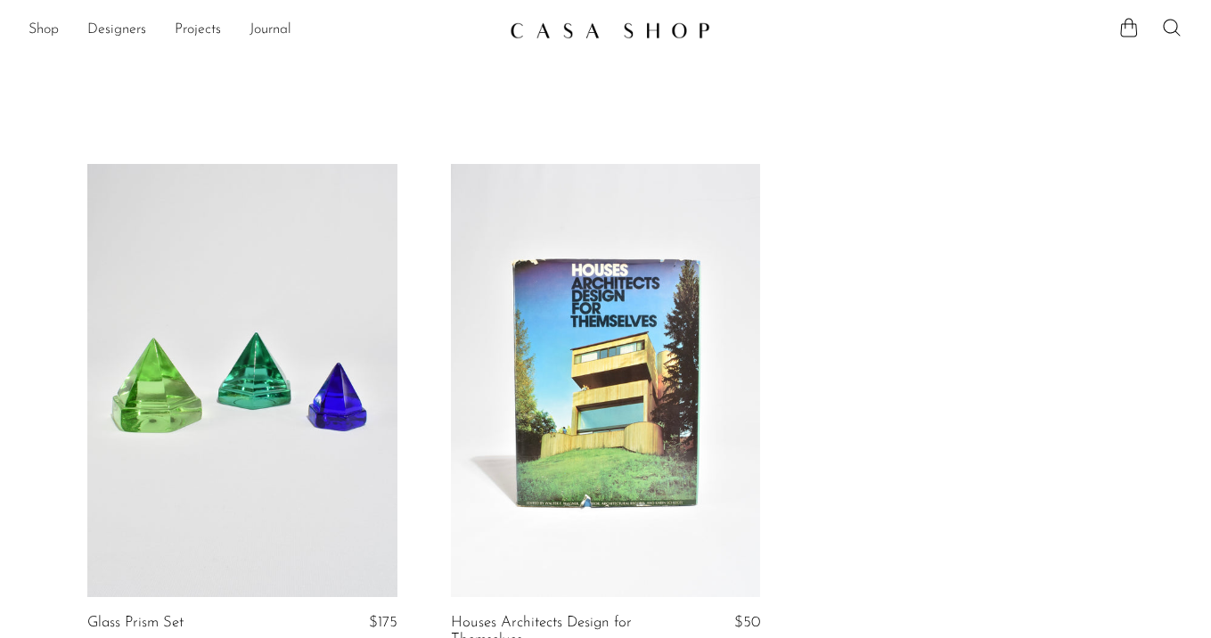
scroll to position [308, 0]
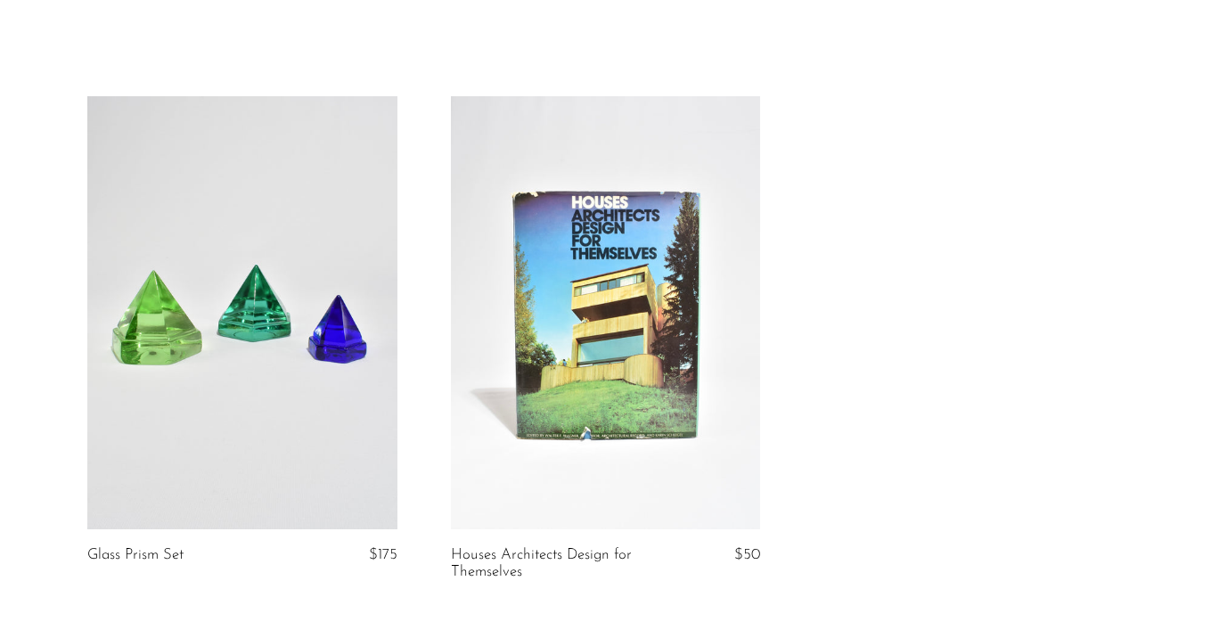
scroll to position [470, 0]
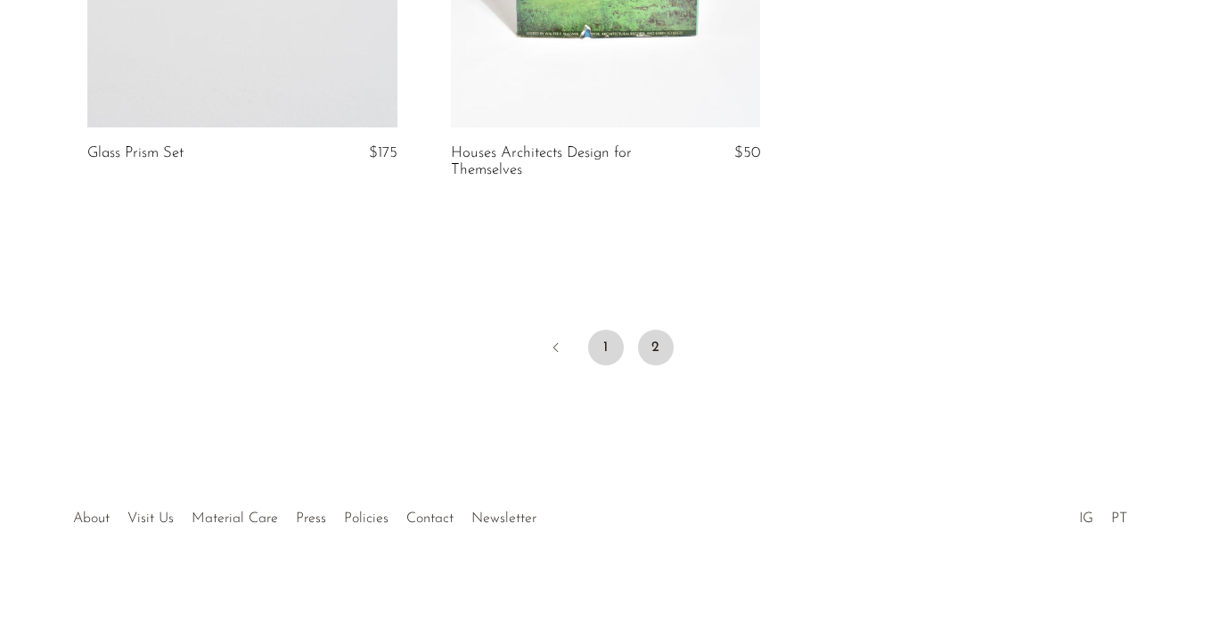
click at [615, 349] on link "1" at bounding box center [606, 348] width 36 height 36
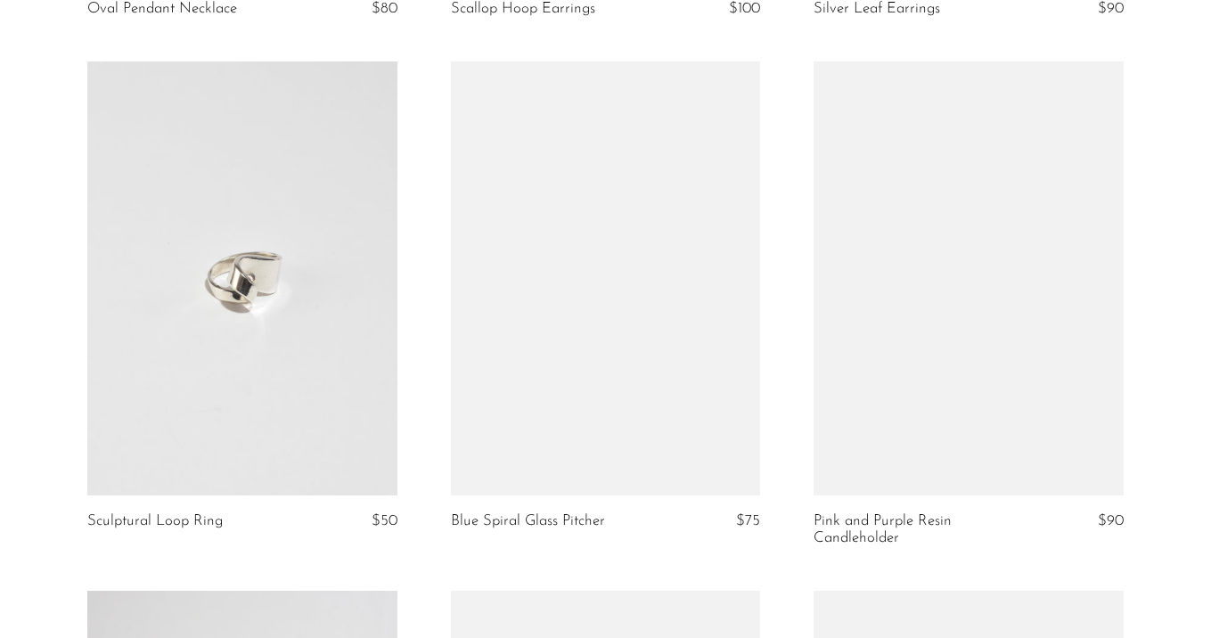
scroll to position [3316, 0]
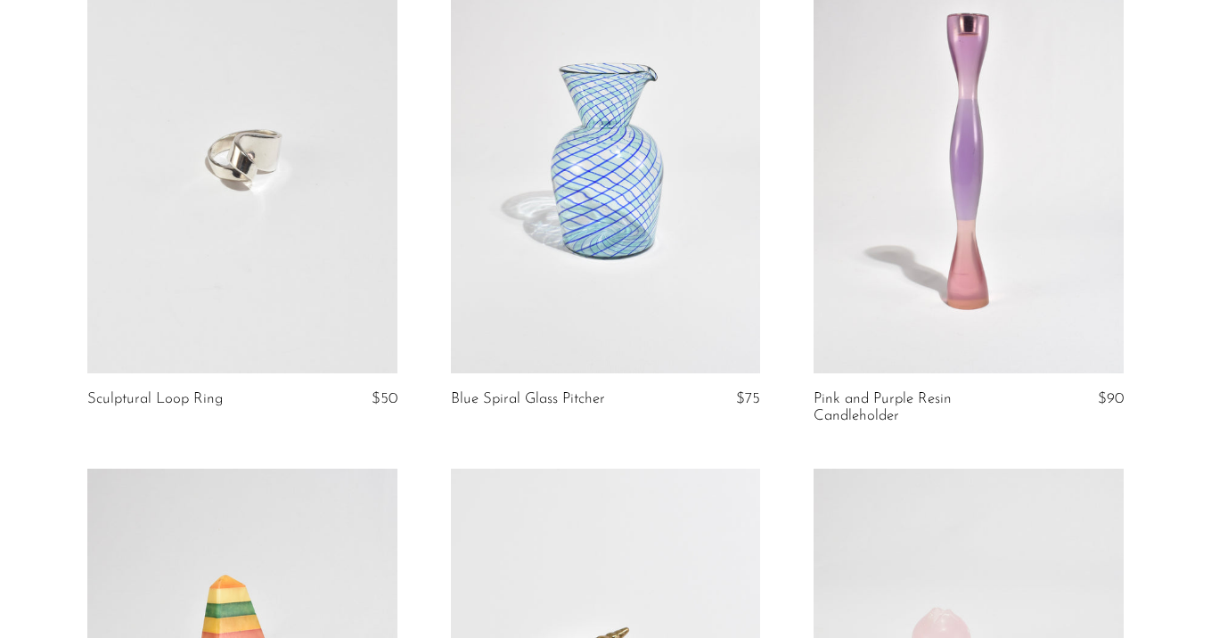
click at [611, 225] on link at bounding box center [606, 156] width 310 height 434
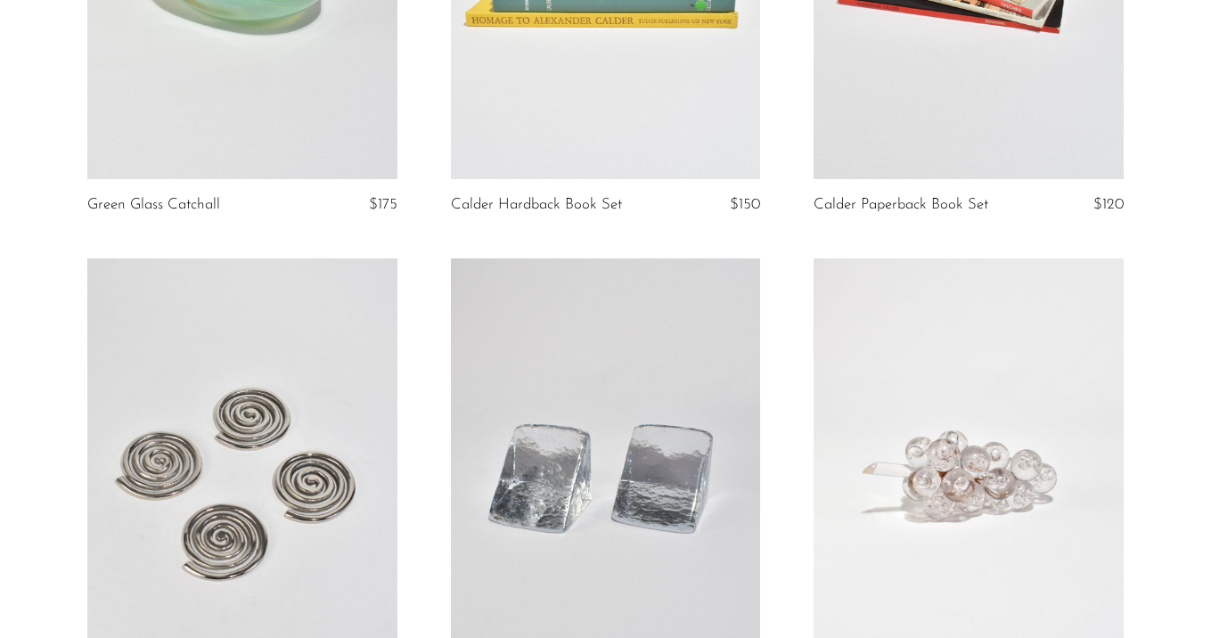
scroll to position [5139, 0]
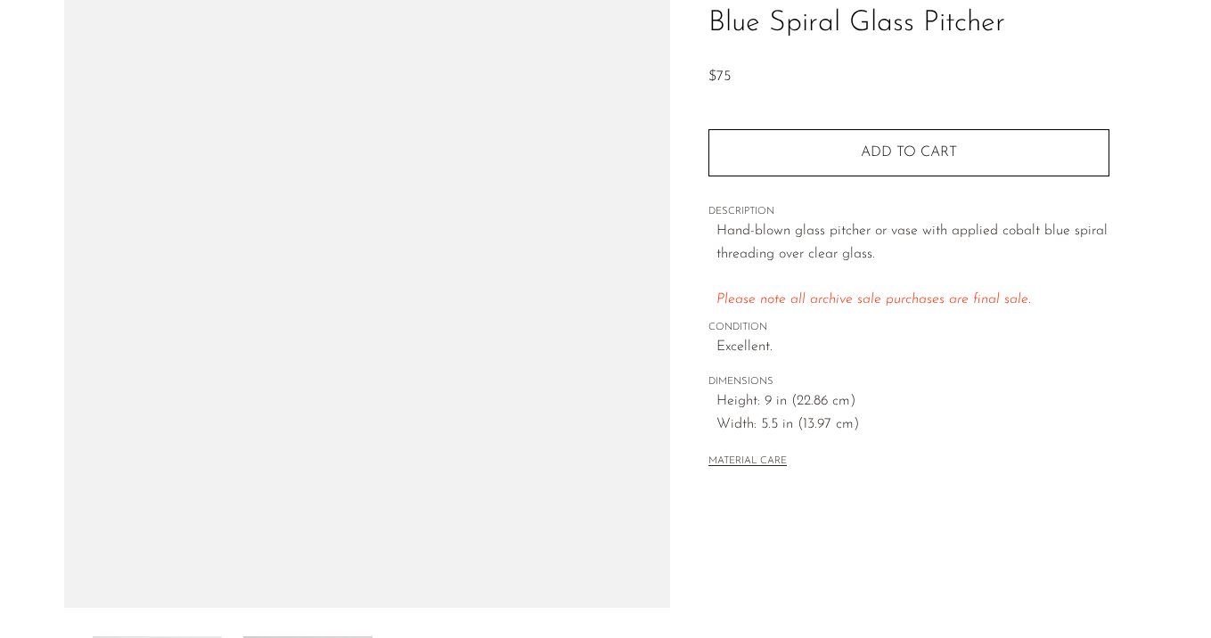
scroll to position [348, 0]
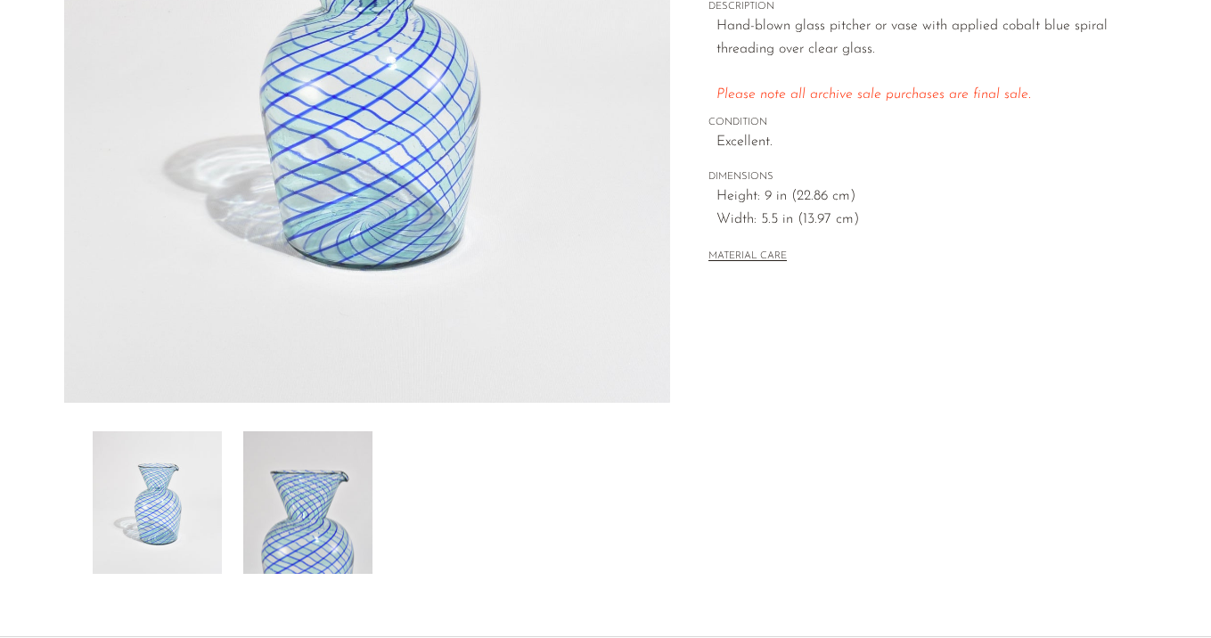
click at [278, 509] on img at bounding box center [307, 502] width 129 height 143
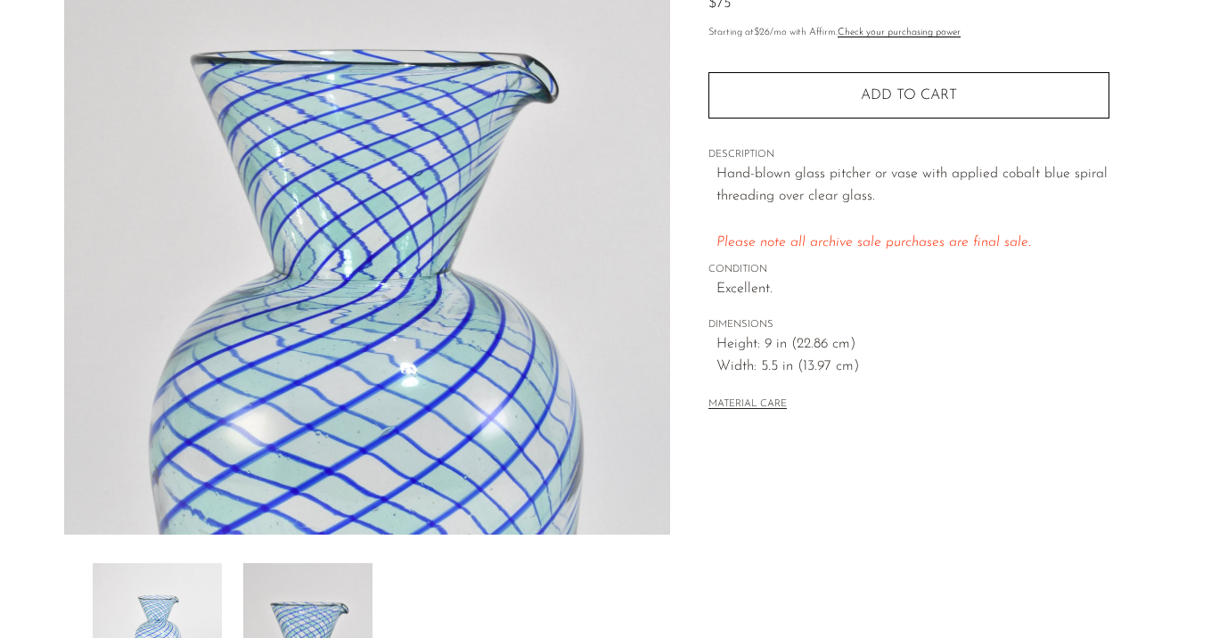
scroll to position [206, 0]
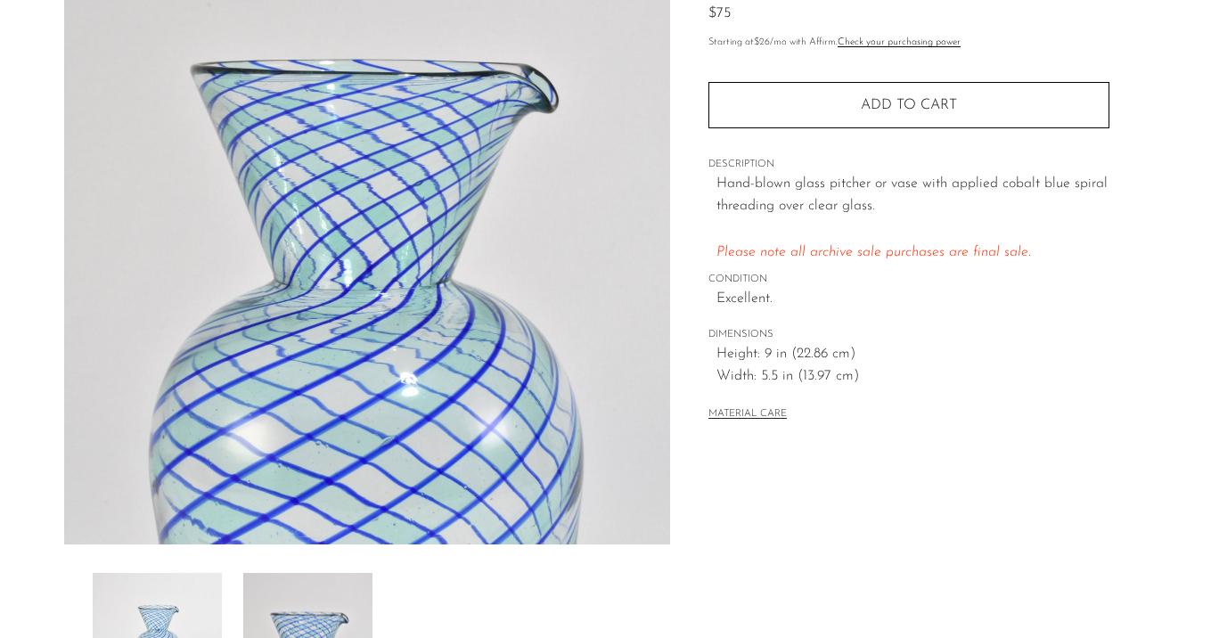
click at [208, 593] on img at bounding box center [157, 644] width 129 height 143
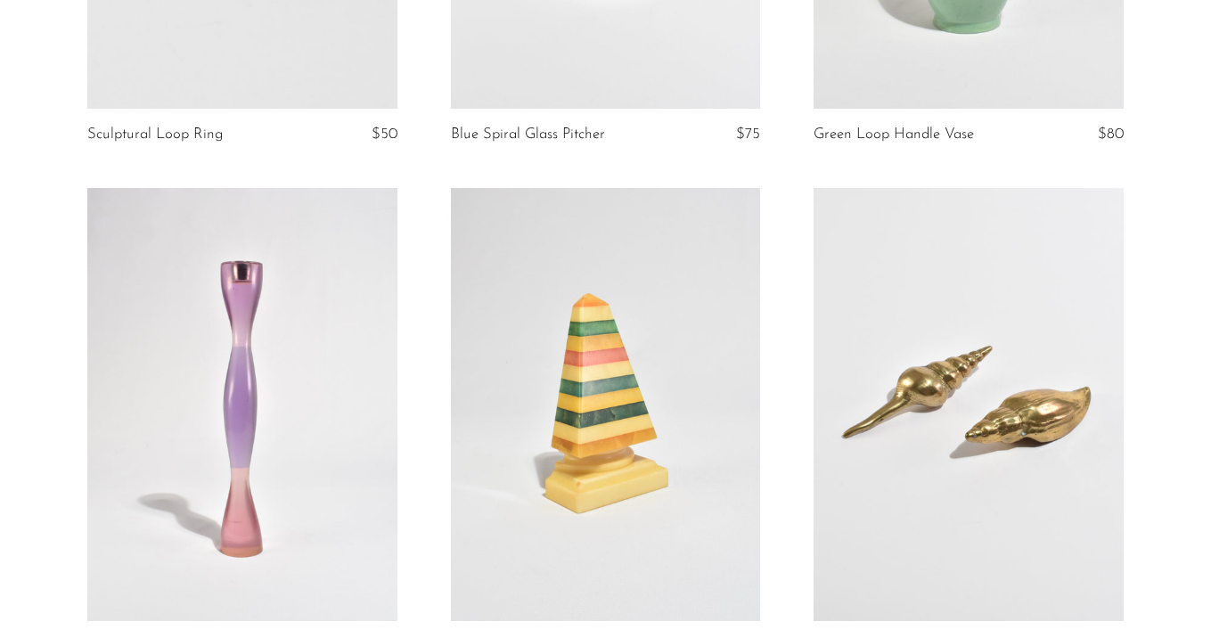
scroll to position [3173, 0]
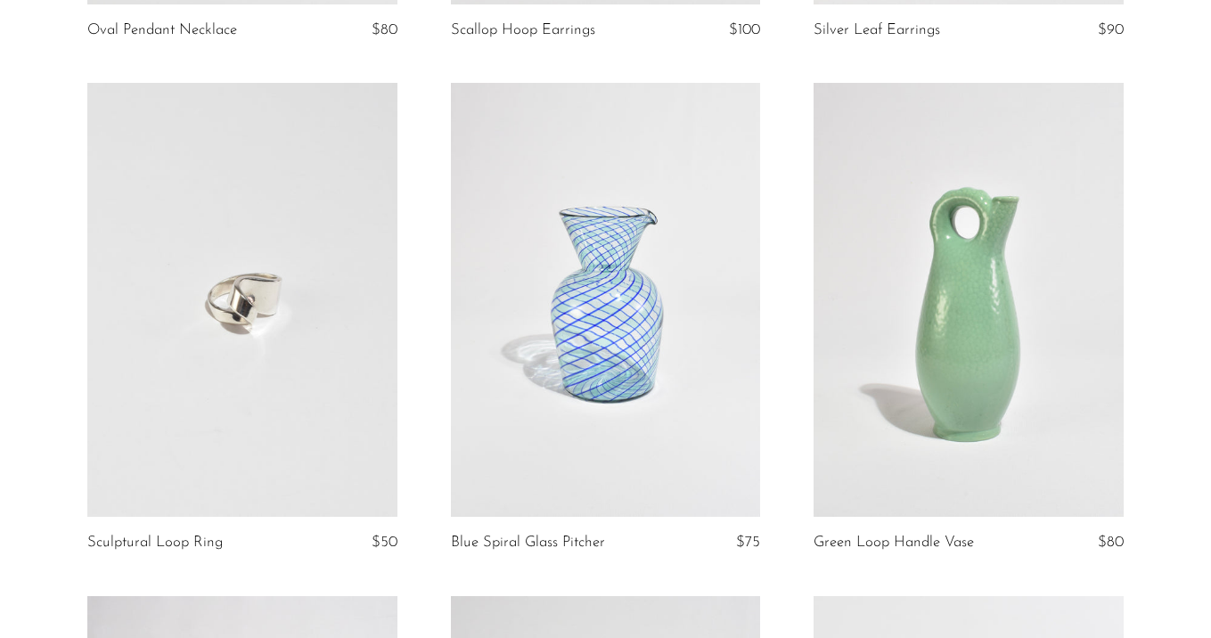
click at [1004, 253] on link at bounding box center [969, 300] width 310 height 434
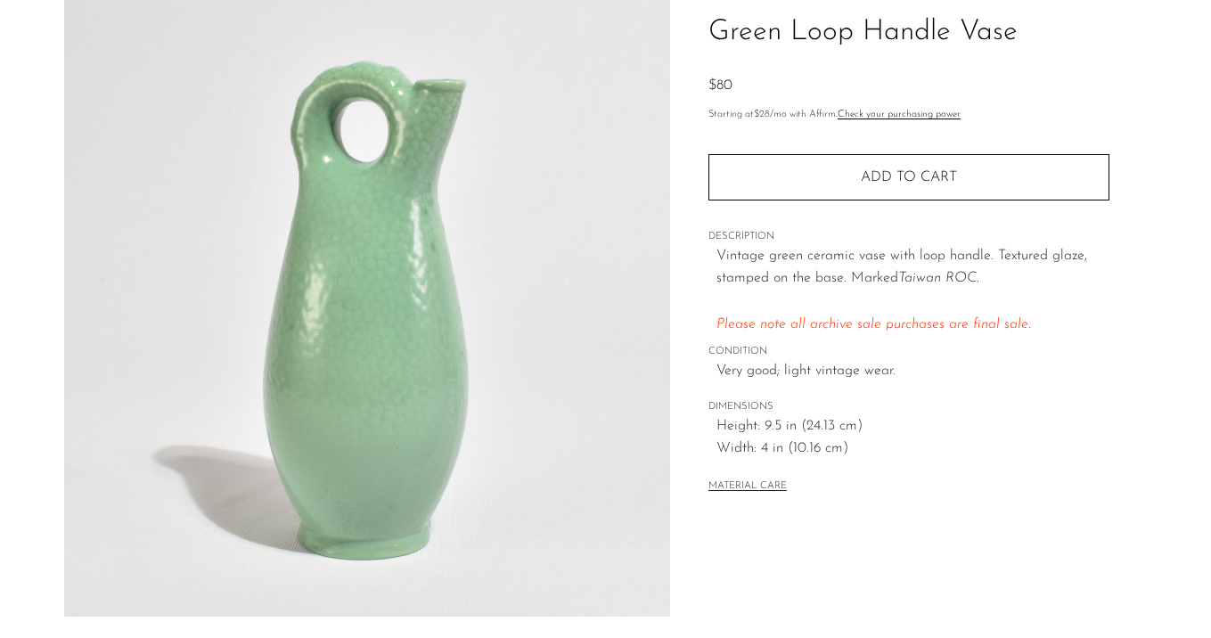
scroll to position [103, 0]
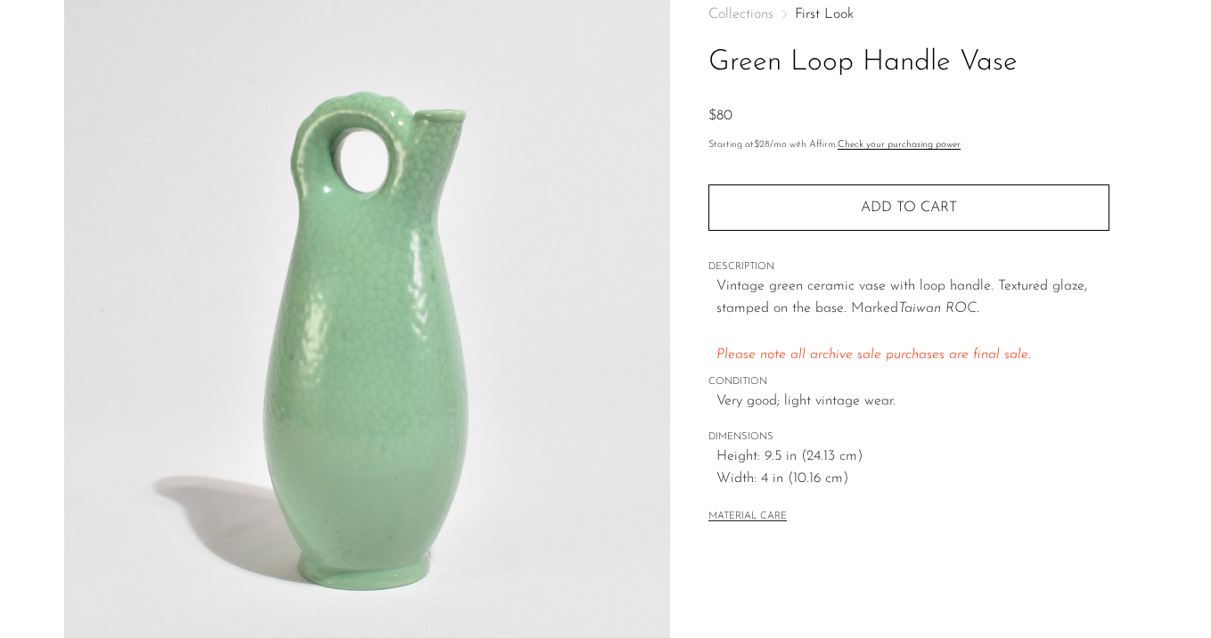
click at [829, 21] on div "Collections First Look Green Loop Handle Vase $80" at bounding box center [909, 67] width 401 height 121
click at [823, 13] on link "First Look" at bounding box center [824, 14] width 59 height 14
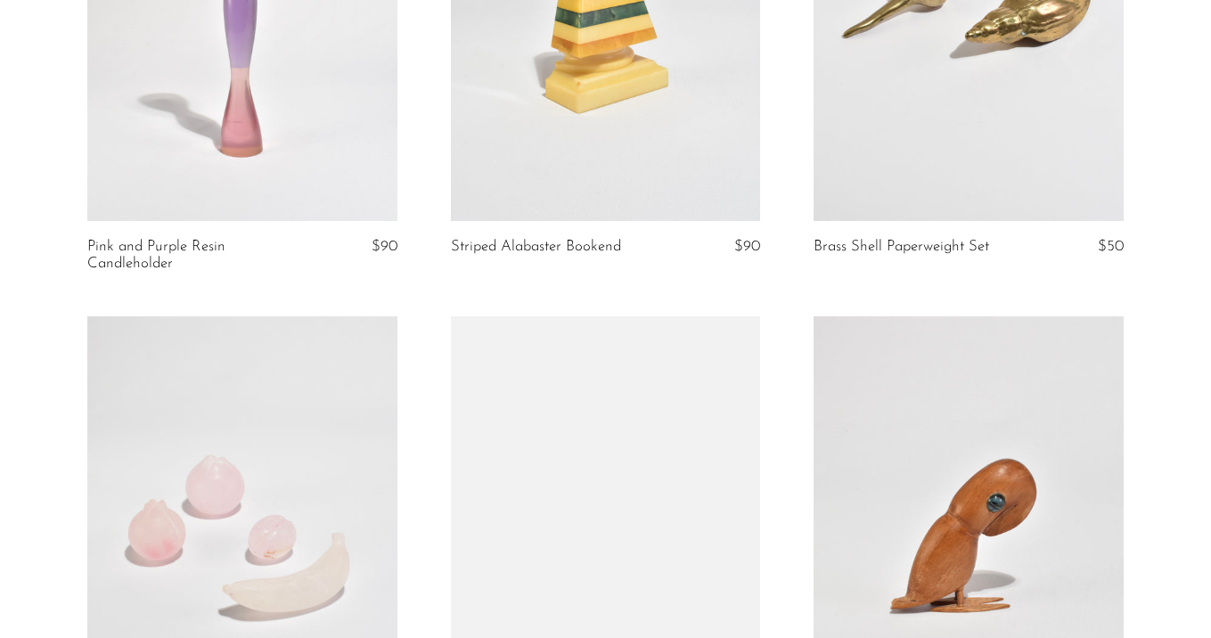
scroll to position [4052, 0]
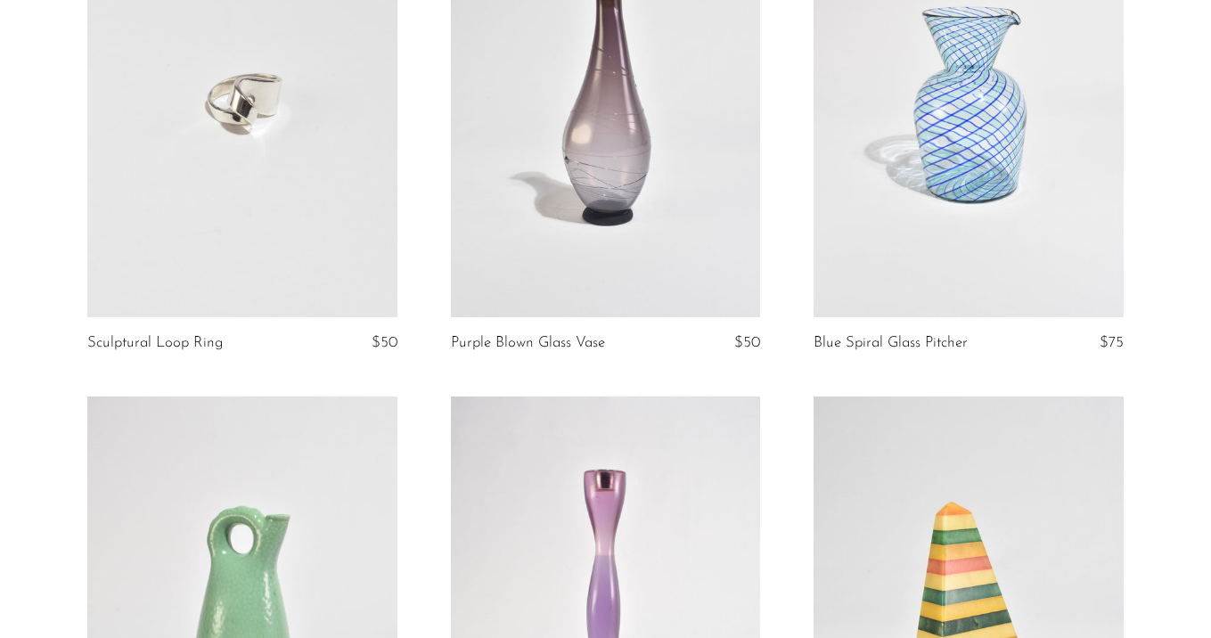
scroll to position [3200, 0]
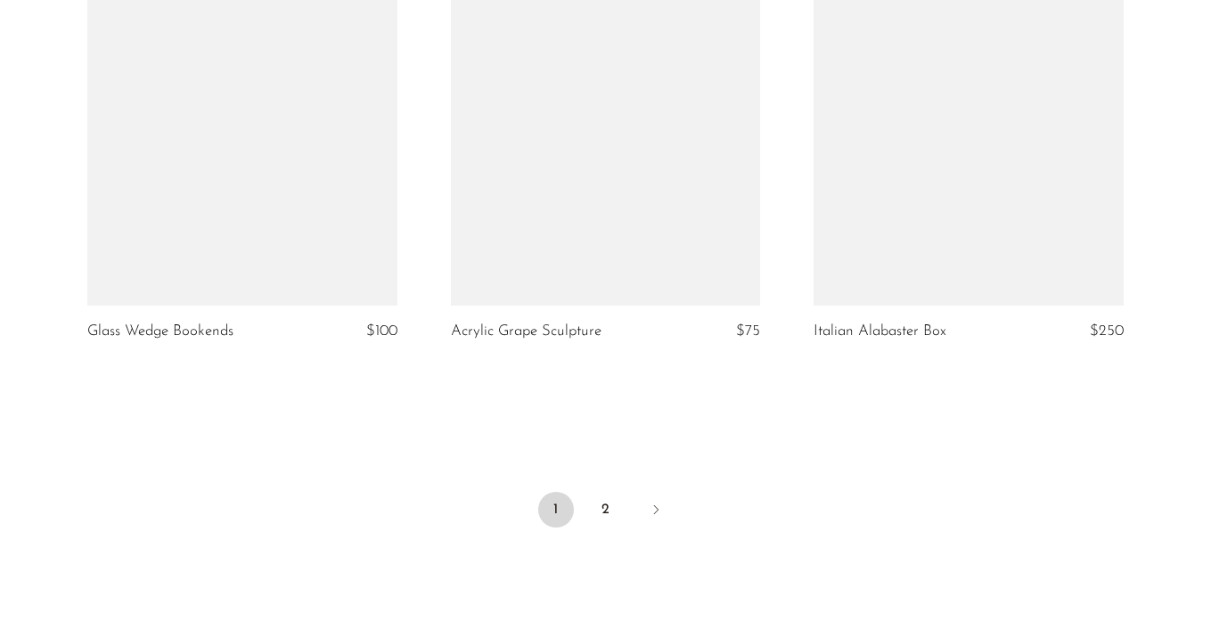
scroll to position [6124, 0]
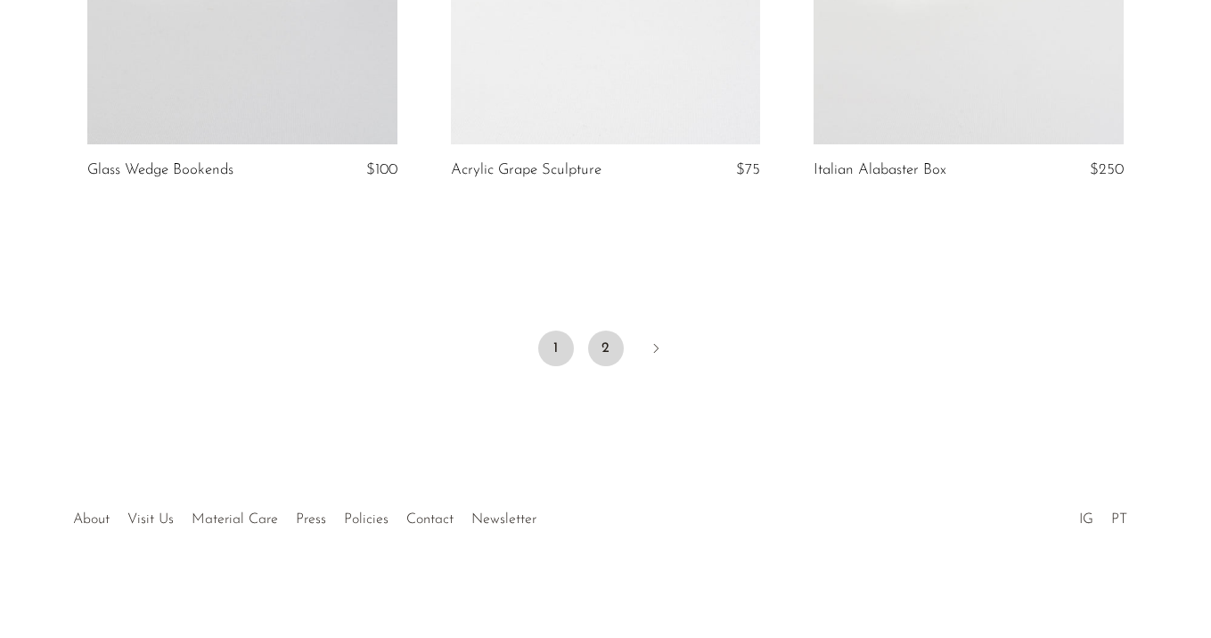
click at [590, 343] on link "2" at bounding box center [606, 349] width 36 height 36
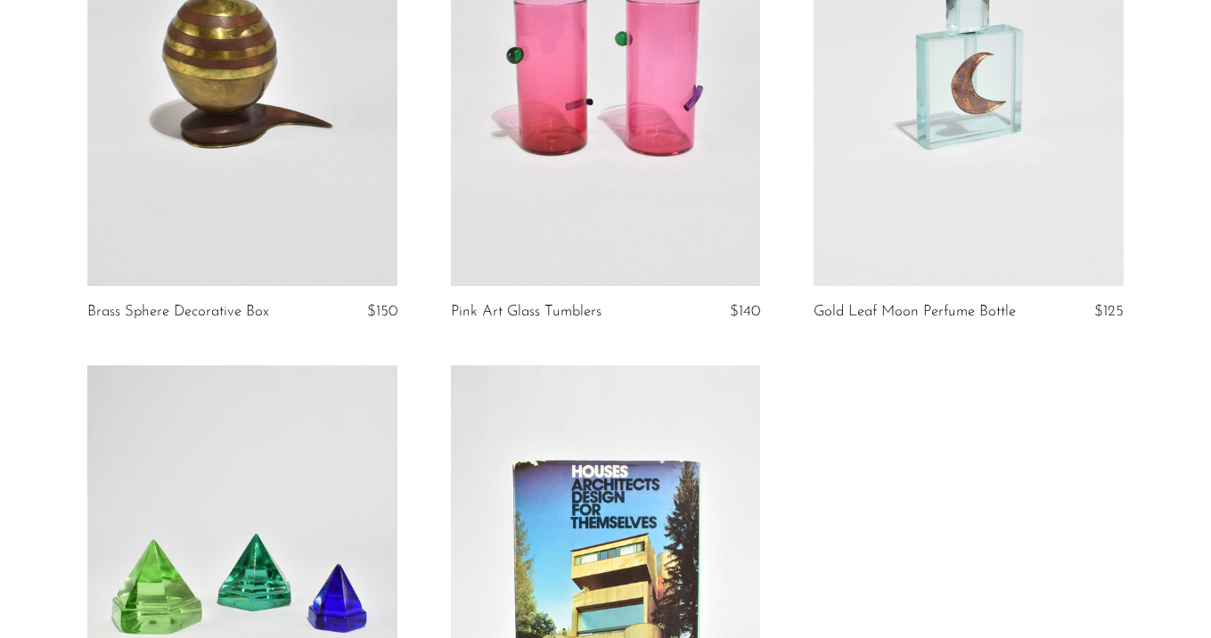
scroll to position [22, 0]
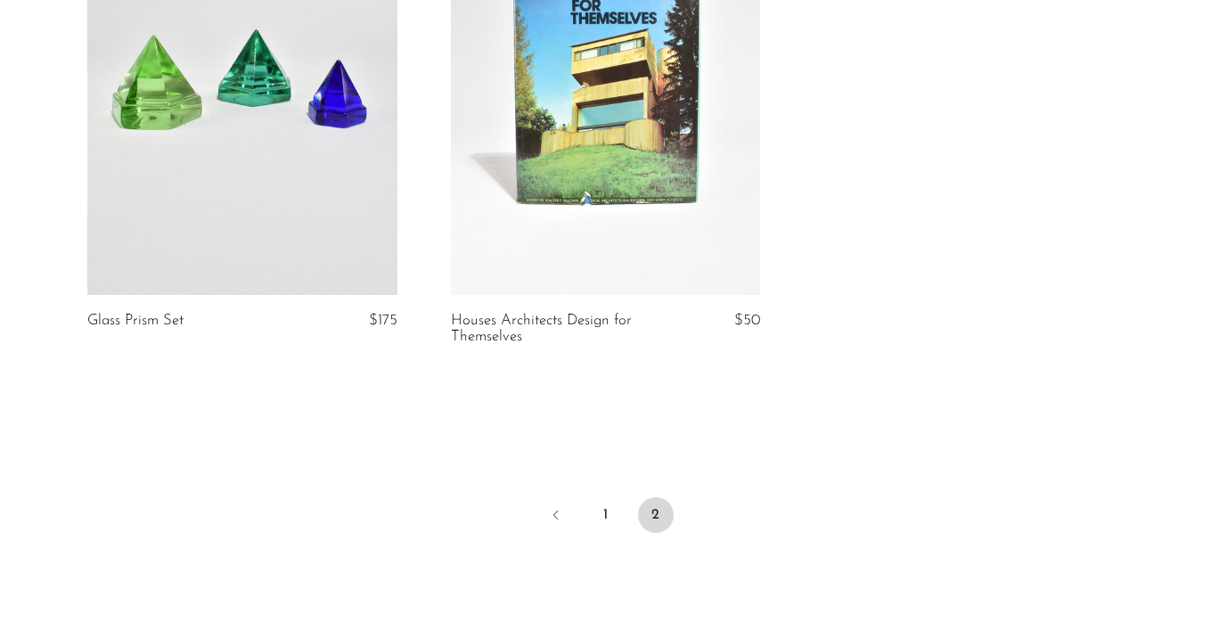
scroll to position [863, 0]
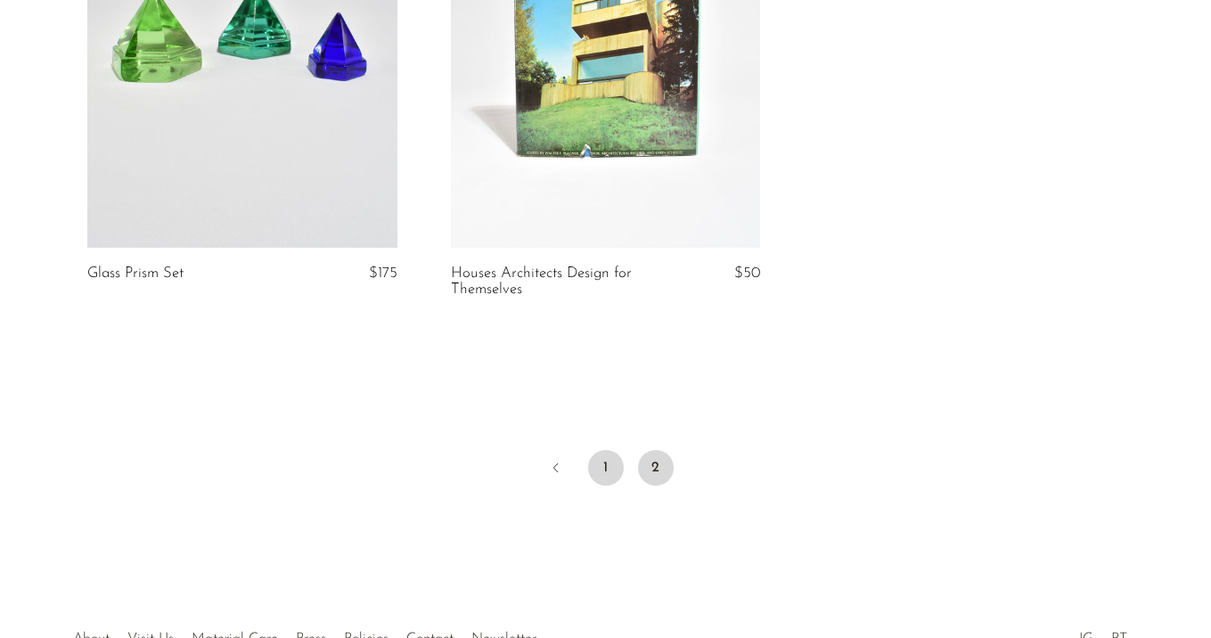
click at [607, 474] on link "1" at bounding box center [606, 468] width 36 height 36
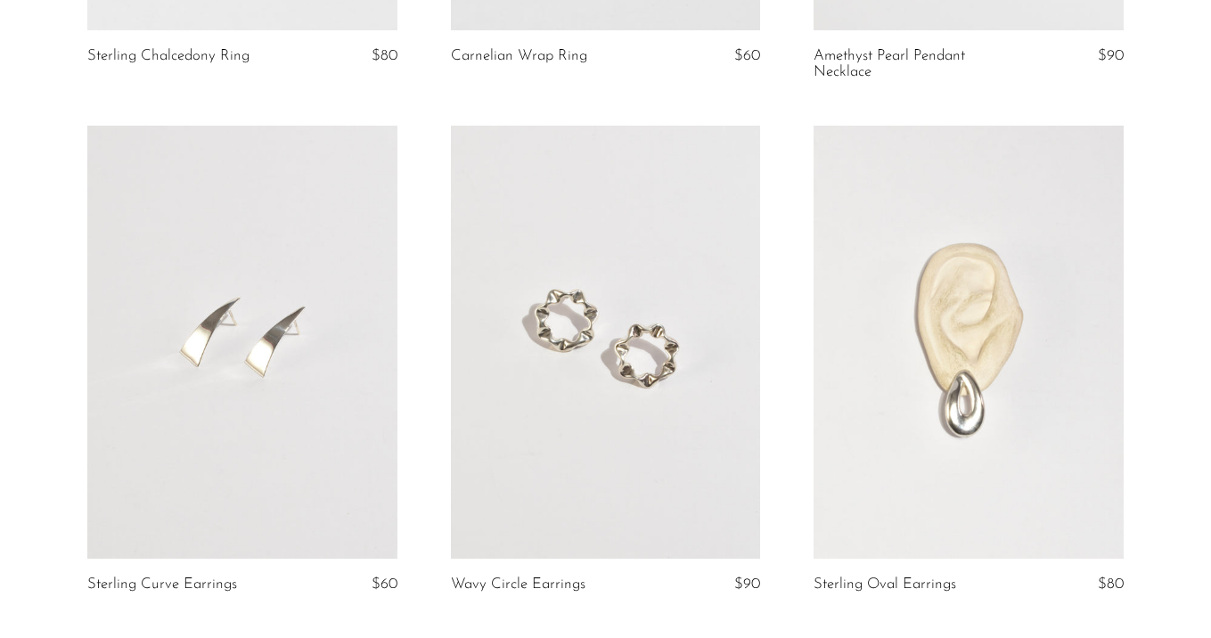
scroll to position [951, 0]
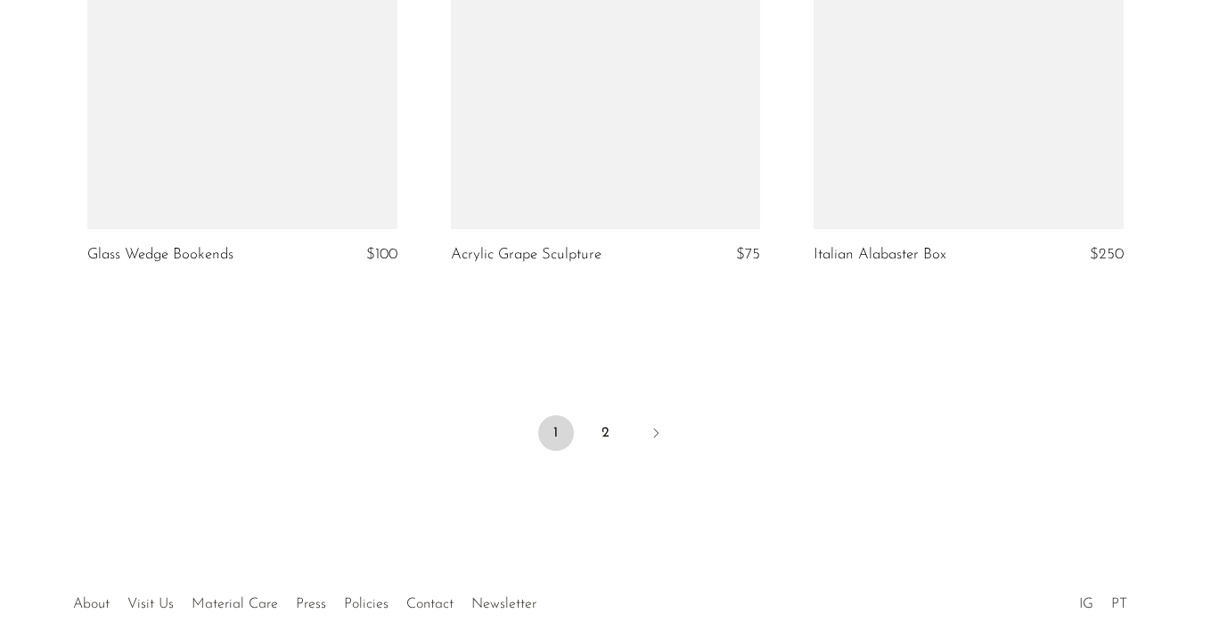
scroll to position [6124, 0]
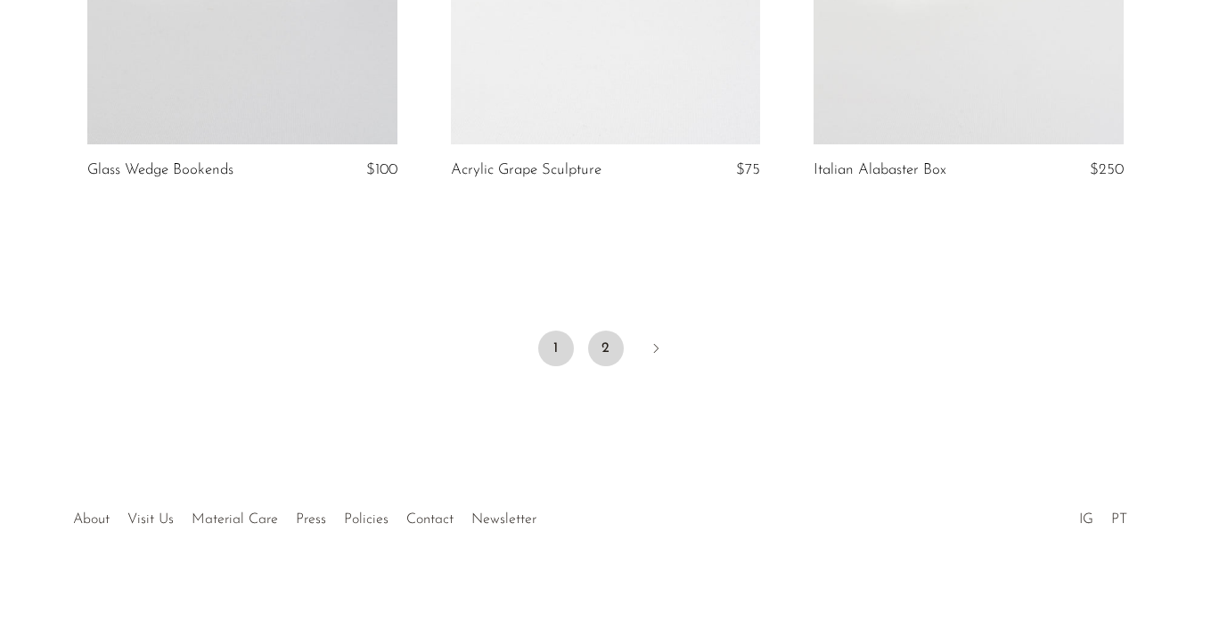
click at [602, 345] on link "2" at bounding box center [606, 349] width 36 height 36
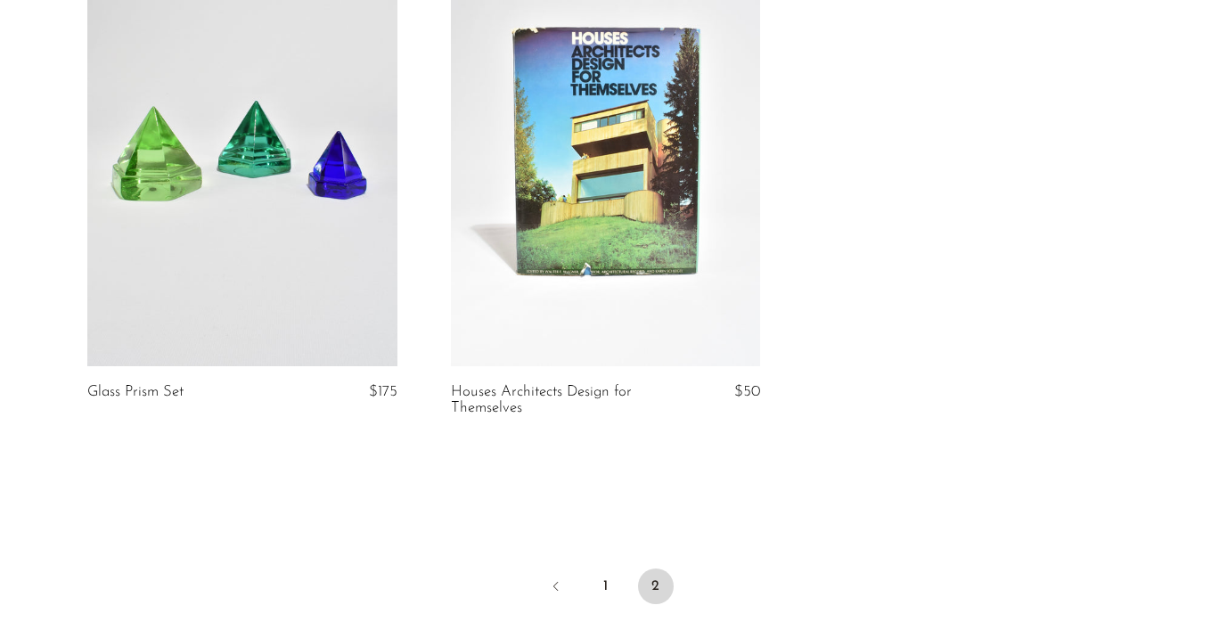
scroll to position [889, 0]
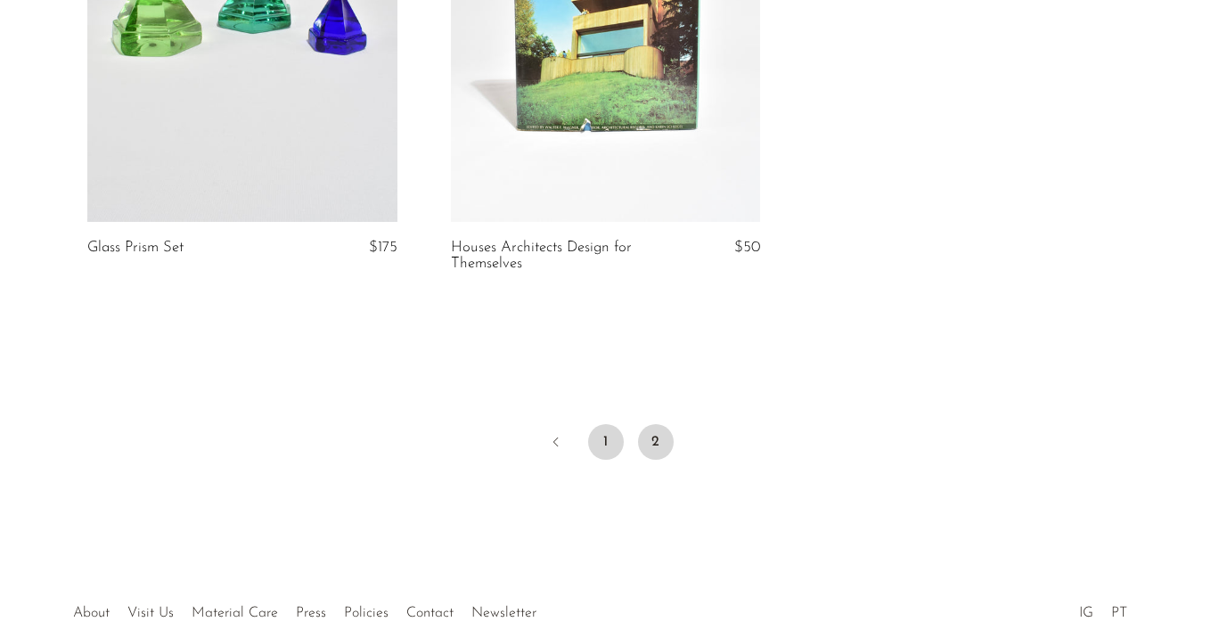
click at [607, 429] on link "1" at bounding box center [606, 442] width 36 height 36
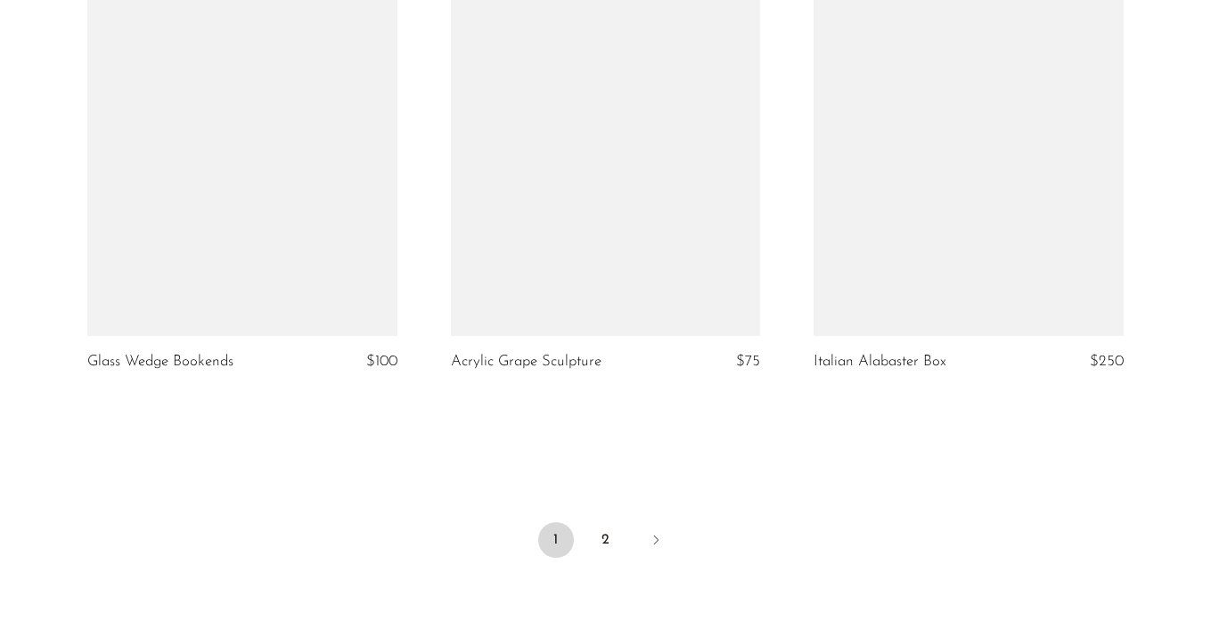
scroll to position [5961, 0]
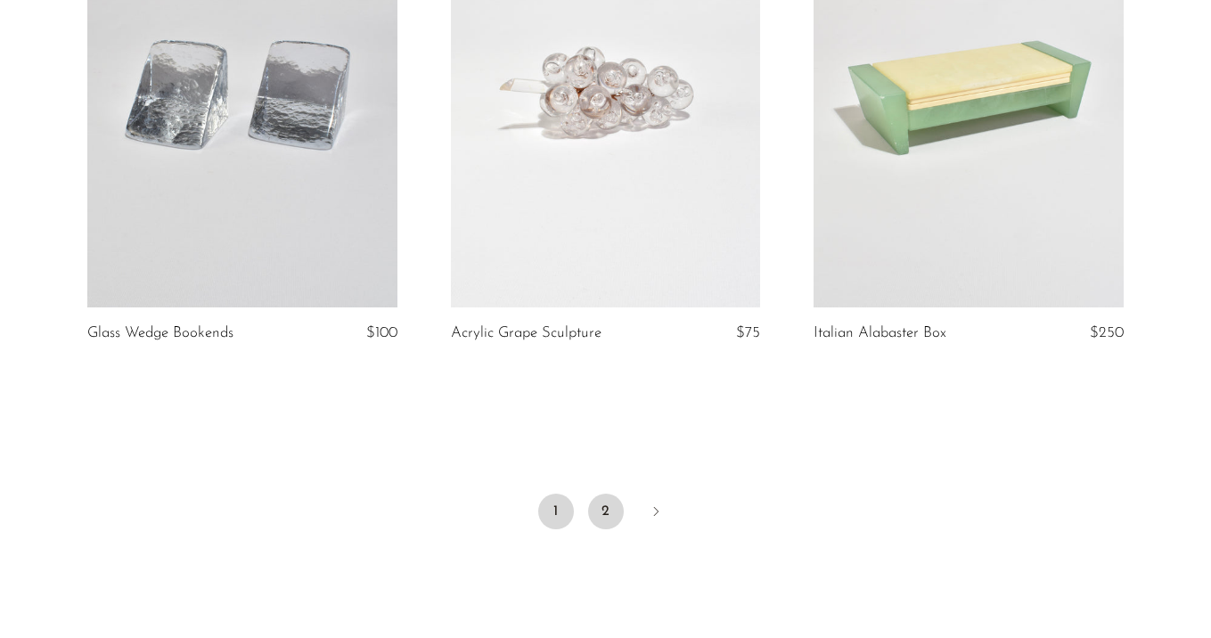
click at [603, 506] on link "2" at bounding box center [606, 512] width 36 height 36
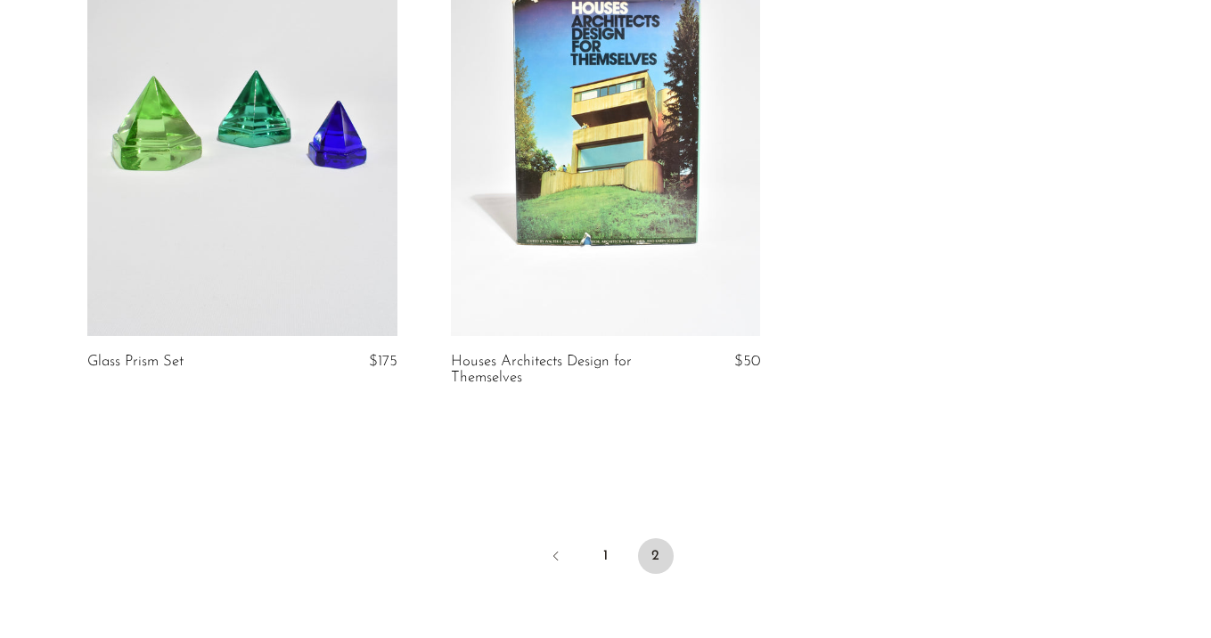
scroll to position [881, 0]
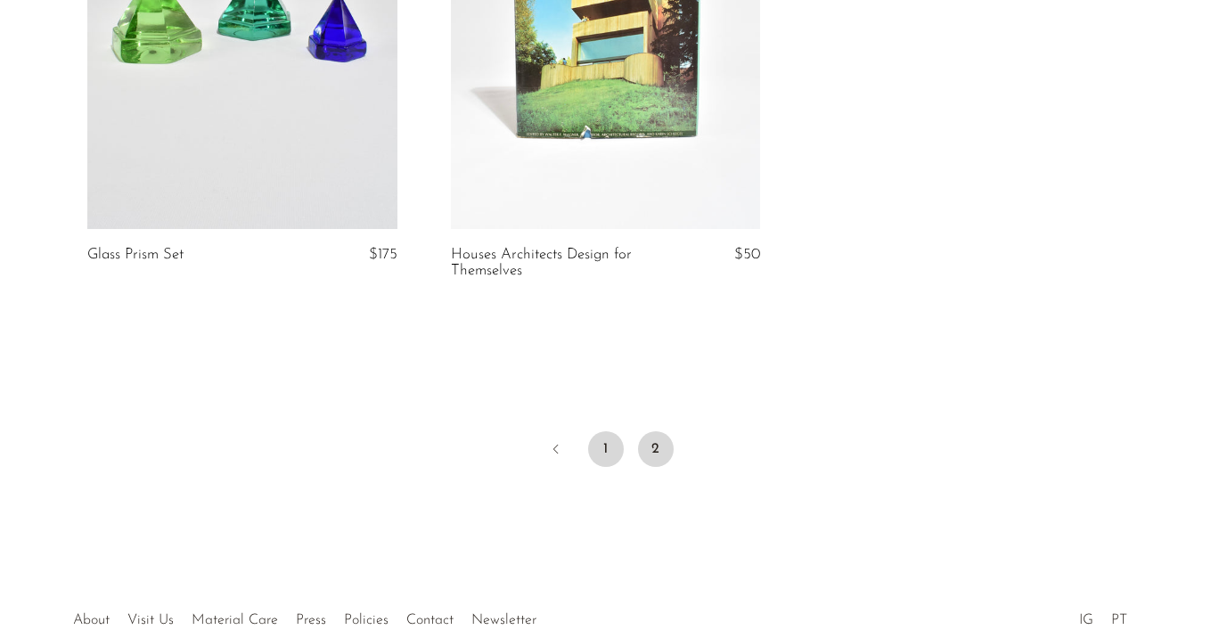
click at [599, 457] on link "1" at bounding box center [606, 449] width 36 height 36
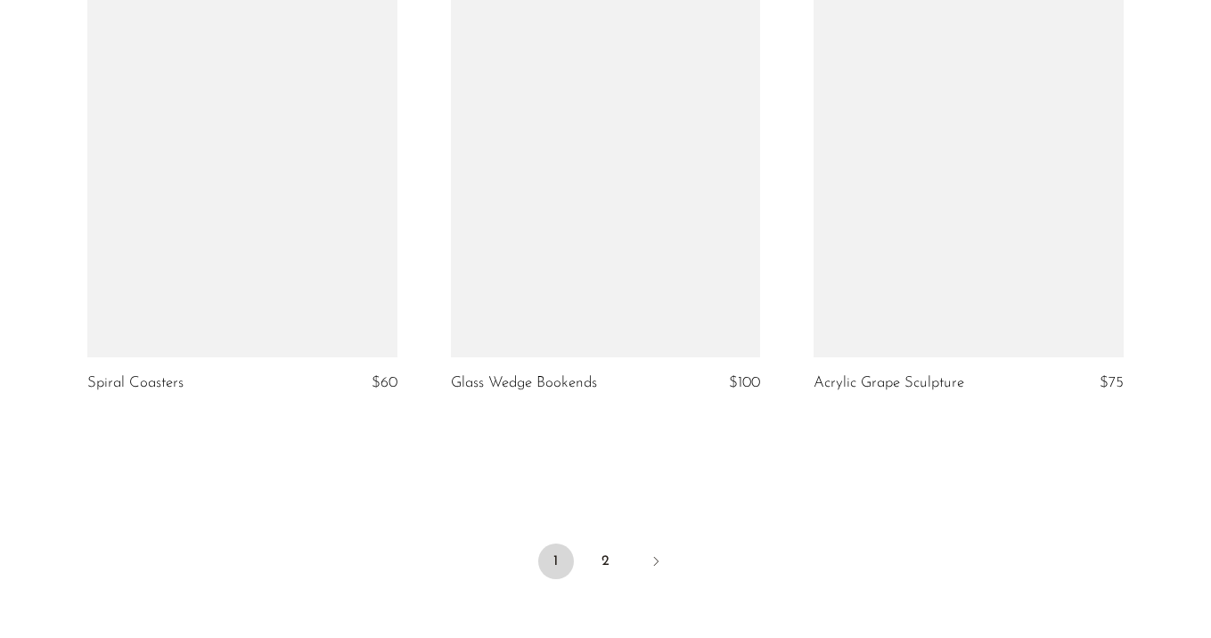
scroll to position [6124, 0]
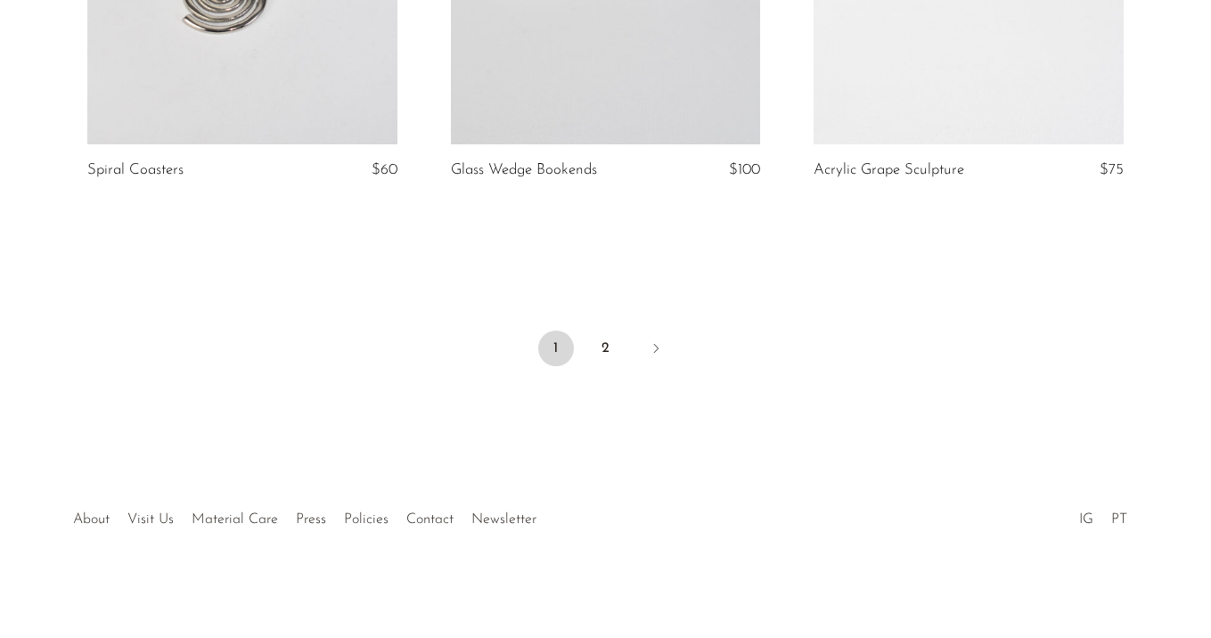
click at [606, 324] on ul "1 2" at bounding box center [606, 350] width 1141 height 53
click at [606, 352] on link "2" at bounding box center [606, 349] width 36 height 36
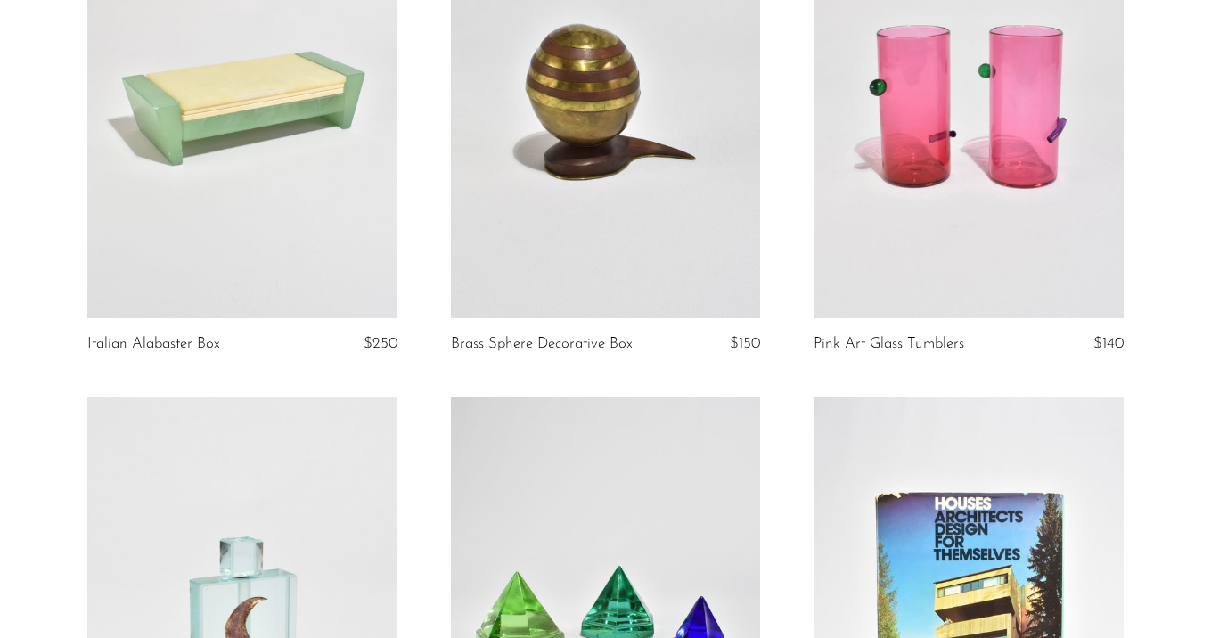
scroll to position [696, 0]
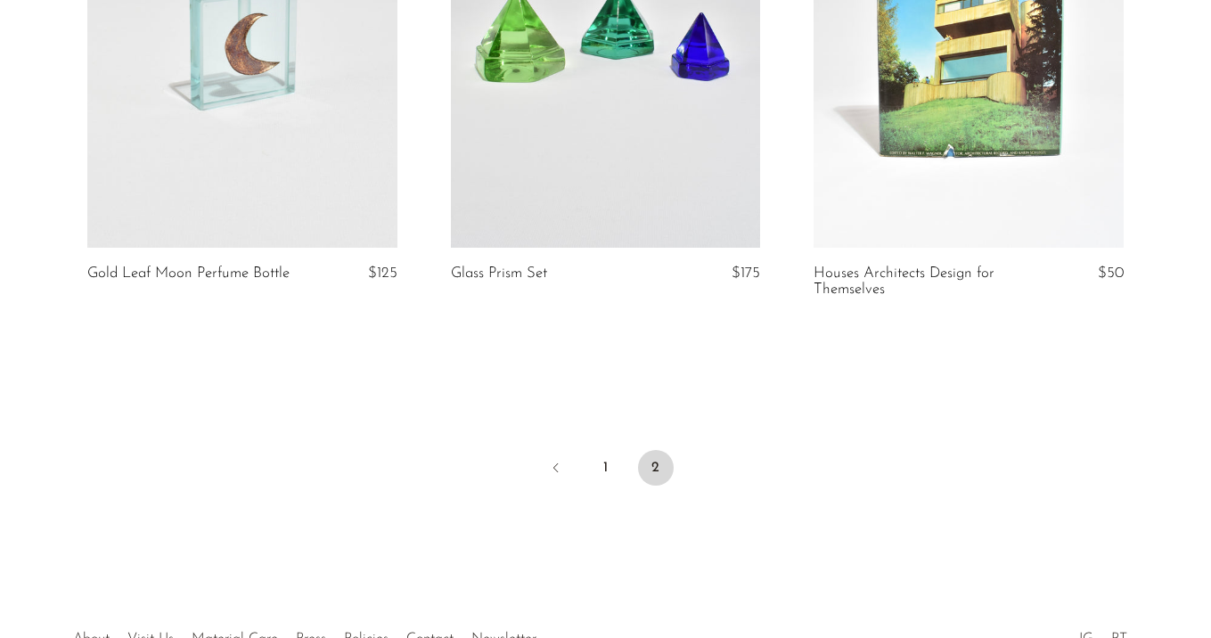
scroll to position [982, 0]
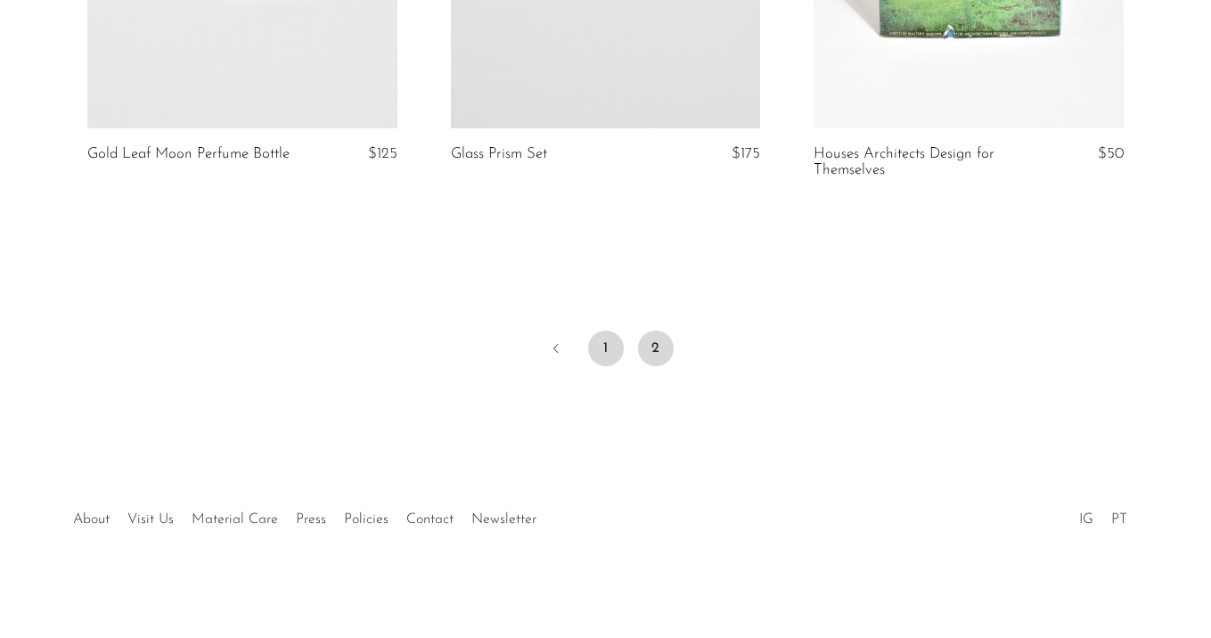
click at [604, 353] on link "1" at bounding box center [606, 349] width 36 height 36
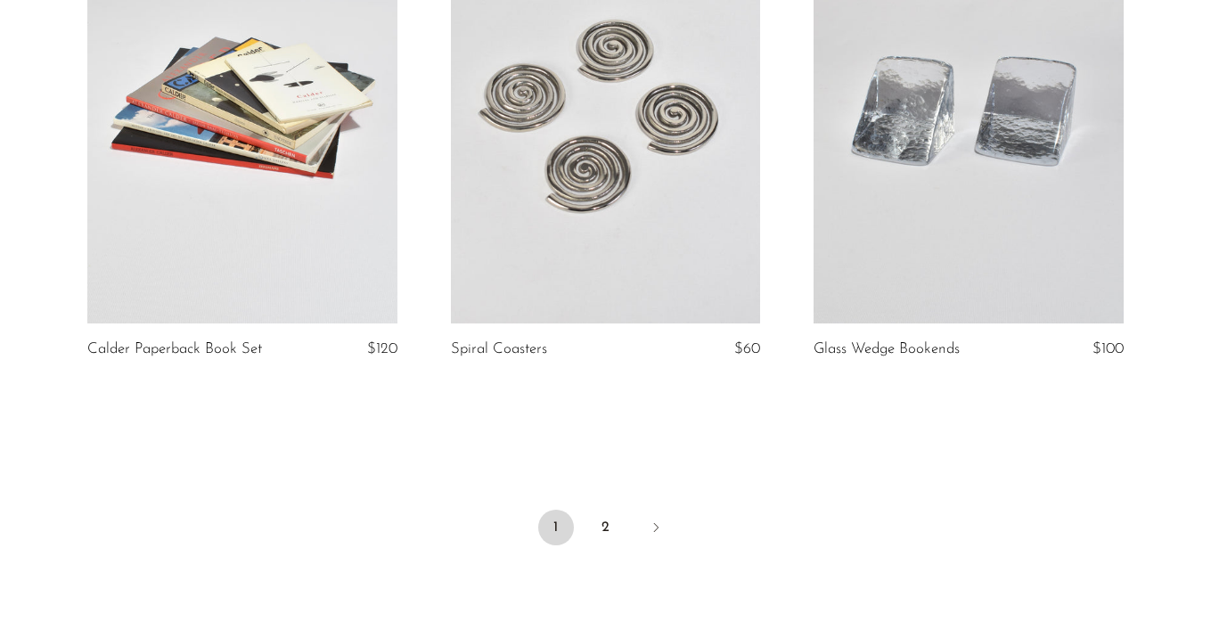
scroll to position [5652, 0]
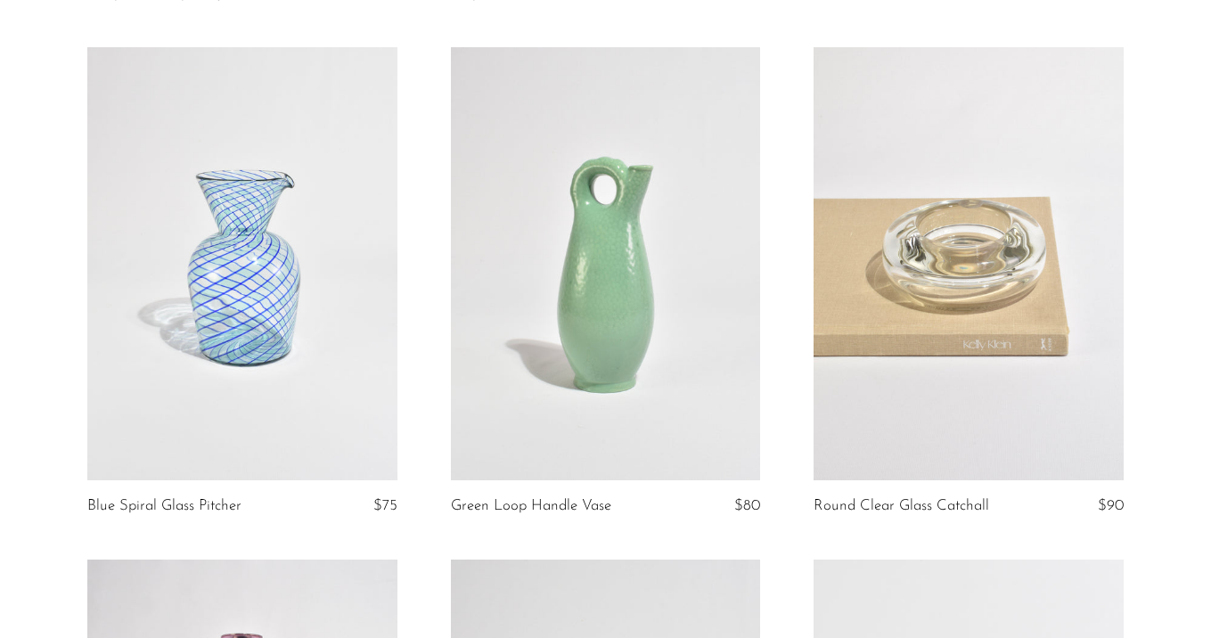
scroll to position [3705, 0]
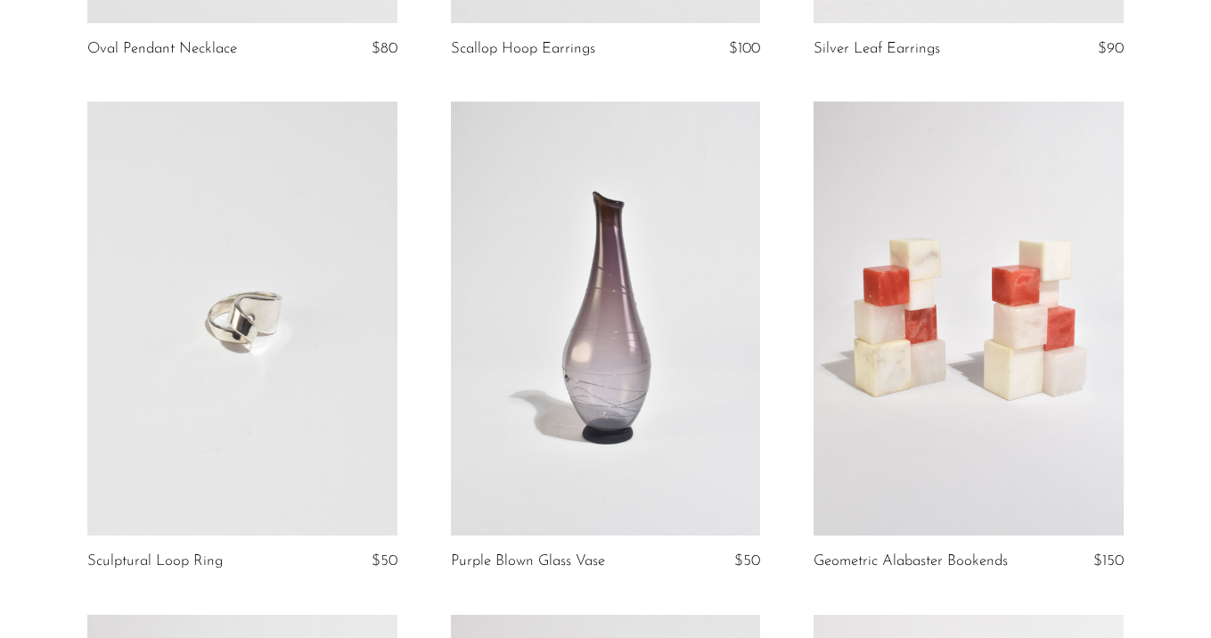
scroll to position [3150, 0]
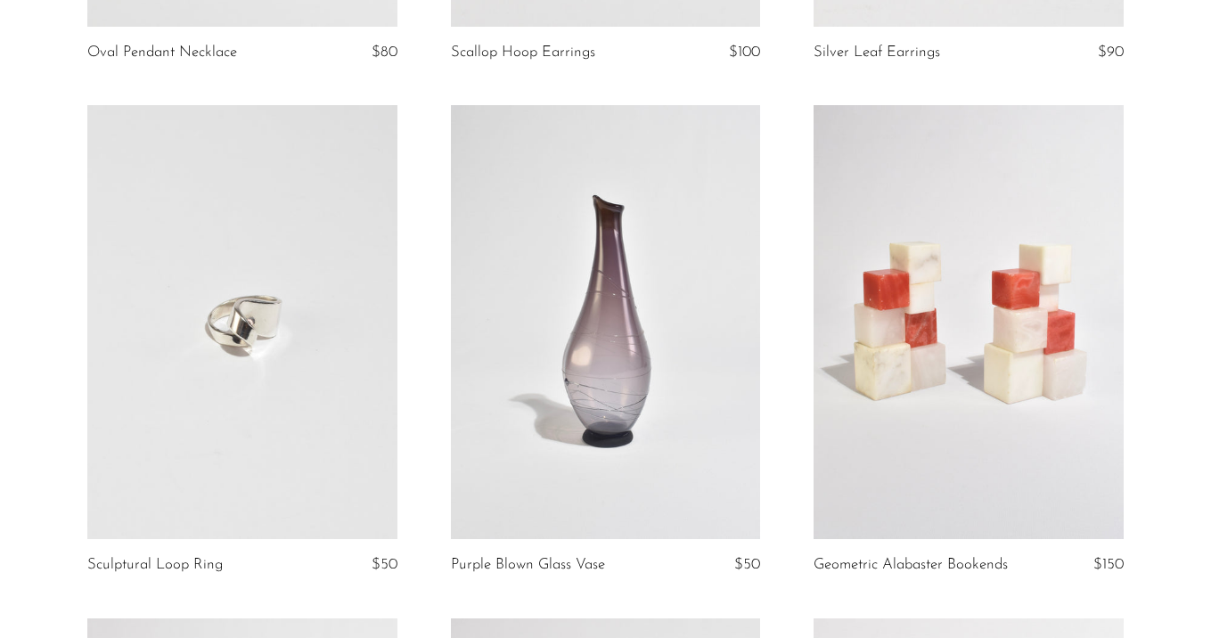
click at [997, 315] on link at bounding box center [969, 322] width 310 height 434
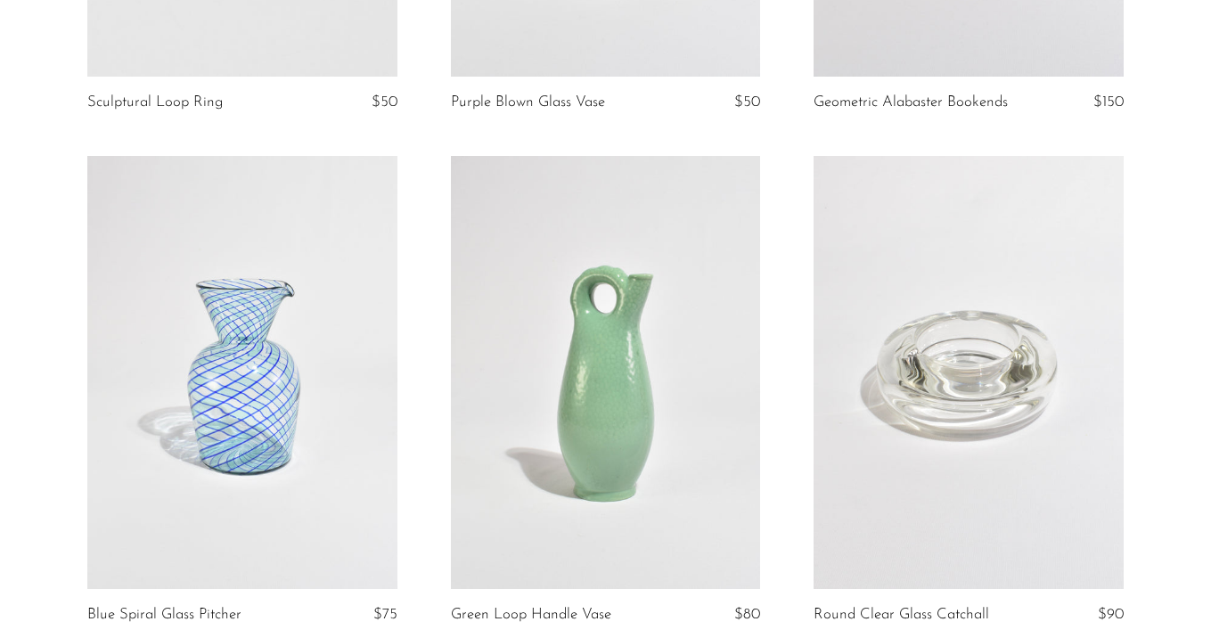
scroll to position [3663, 0]
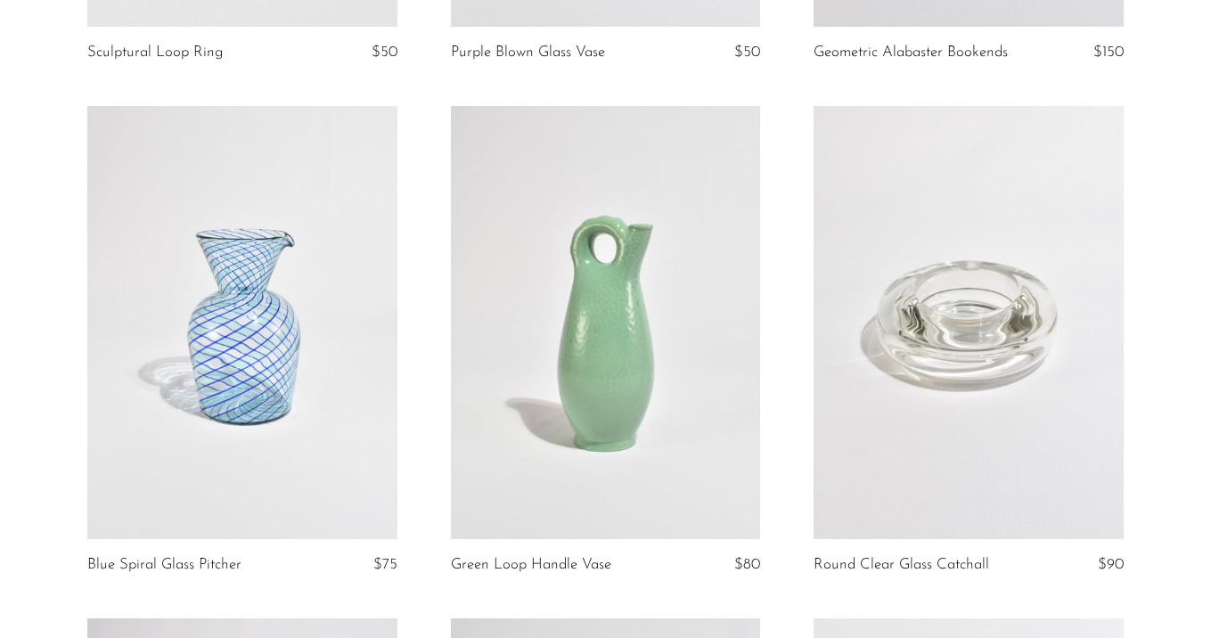
click at [977, 318] on link at bounding box center [969, 323] width 310 height 434
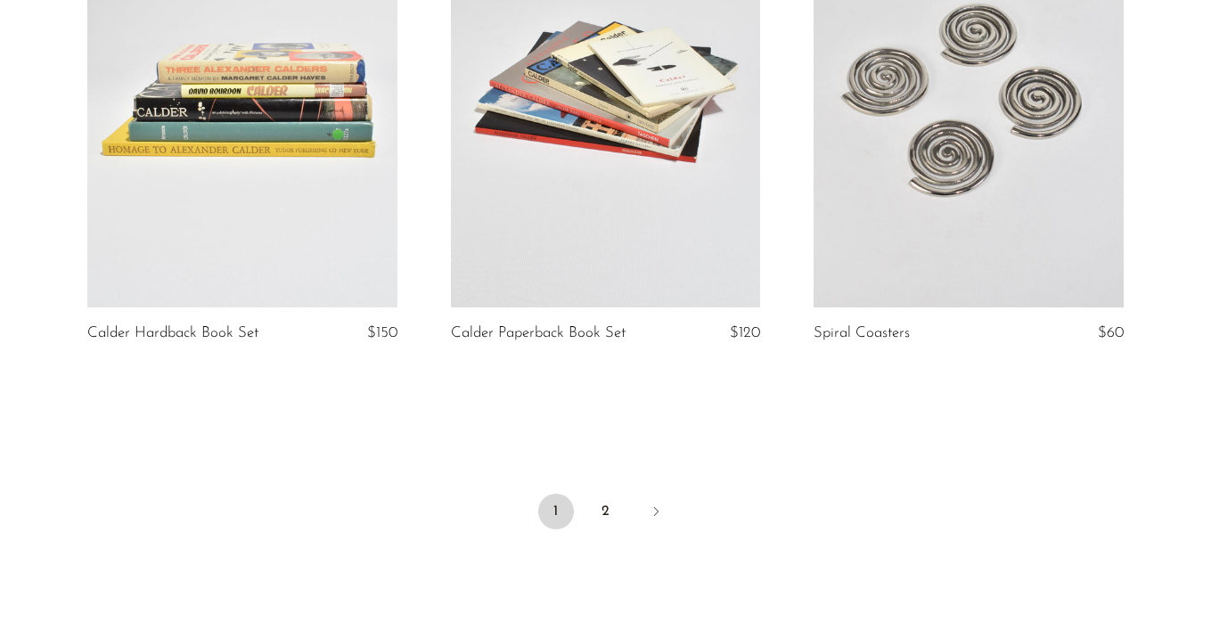
scroll to position [5967, 0]
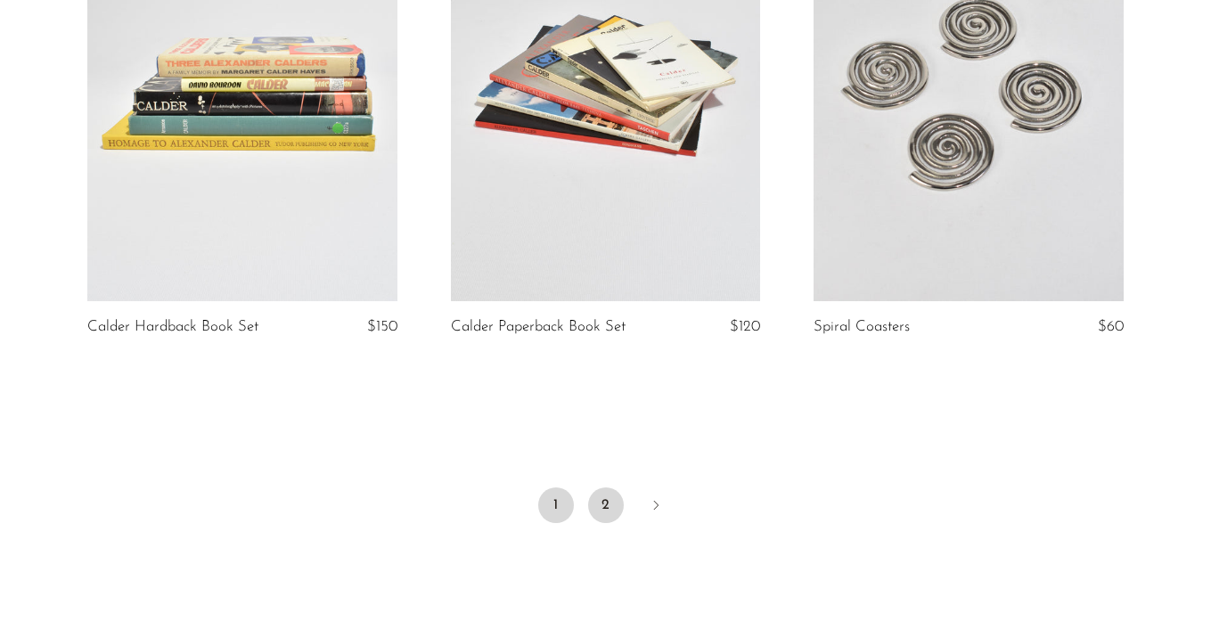
click at [610, 496] on link "2" at bounding box center [606, 505] width 36 height 36
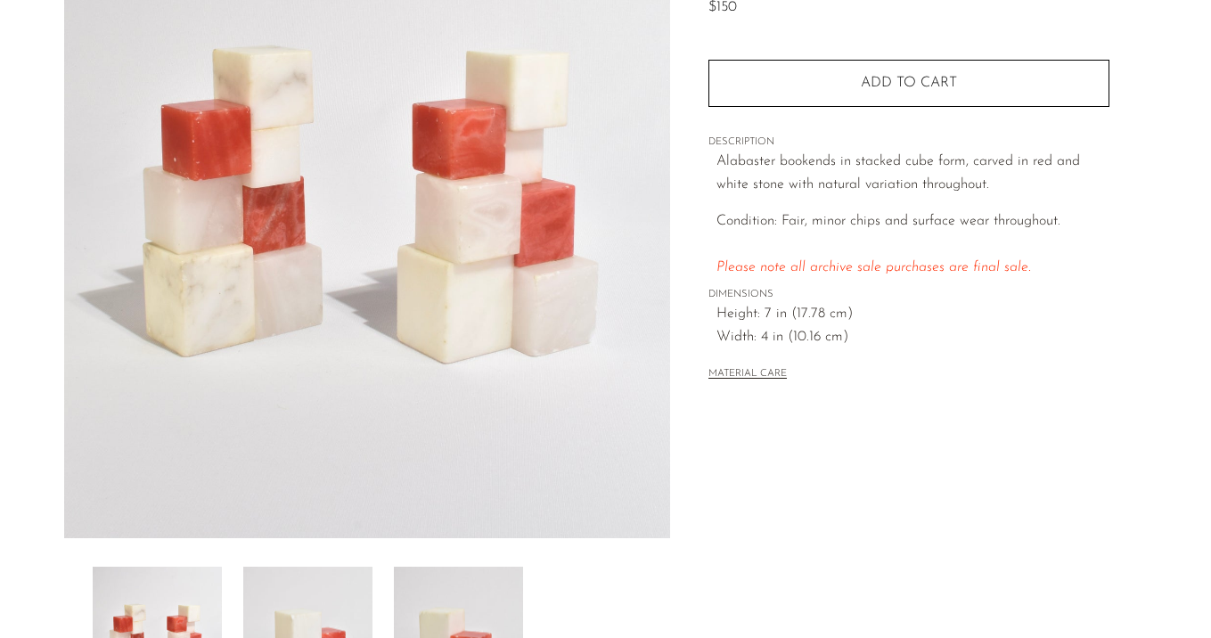
scroll to position [210, 0]
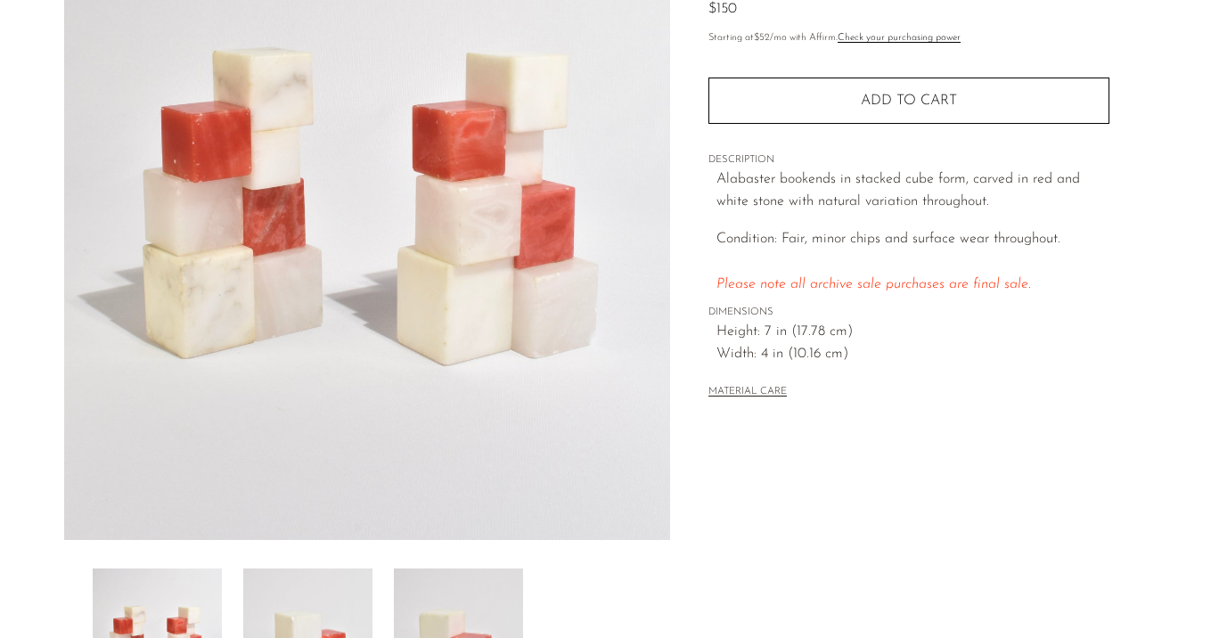
click at [324, 594] on img at bounding box center [307, 640] width 129 height 143
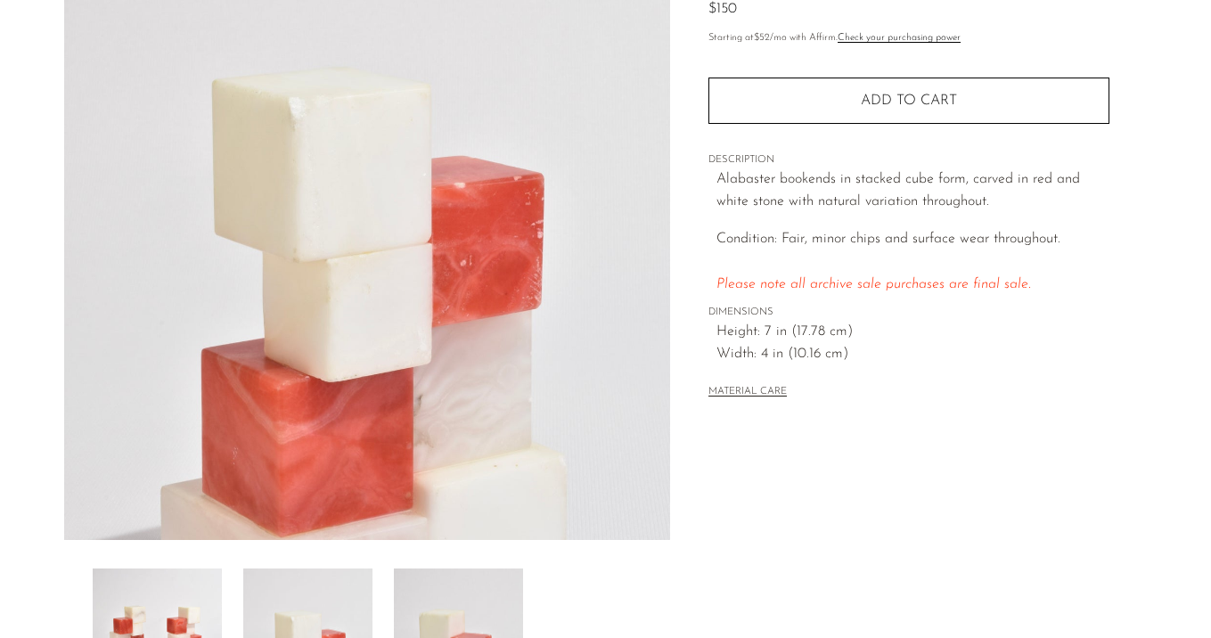
click at [447, 582] on img at bounding box center [458, 640] width 129 height 143
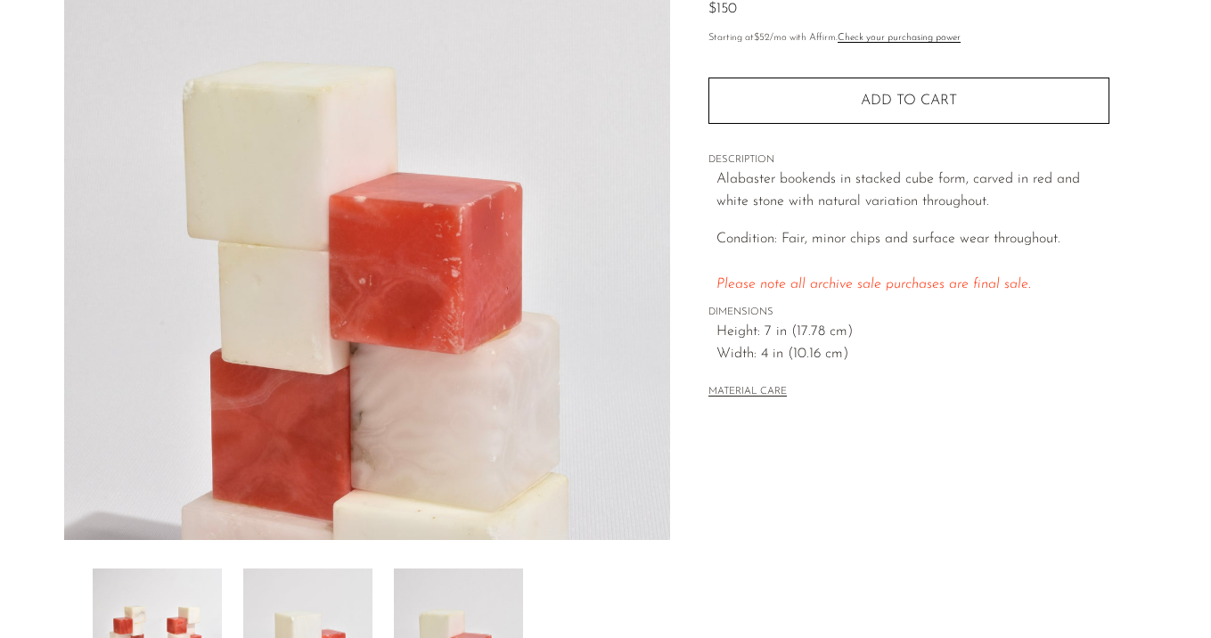
click at [277, 565] on div at bounding box center [367, 292] width 607 height 840
click at [274, 602] on img at bounding box center [307, 640] width 129 height 143
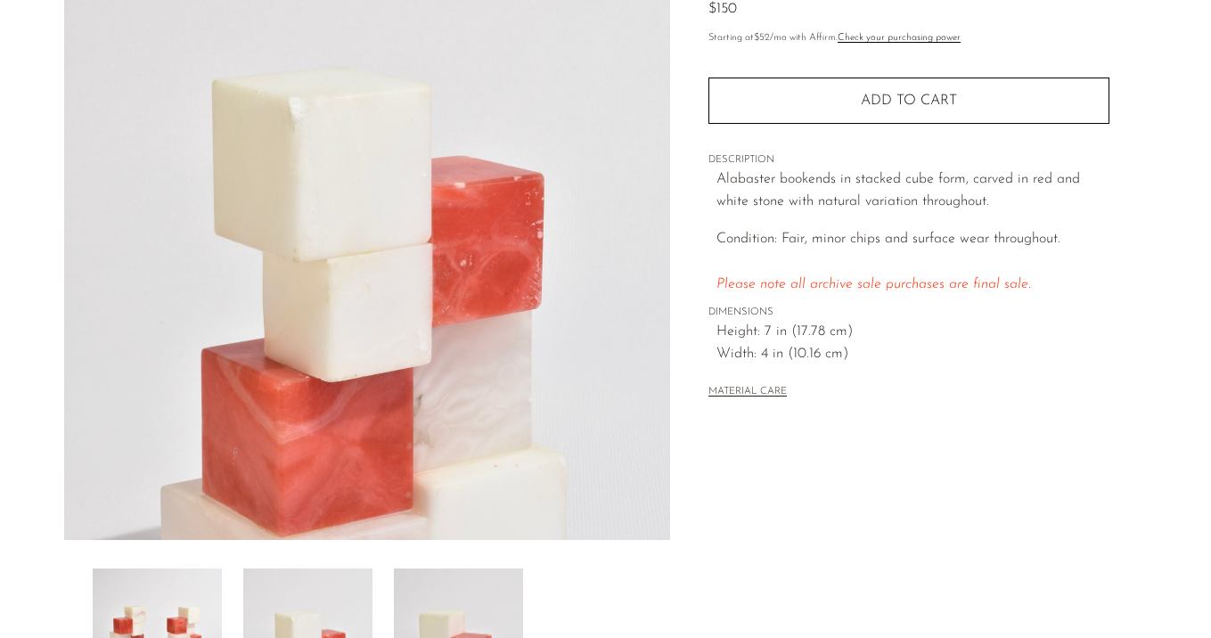
click at [150, 594] on img at bounding box center [157, 640] width 129 height 143
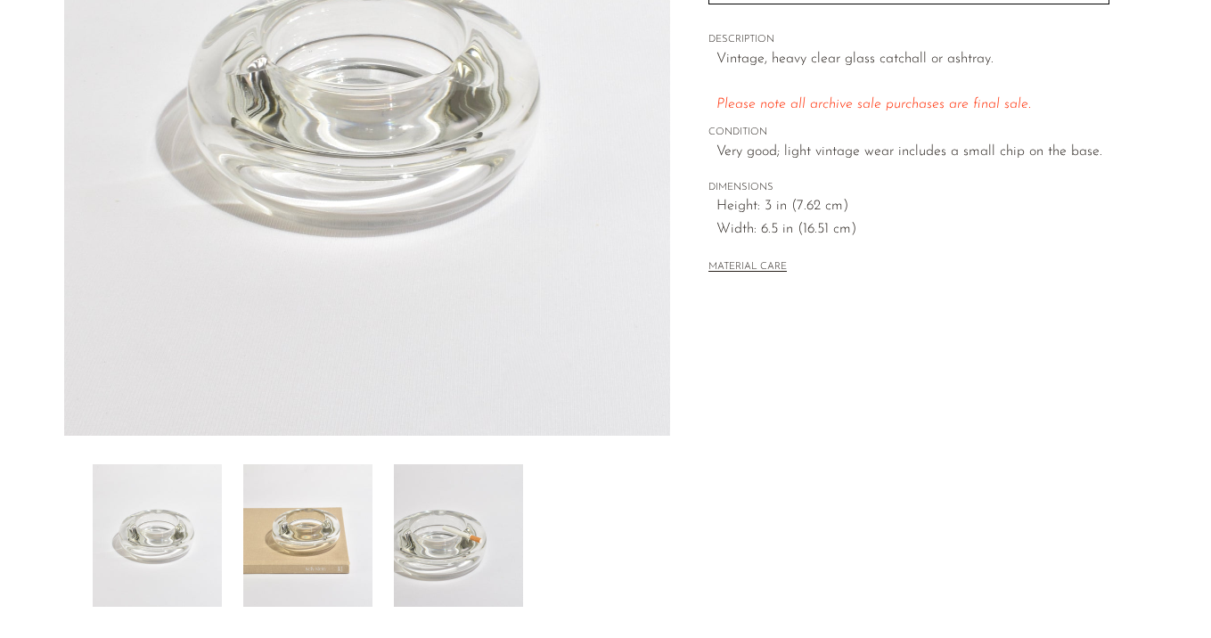
scroll to position [292, 0]
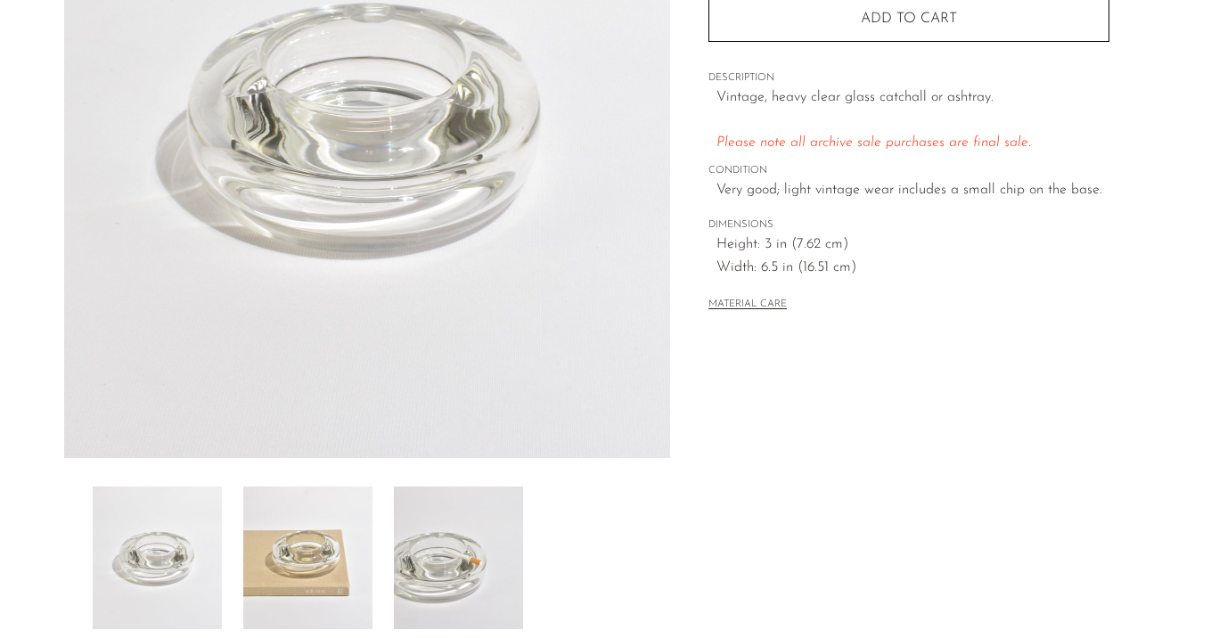
click at [341, 536] on img at bounding box center [307, 558] width 129 height 143
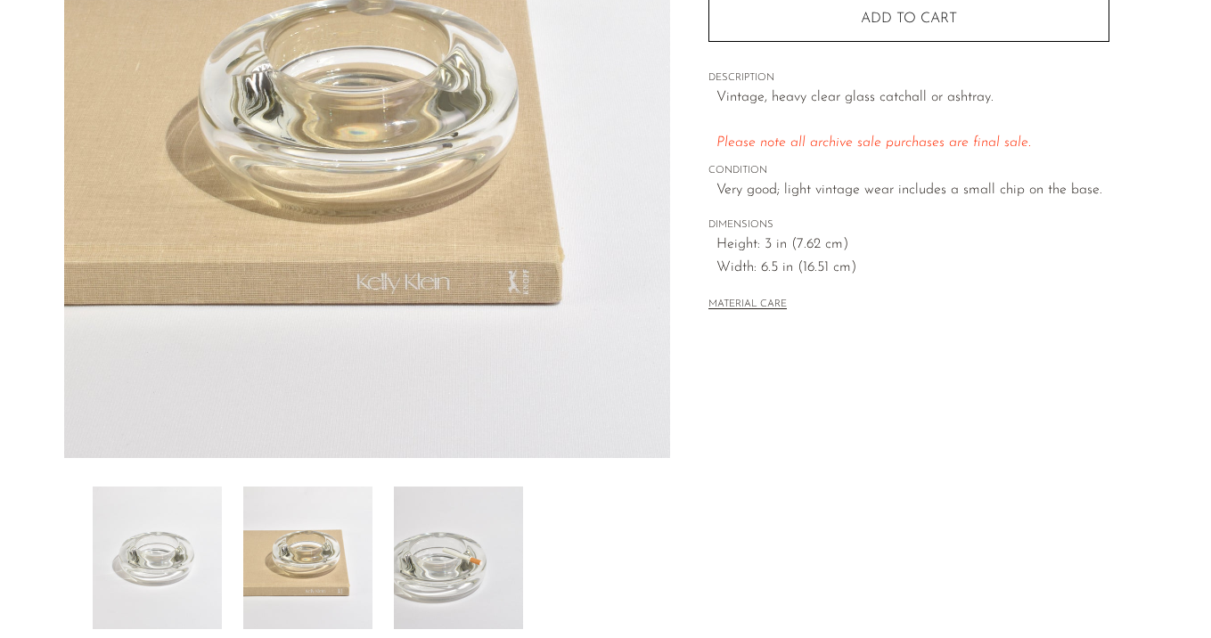
click at [459, 544] on img at bounding box center [458, 558] width 129 height 143
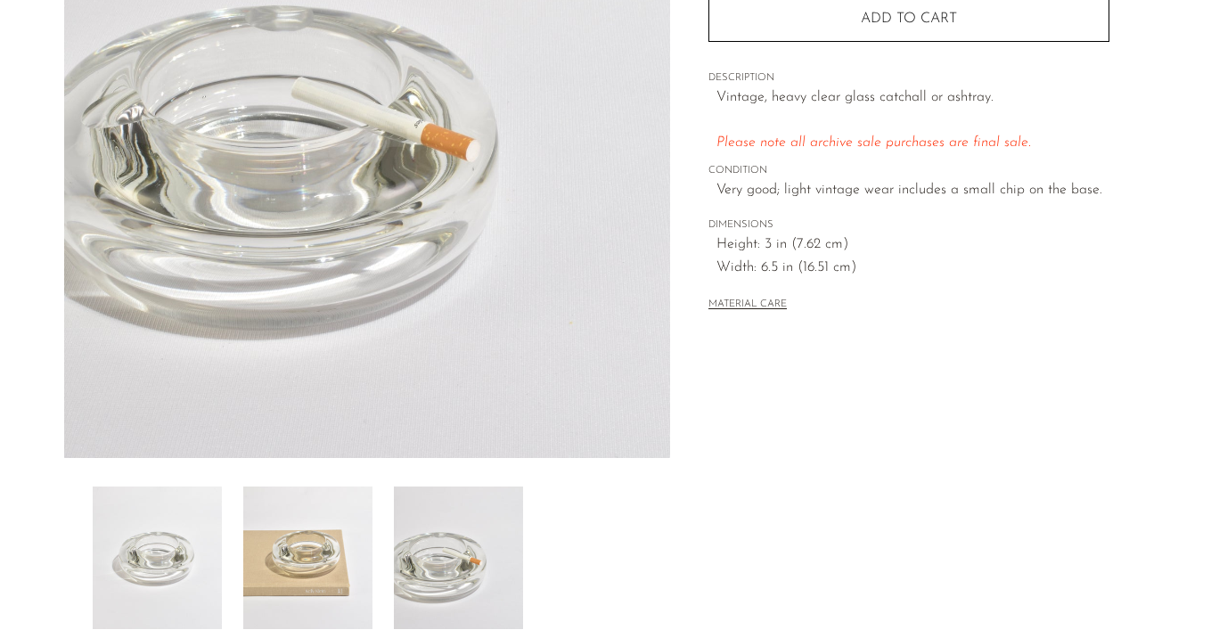
click at [299, 526] on img at bounding box center [307, 558] width 129 height 143
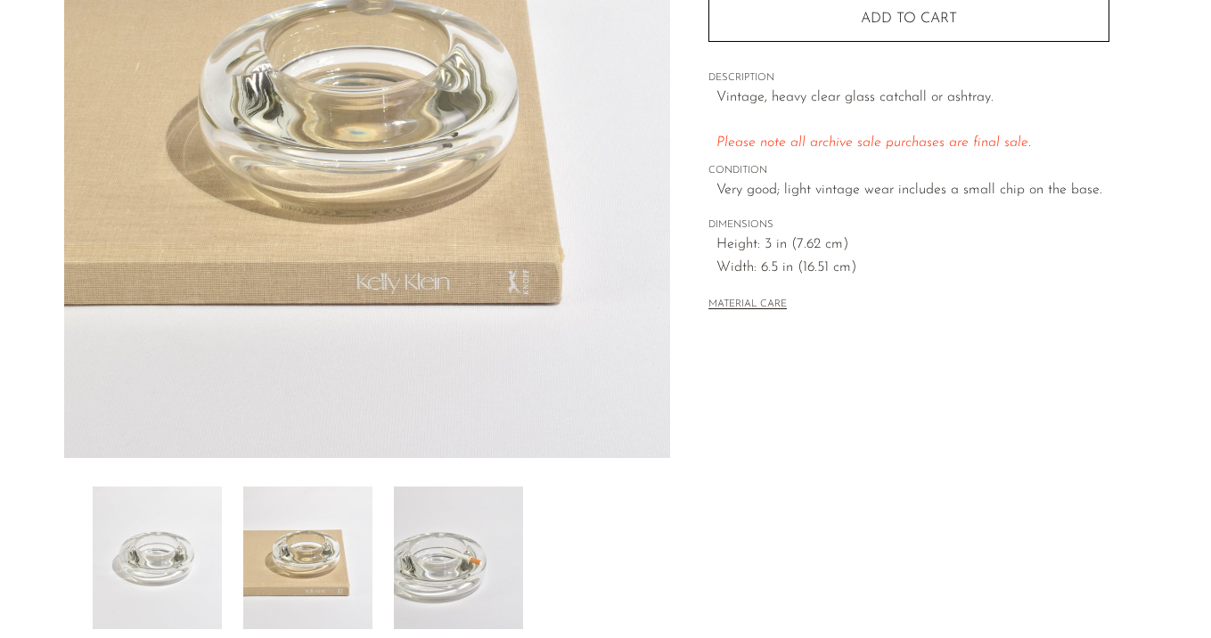
click at [190, 520] on img at bounding box center [157, 558] width 129 height 143
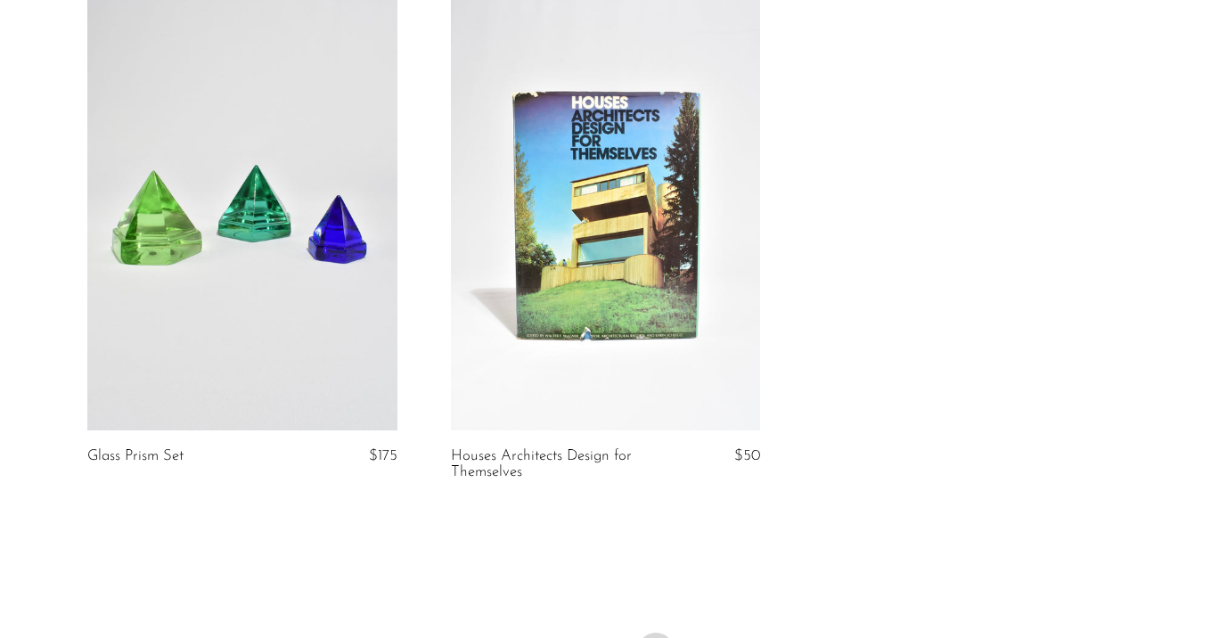
scroll to position [1420, 0]
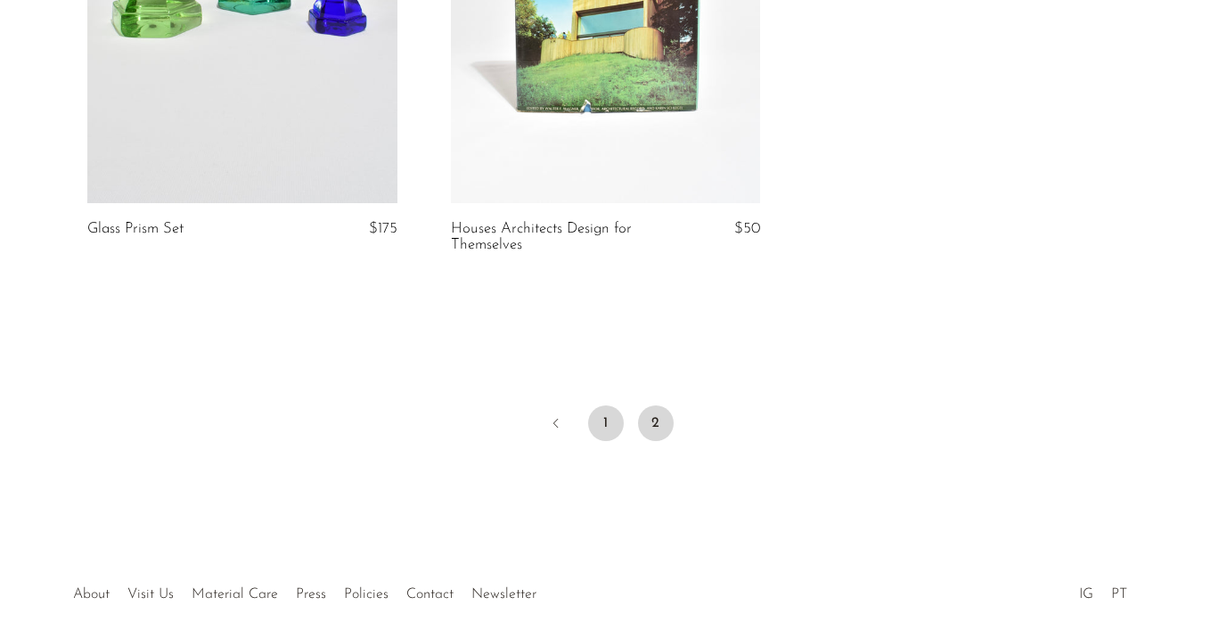
click at [607, 423] on link "1" at bounding box center [606, 423] width 36 height 36
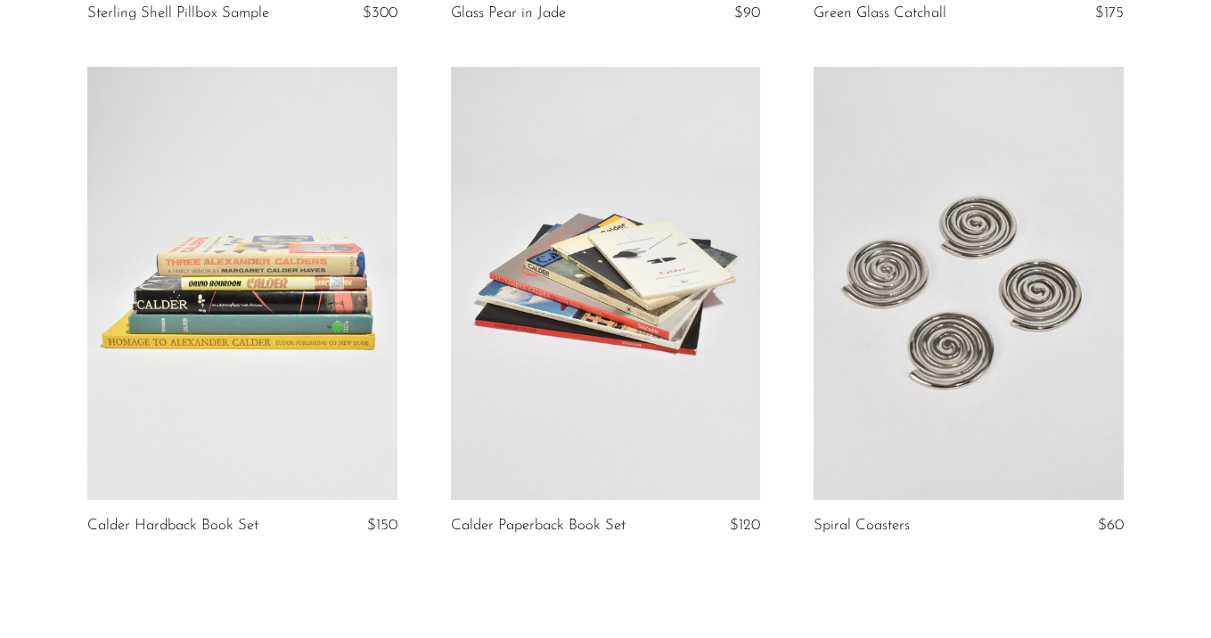
scroll to position [5849, 0]
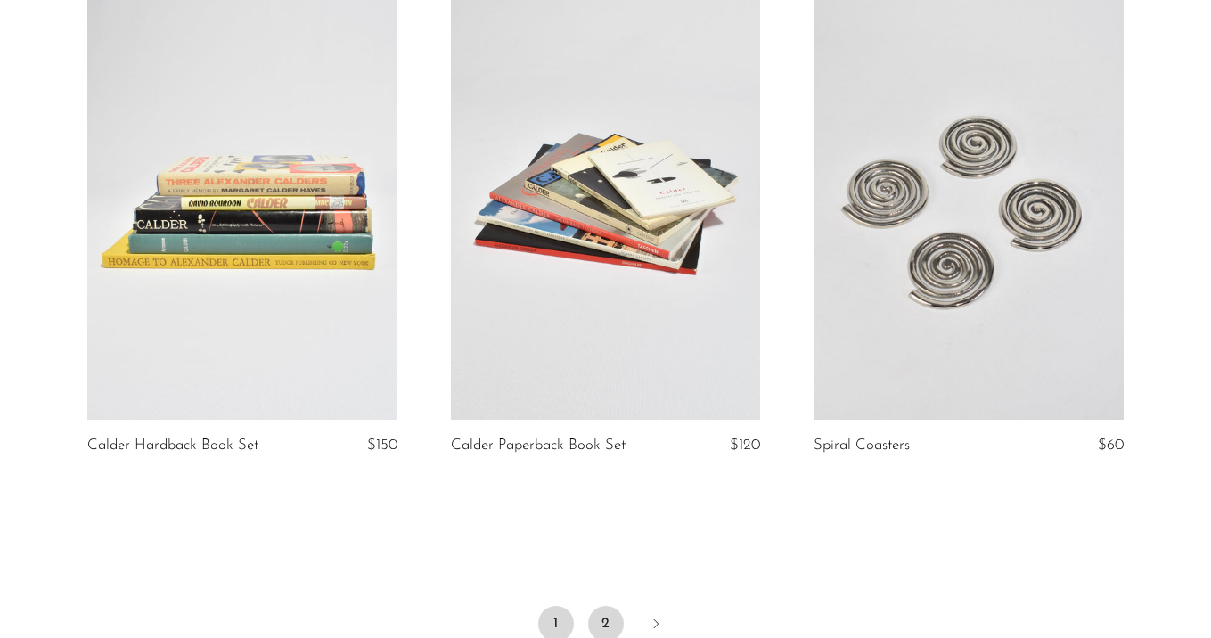
click at [616, 614] on link "2" at bounding box center [606, 624] width 36 height 36
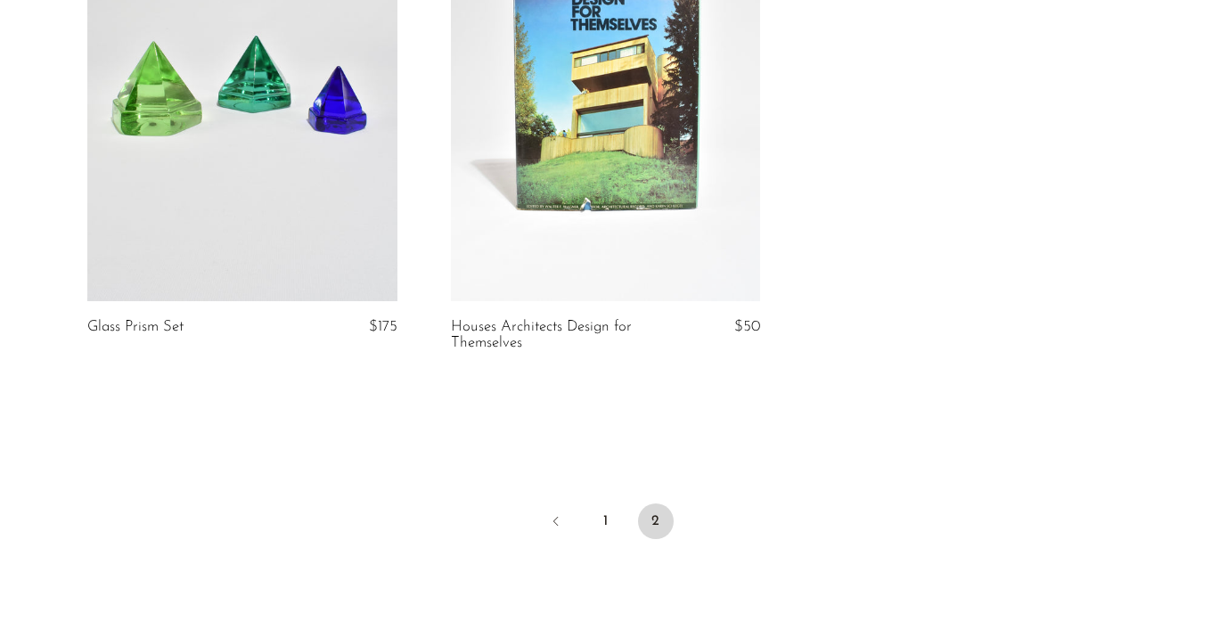
scroll to position [1347, 0]
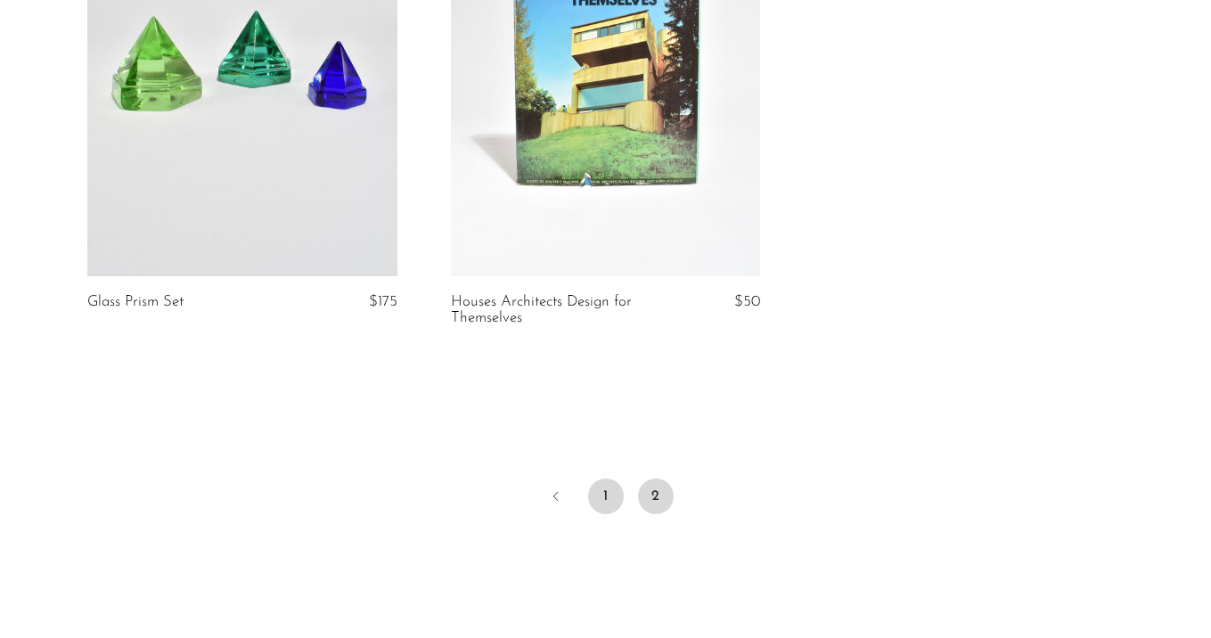
click at [608, 493] on link "1" at bounding box center [606, 497] width 36 height 36
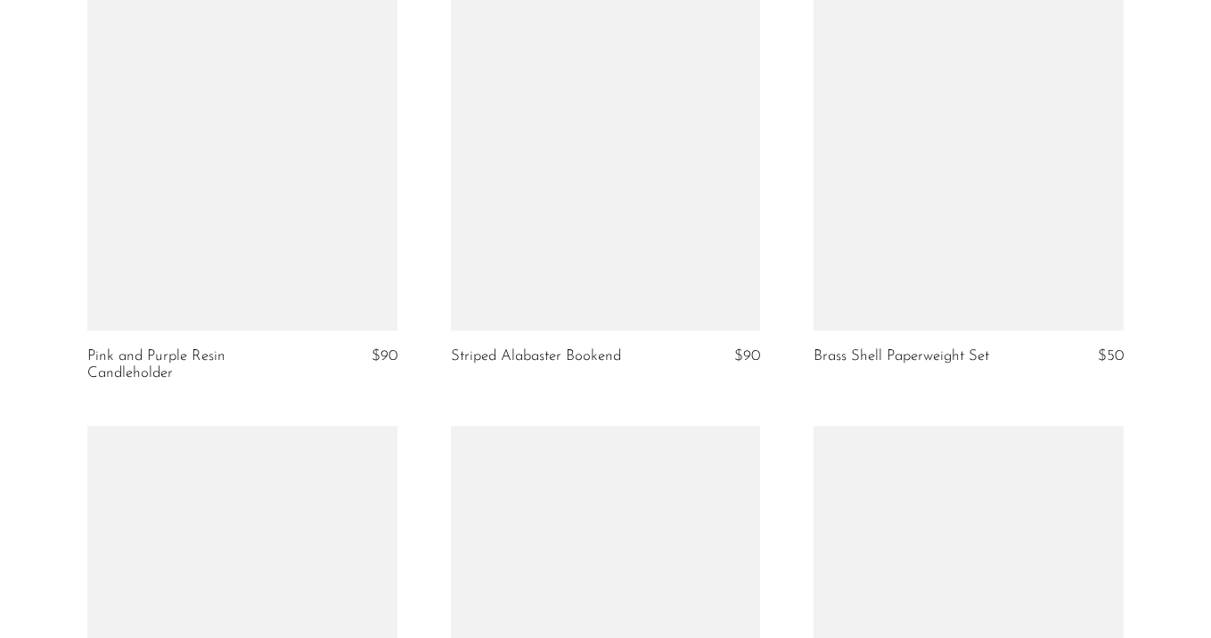
scroll to position [4265, 0]
